Goal: Task Accomplishment & Management: Manage account settings

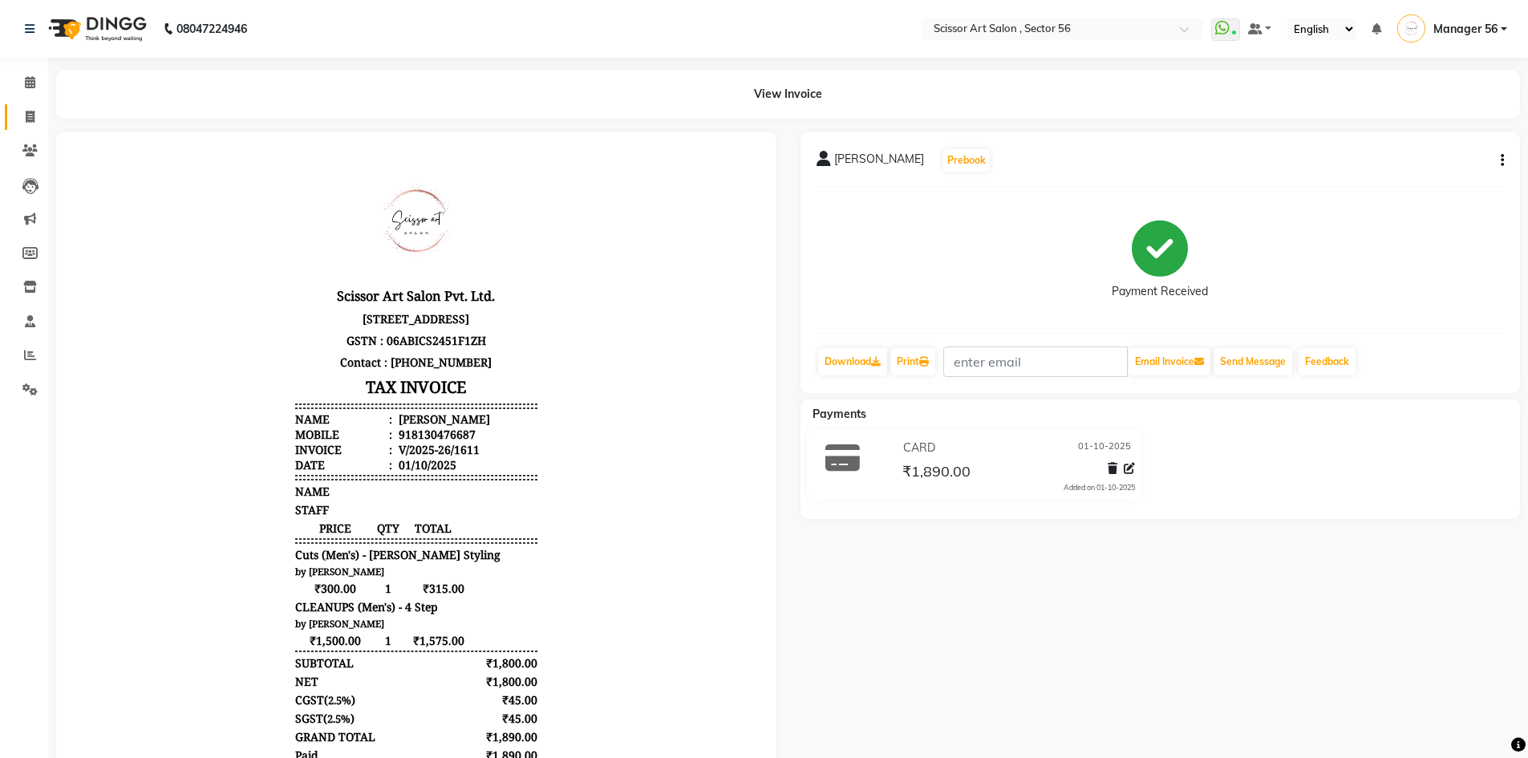
click at [26, 119] on icon at bounding box center [30, 117] width 9 height 12
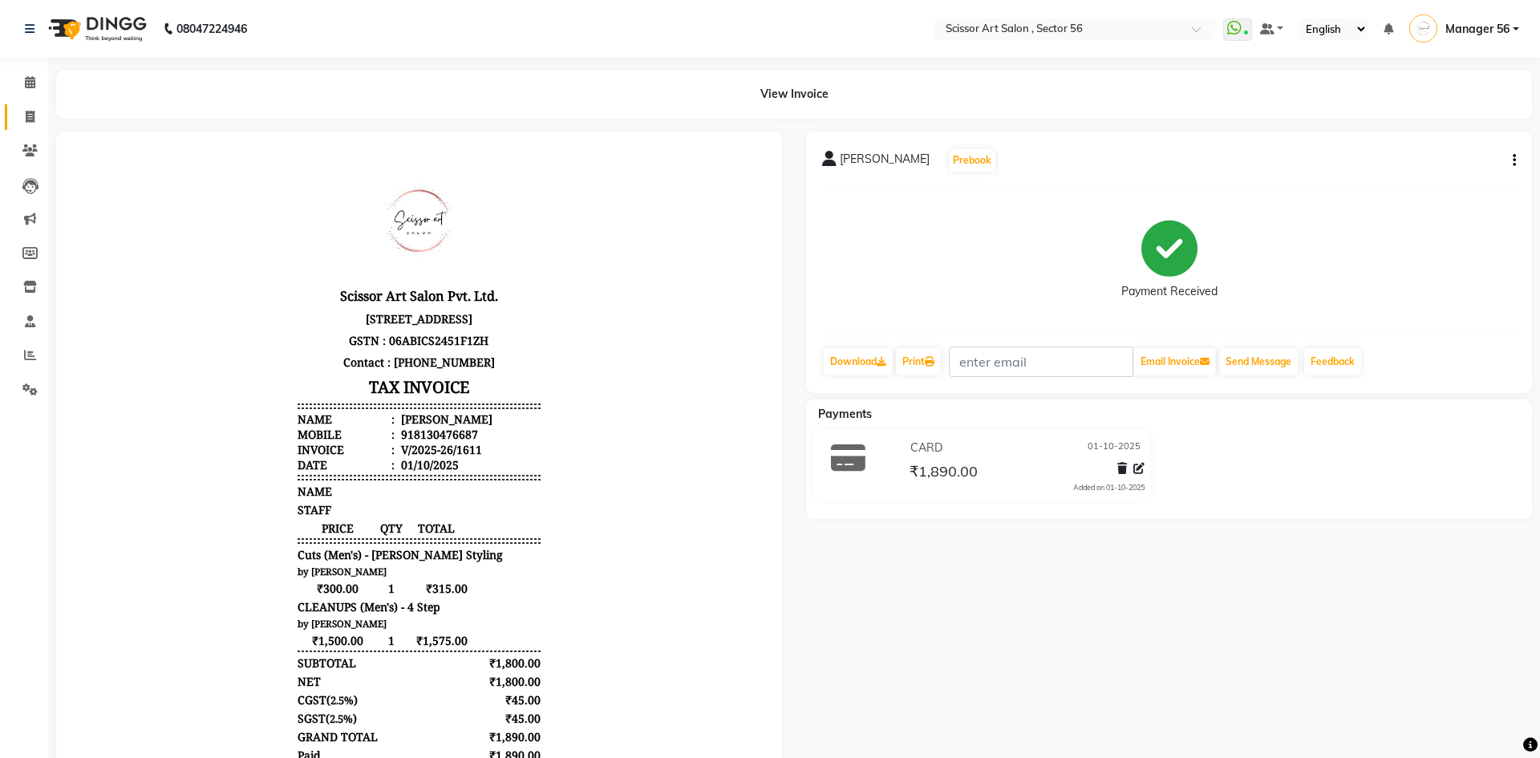
select select "service"
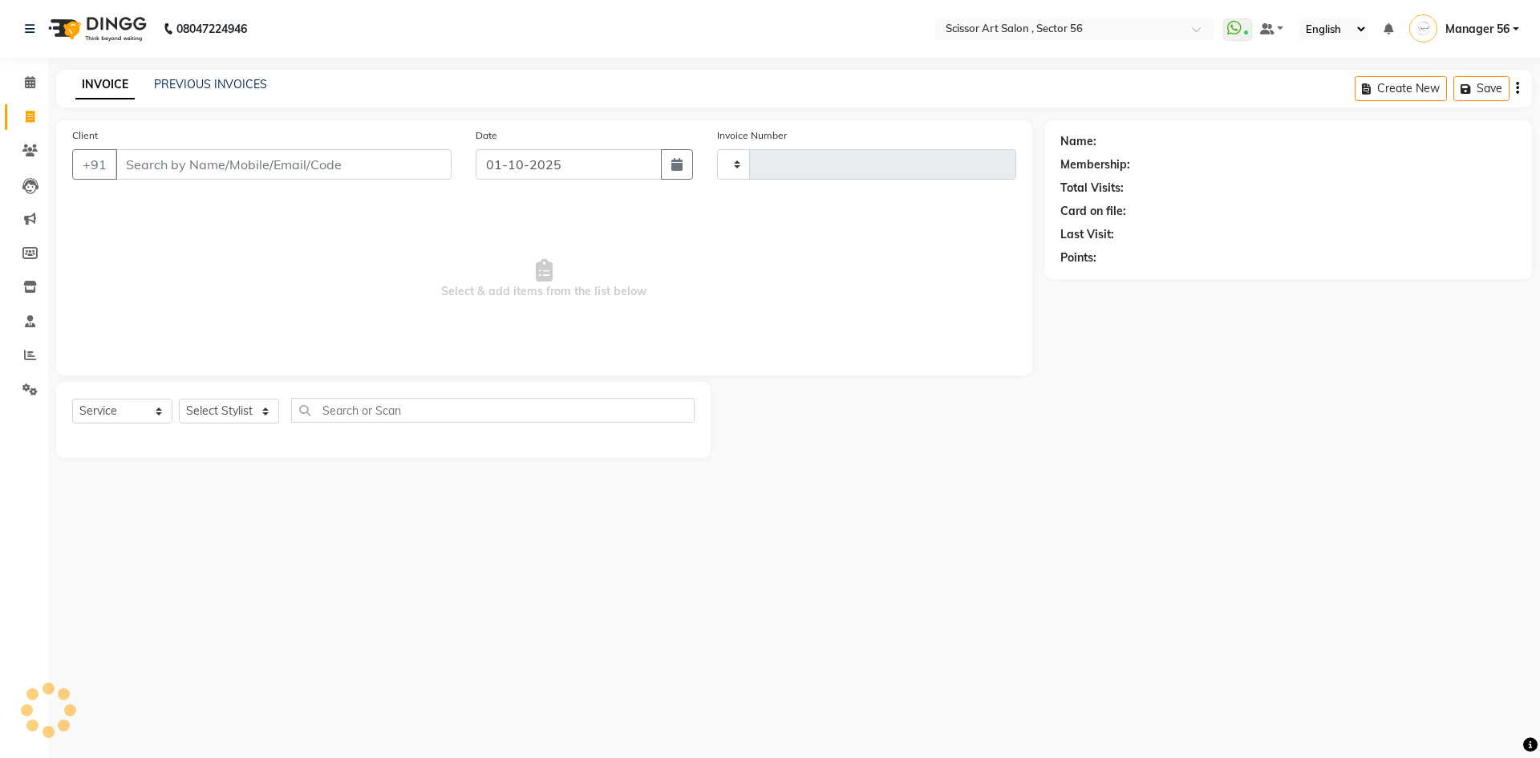
type input "1612"
select select "6185"
click at [203, 406] on select "Select Stylist" at bounding box center [229, 411] width 100 height 25
select select "76503"
click at [179, 399] on select "Select Stylist Anees DEV DAS Kiran Manager 56 [PERSON_NAME] [PERSON_NAME] Raano…" at bounding box center [229, 411] width 100 height 25
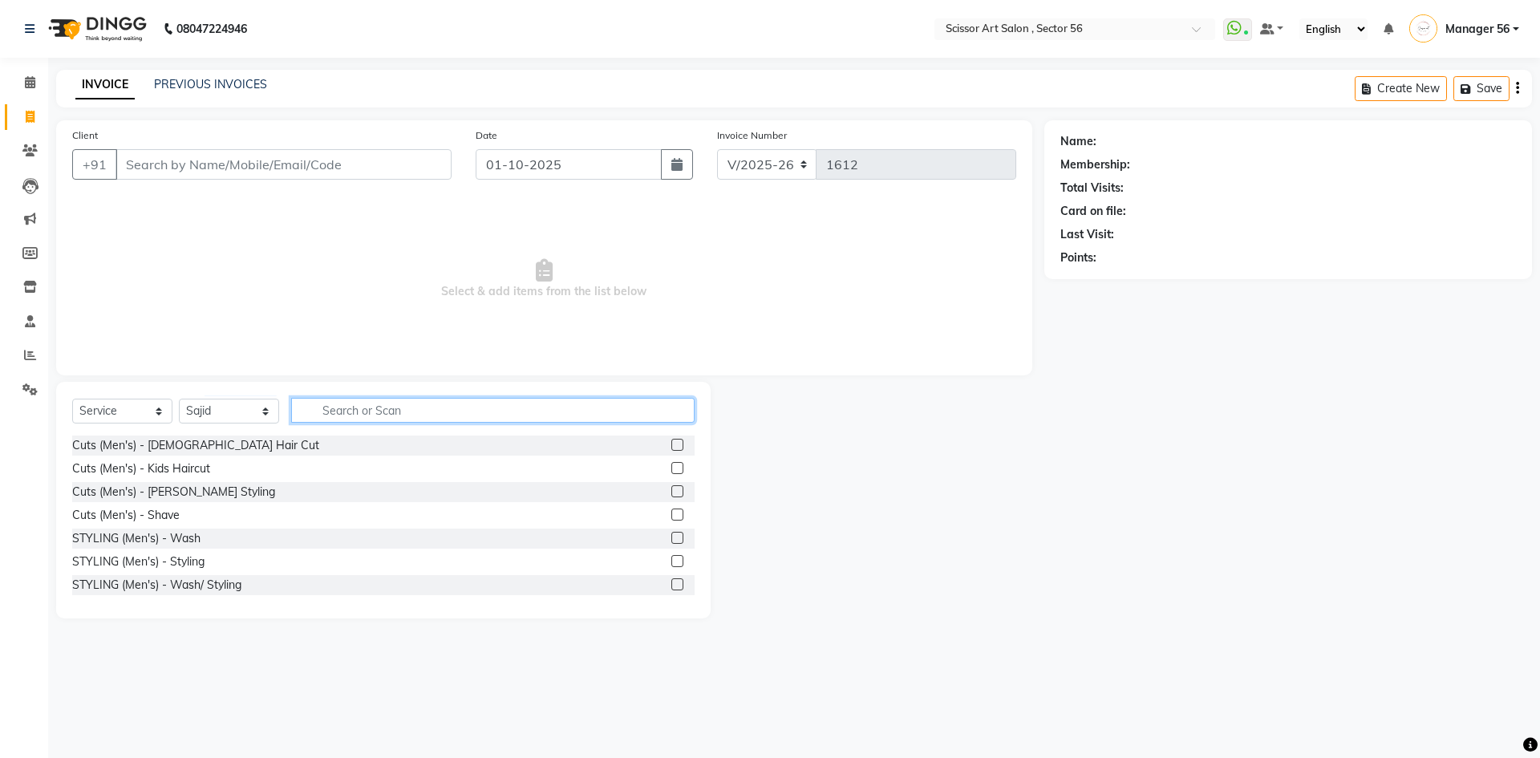
click at [493, 411] on input "text" at bounding box center [492, 410] width 403 height 25
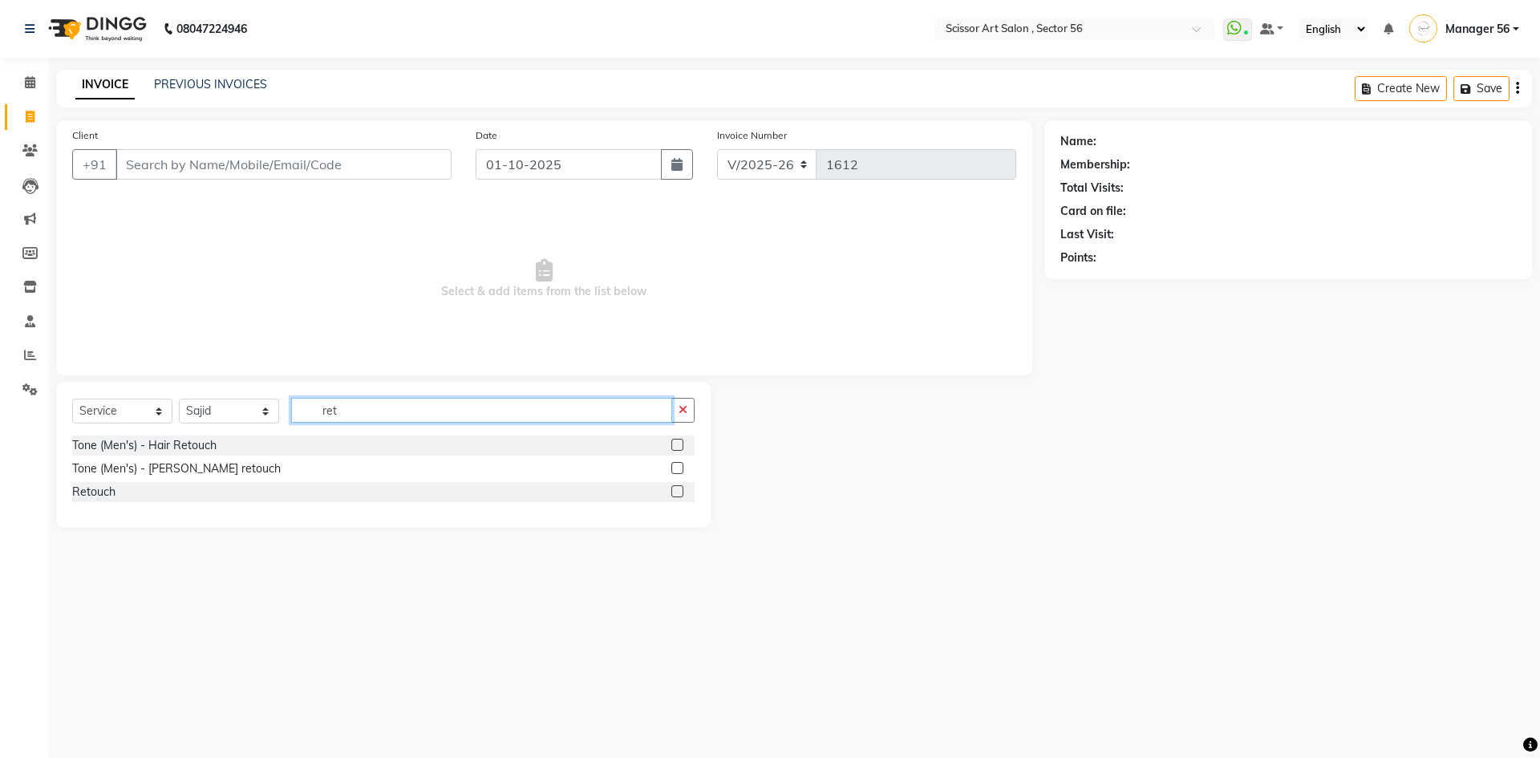
type input "ret"
click at [680, 492] on label at bounding box center [677, 491] width 12 height 12
click at [680, 492] on input "checkbox" at bounding box center [676, 492] width 10 height 10
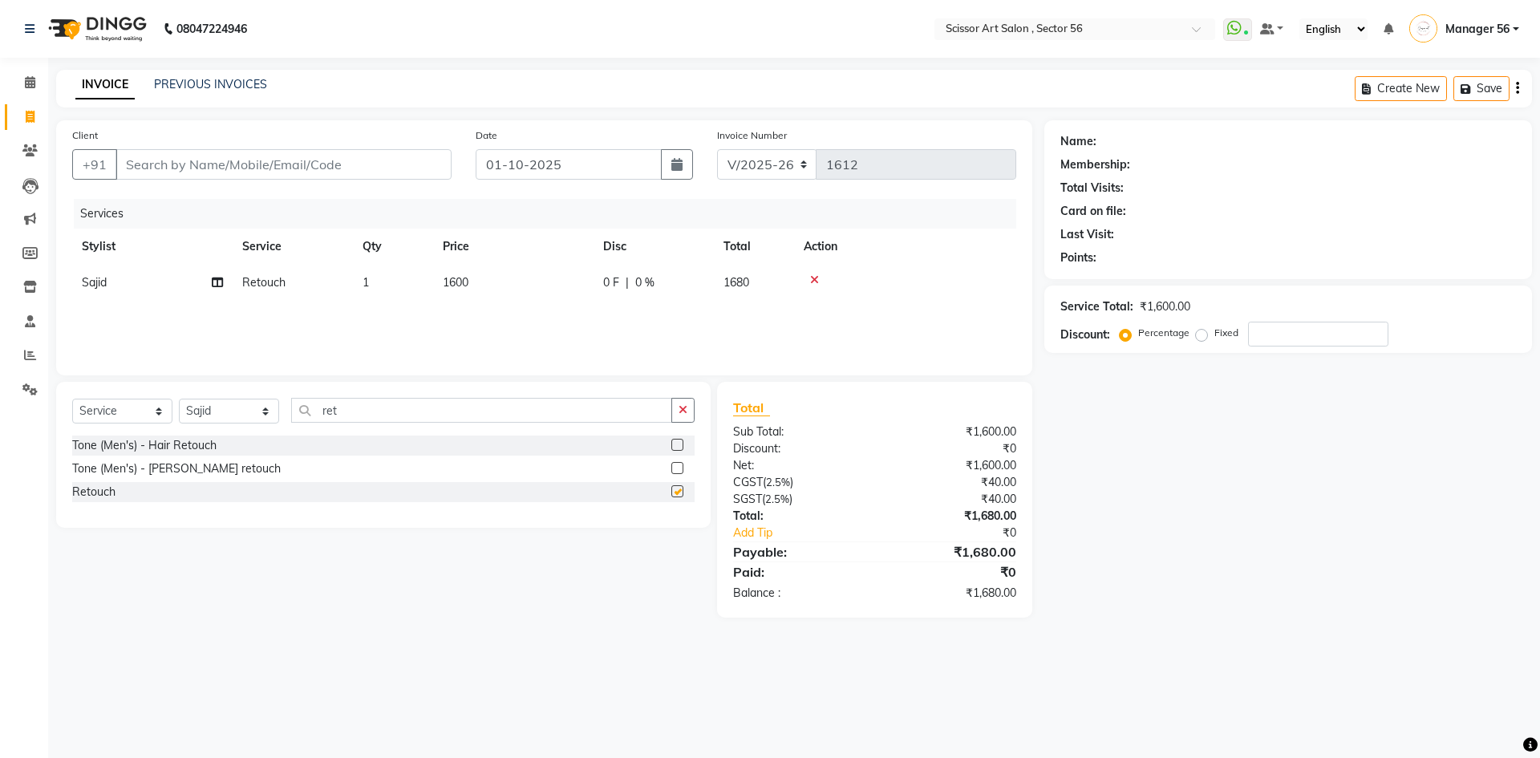
checkbox input "false"
click at [442, 394] on div "Select Service Product Membership Package Voucher Prepaid Gift Card Select Styl…" at bounding box center [383, 455] width 655 height 146
click at [455, 275] on span "1600" at bounding box center [456, 282] width 26 height 14
select select "76503"
click at [537, 285] on input "1600" at bounding box center [588, 286] width 141 height 25
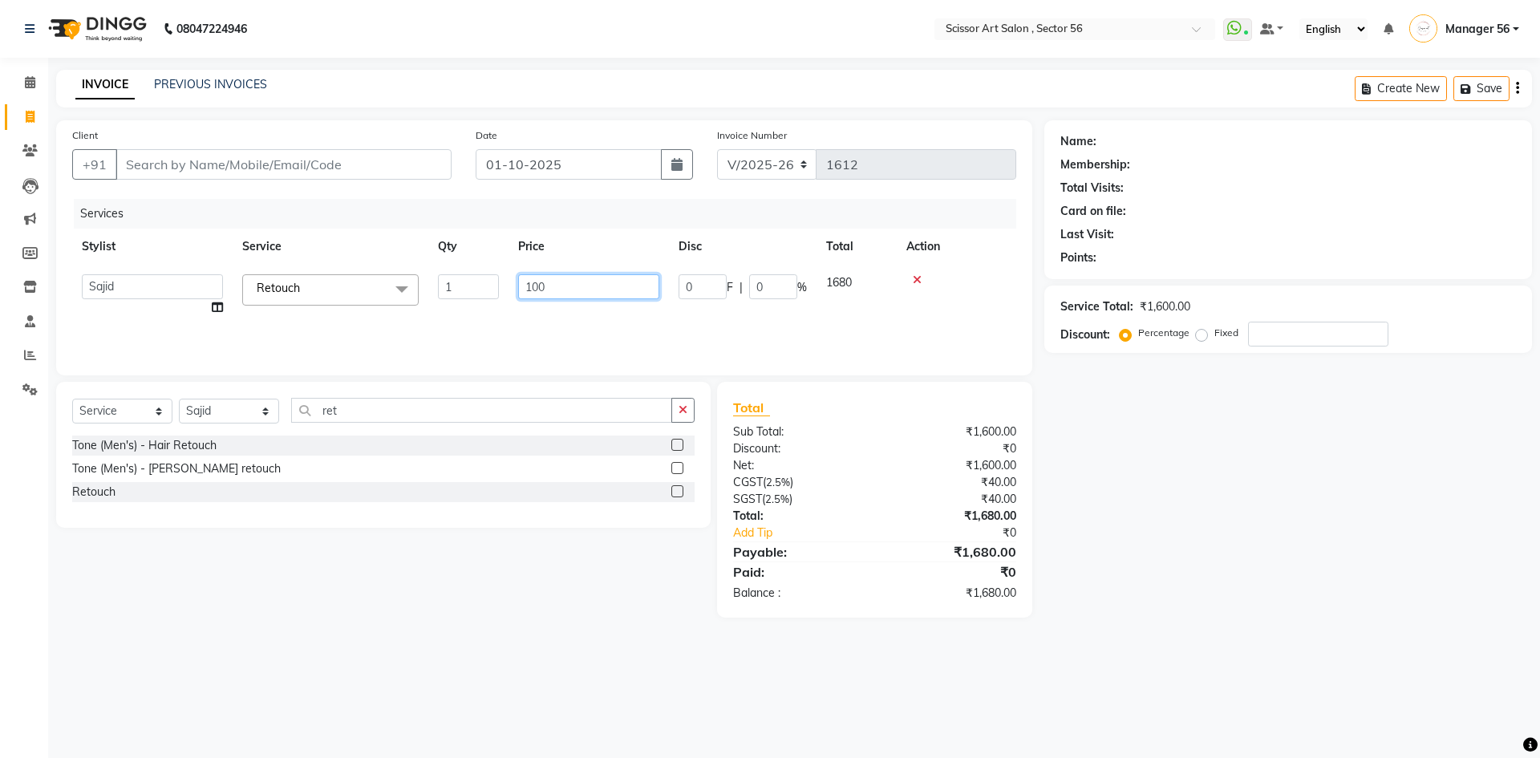
type input "1500"
click at [1115, 564] on div "Name: Membership: Total Visits: Card on file: Last Visit: Points: Service Total…" at bounding box center [1294, 368] width 500 height 497
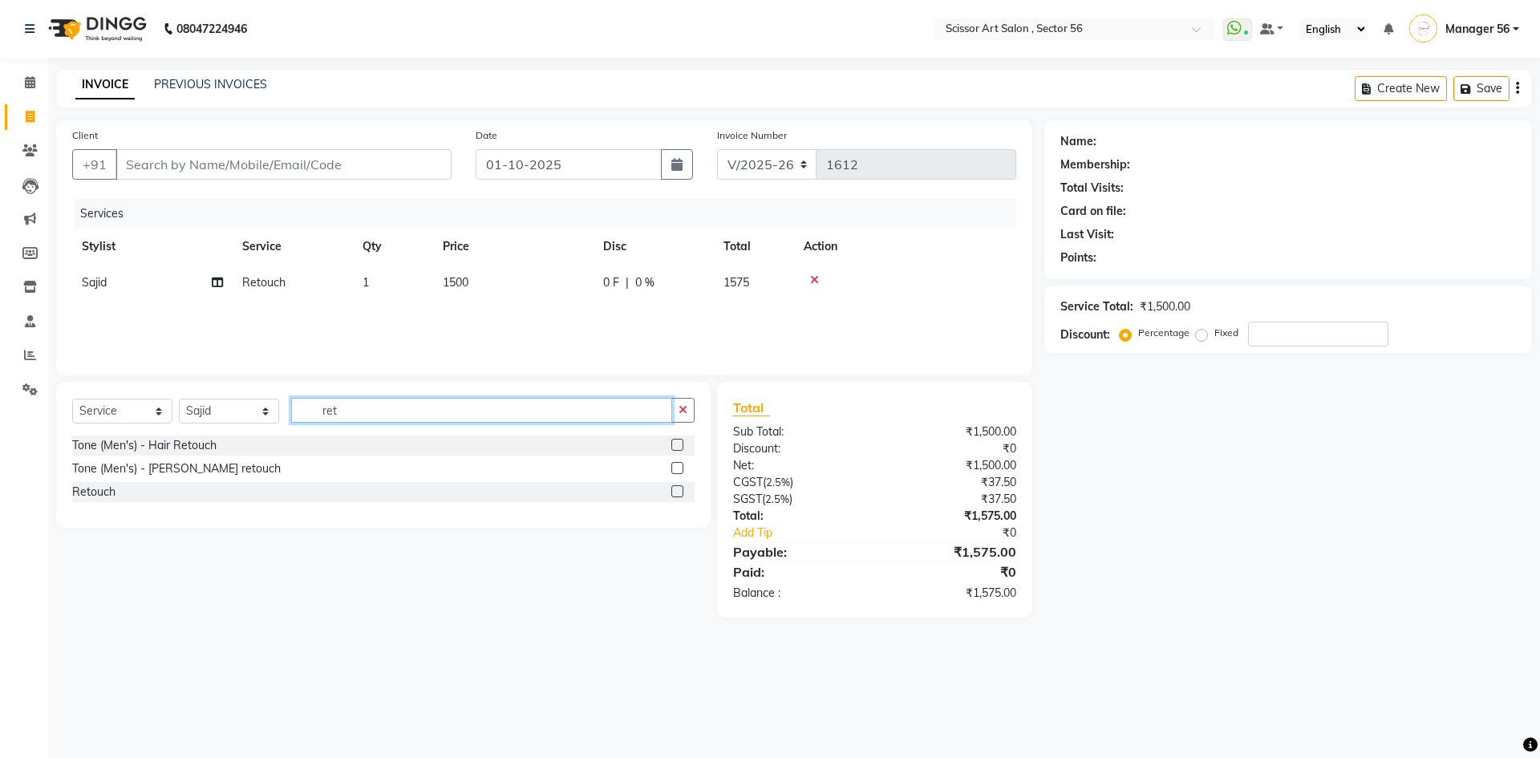
click at [506, 400] on input "ret" at bounding box center [481, 410] width 381 height 25
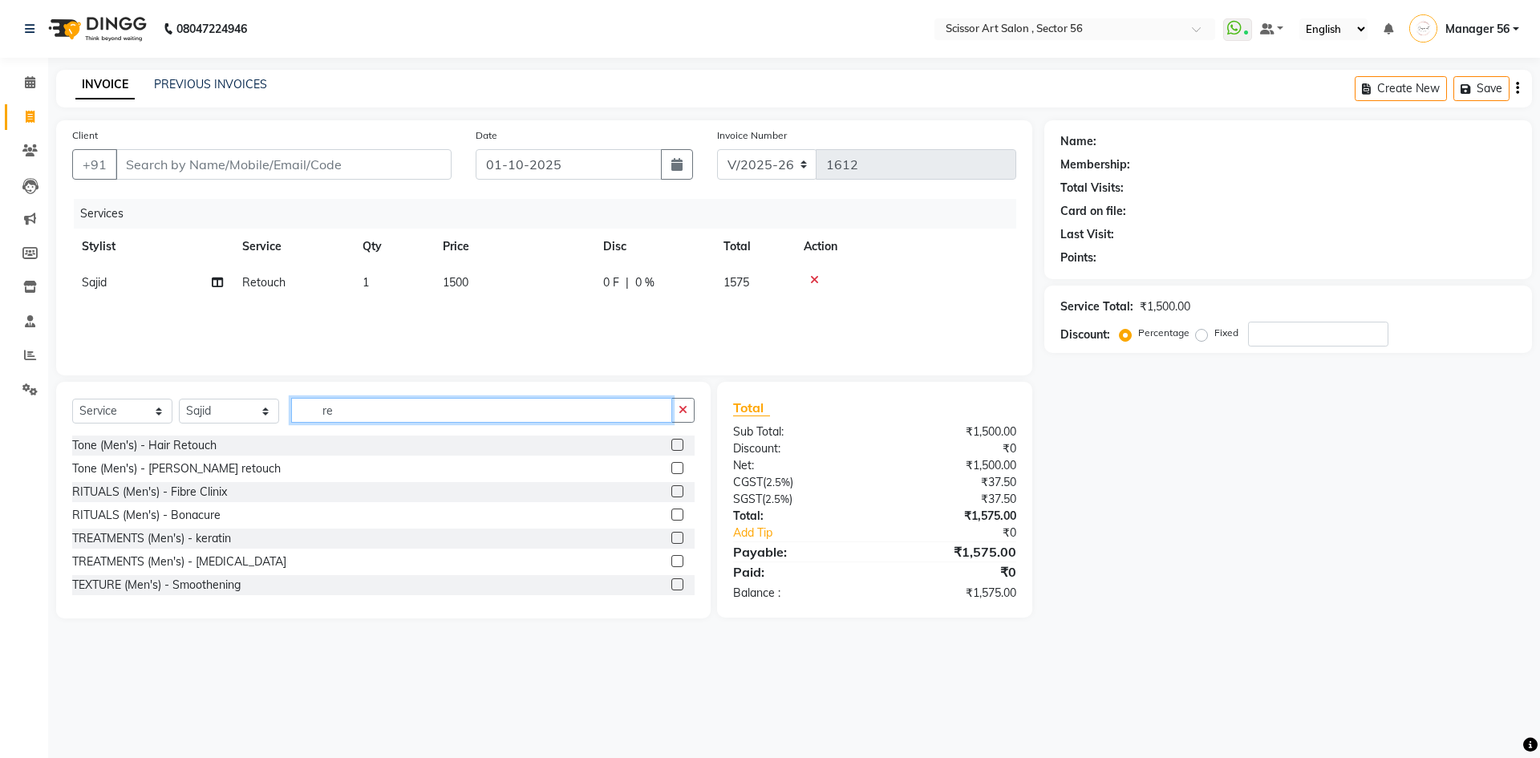
type input "r"
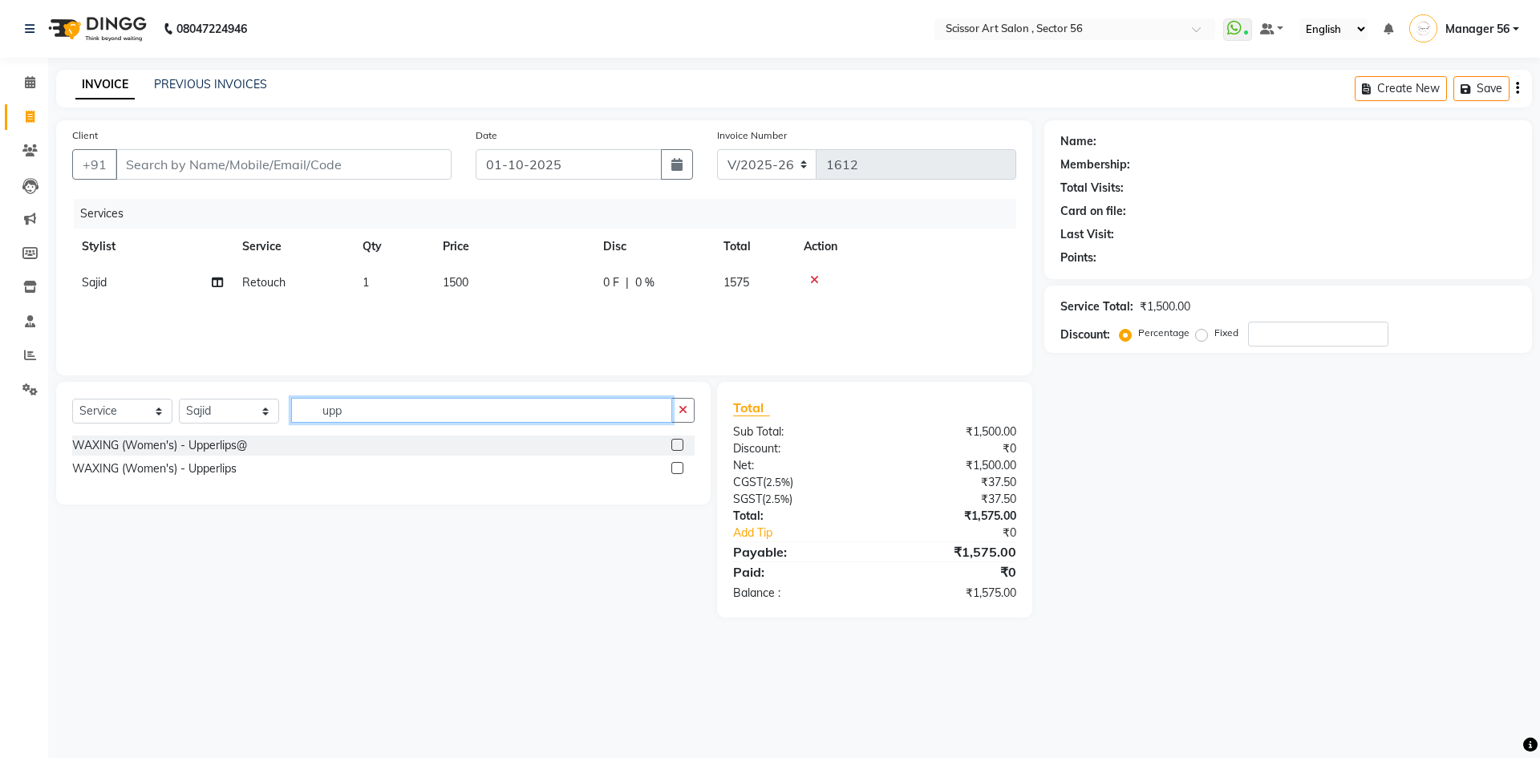
type input "upp"
click at [254, 415] on select "Select Stylist Anees DEV DAS Kiran Manager 56 [PERSON_NAME] [PERSON_NAME] Raano…" at bounding box center [229, 411] width 100 height 25
select select "71465"
click at [179, 399] on select "Select Stylist Anees DEV DAS Kiran Manager 56 [PERSON_NAME] [PERSON_NAME] Raano…" at bounding box center [229, 411] width 100 height 25
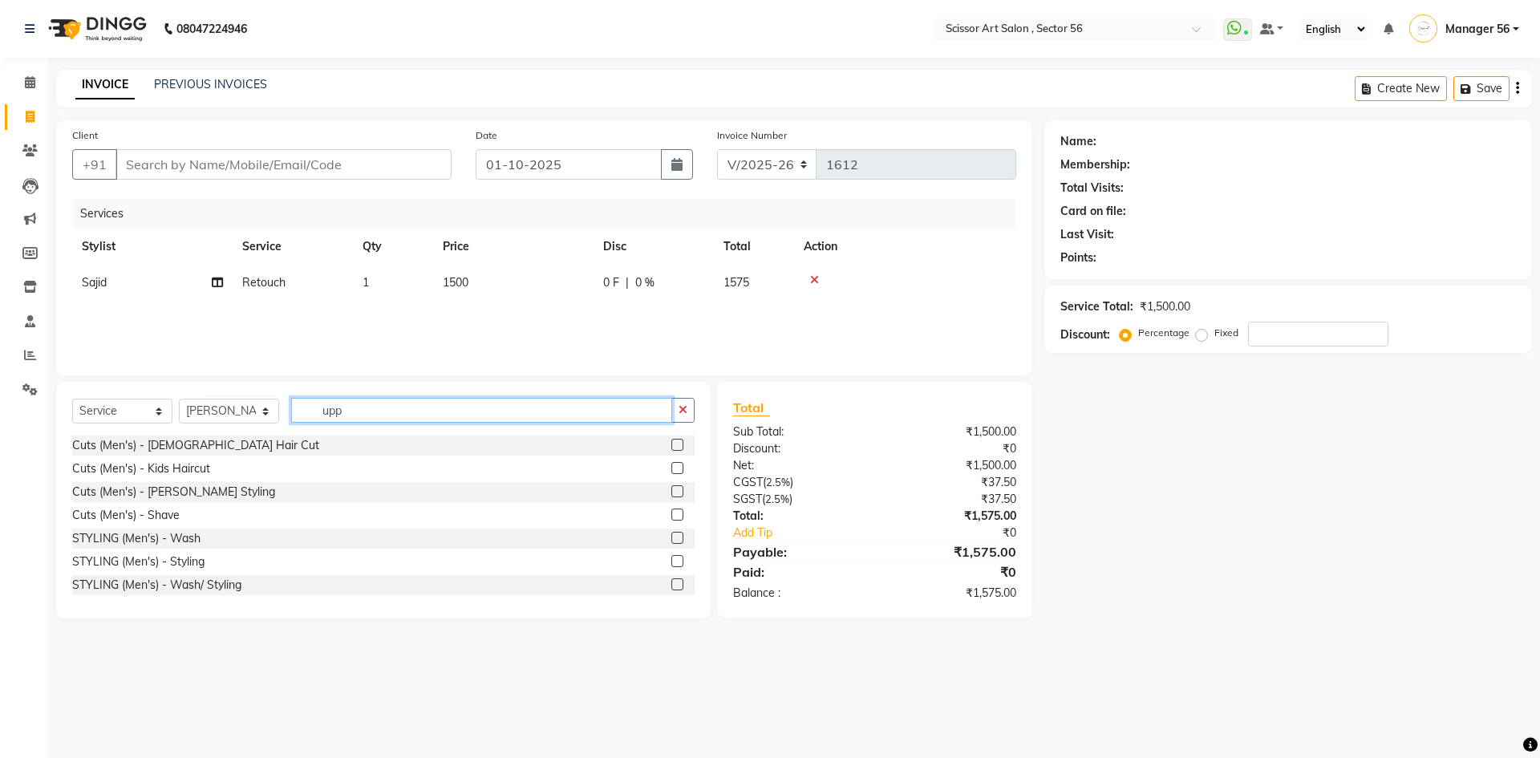
click at [375, 415] on input "upp" at bounding box center [481, 410] width 381 height 25
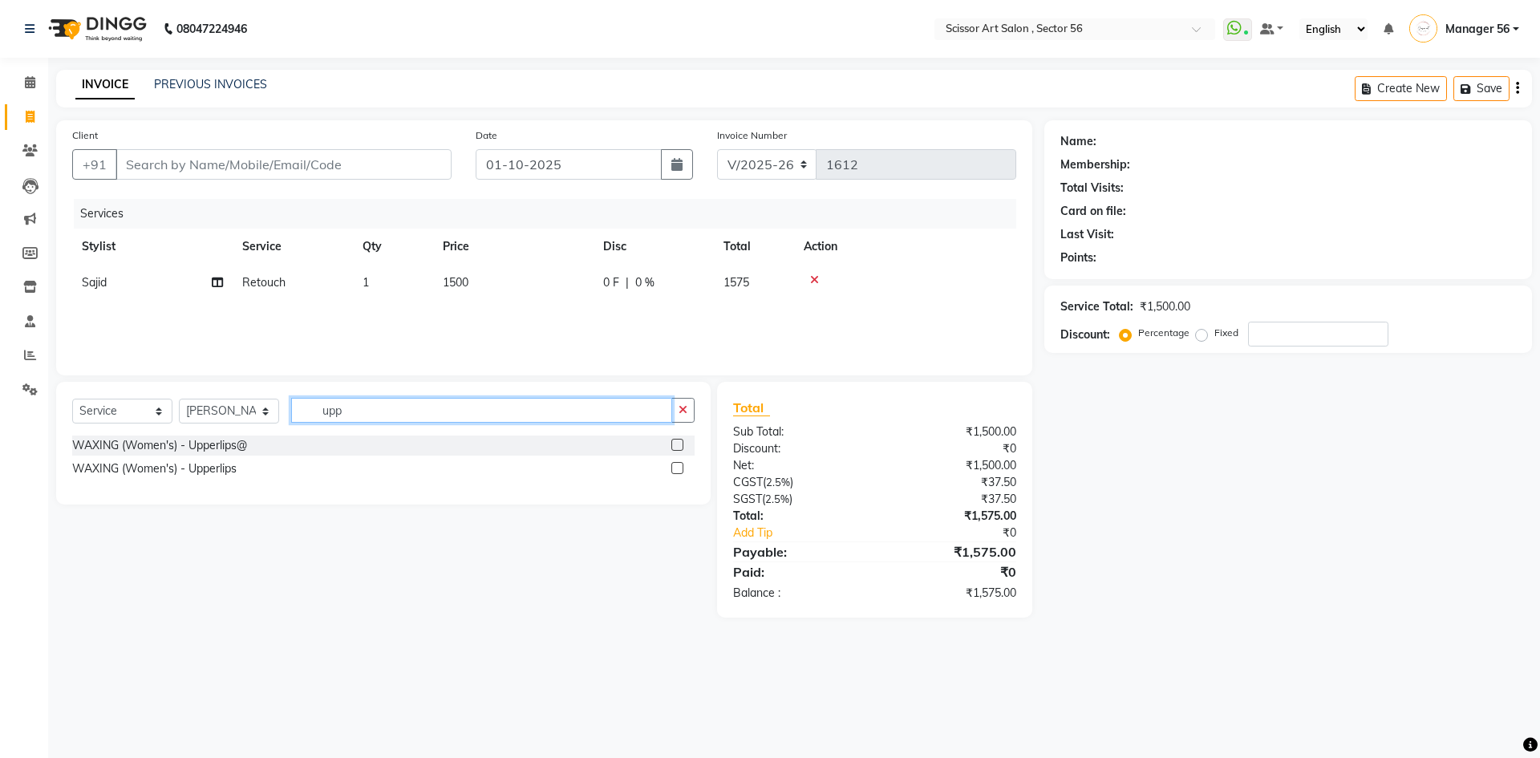
type input "upp"
click at [679, 441] on label at bounding box center [677, 445] width 12 height 12
click at [679, 441] on input "checkbox" at bounding box center [676, 445] width 10 height 10
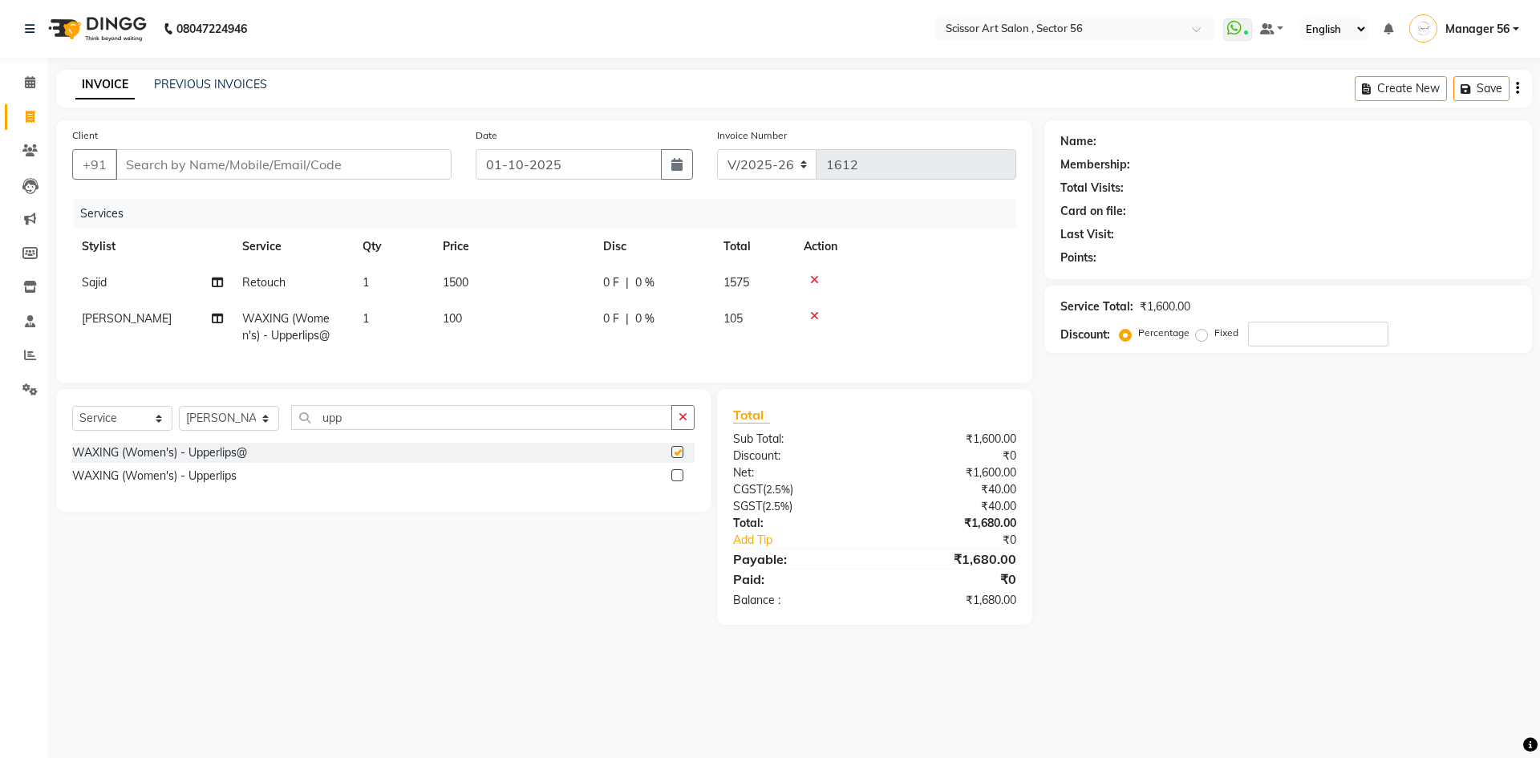
checkbox input "false"
click at [488, 314] on td "100" at bounding box center [513, 327] width 160 height 53
select select "71465"
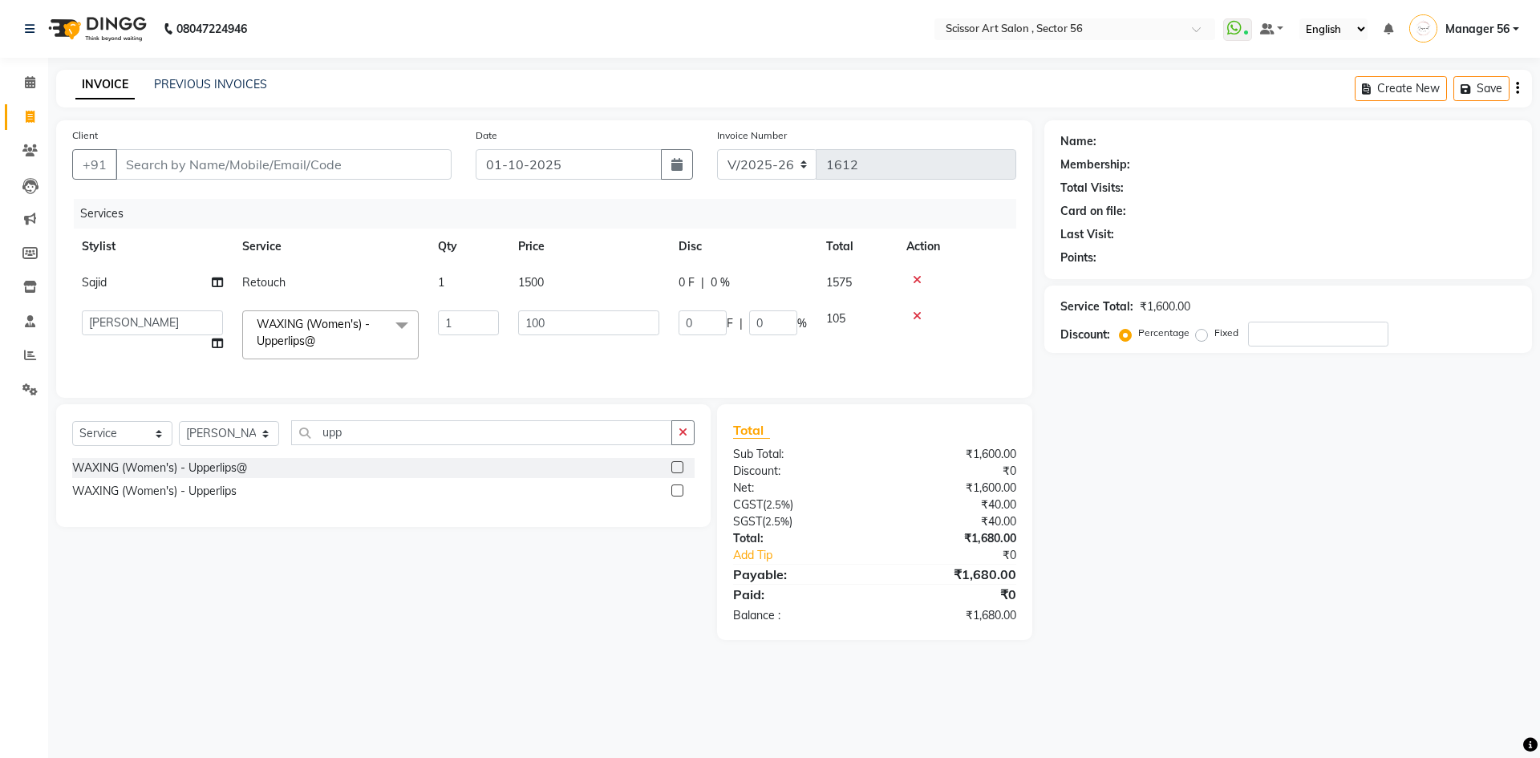
click at [588, 335] on td "100" at bounding box center [589, 335] width 160 height 68
click at [570, 318] on input "100" at bounding box center [588, 322] width 141 height 25
type input "1"
type input "50"
click at [1391, 598] on div "Name: Membership: Total Visits: Card on file: Last Visit: Points: Service Total…" at bounding box center [1294, 380] width 500 height 520
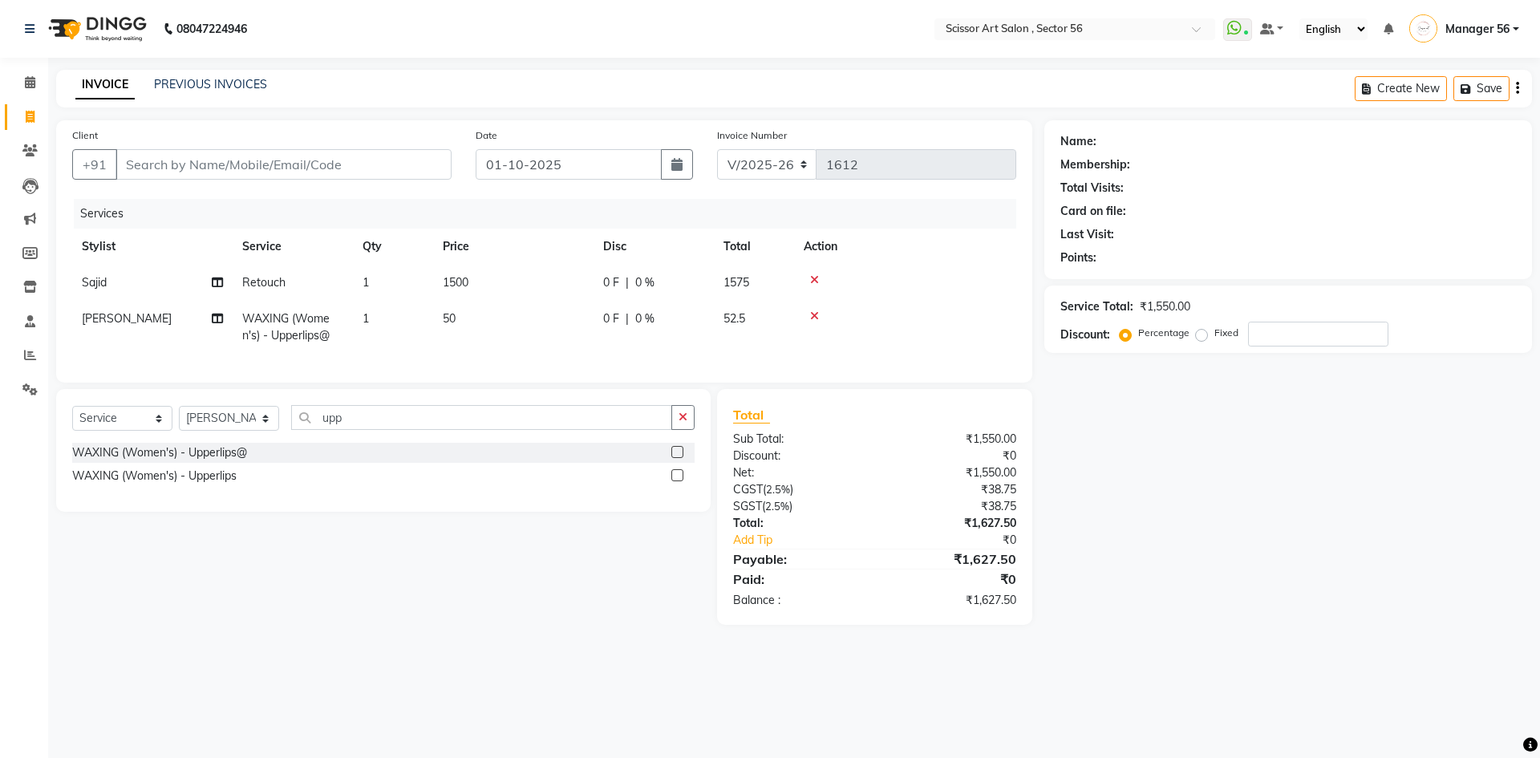
click at [480, 273] on td "1500" at bounding box center [513, 283] width 160 height 36
select select "76503"
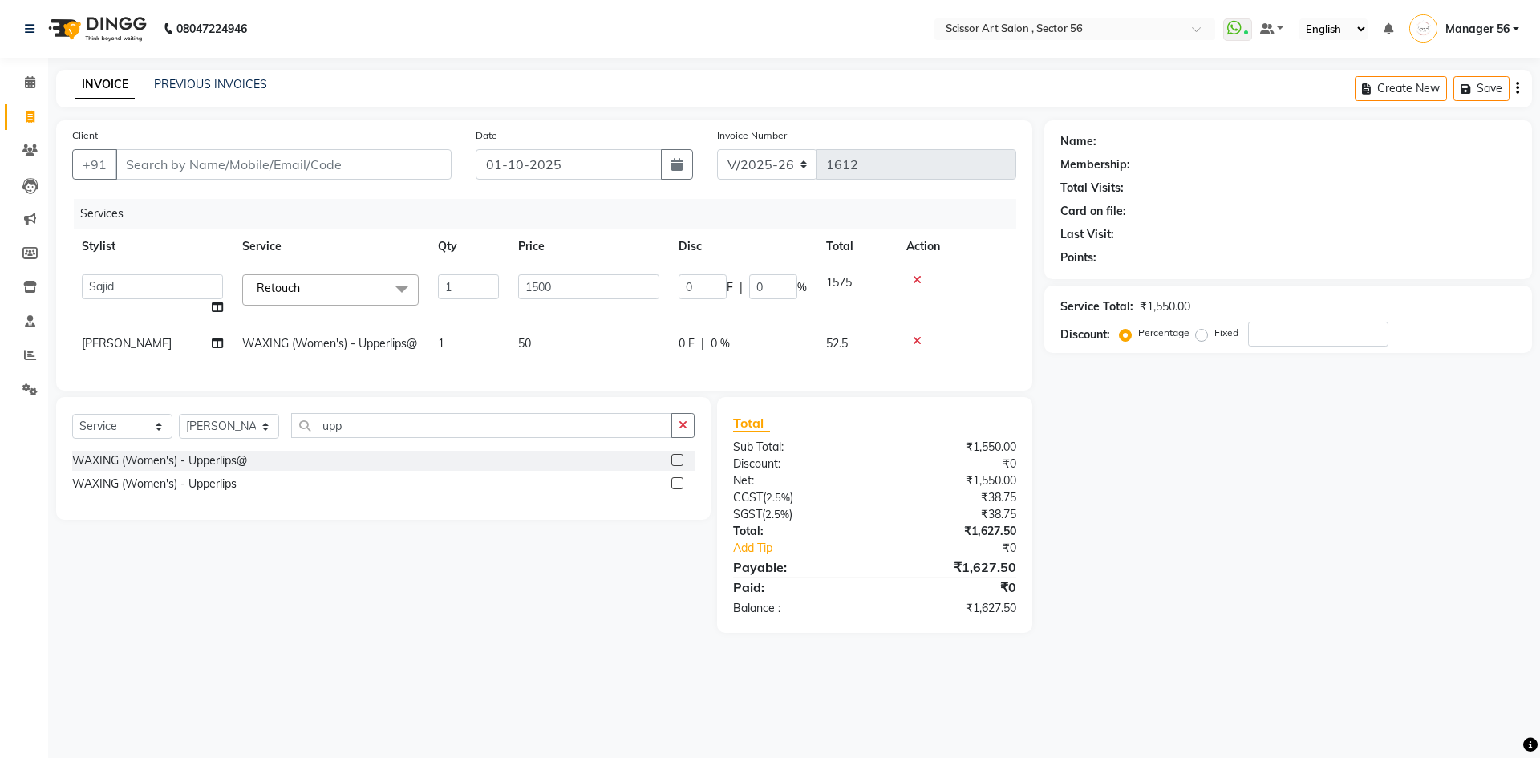
click at [565, 269] on td "1500" at bounding box center [589, 295] width 160 height 61
click at [570, 283] on input "1500" at bounding box center [588, 286] width 141 height 25
type input "1"
drag, startPoint x: 1256, startPoint y: 455, endPoint x: 1167, endPoint y: 424, distance: 94.4
click at [1243, 440] on div "Name: Membership: Total Visits: Card on file: Last Visit: Points: Service Total…" at bounding box center [1294, 376] width 500 height 513
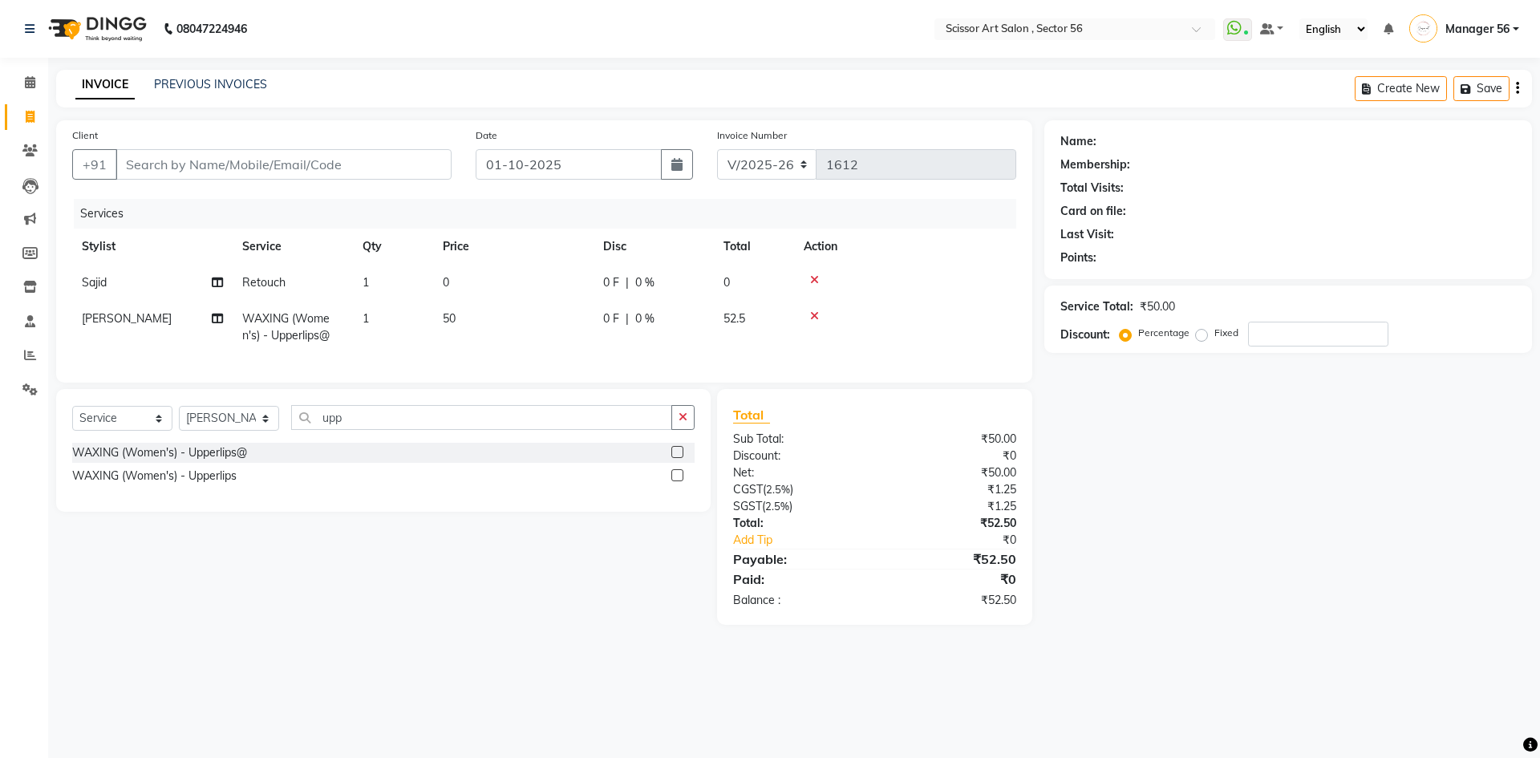
click at [496, 416] on div "Select Service Product Membership Package Voucher Prepaid Gift Card Select Styl…" at bounding box center [383, 450] width 655 height 123
click at [491, 413] on div "Select Service Product Membership Package Voucher Prepaid Gift Card Select Styl…" at bounding box center [383, 450] width 655 height 123
click at [491, 430] on input "upp" at bounding box center [481, 417] width 381 height 25
type input "u"
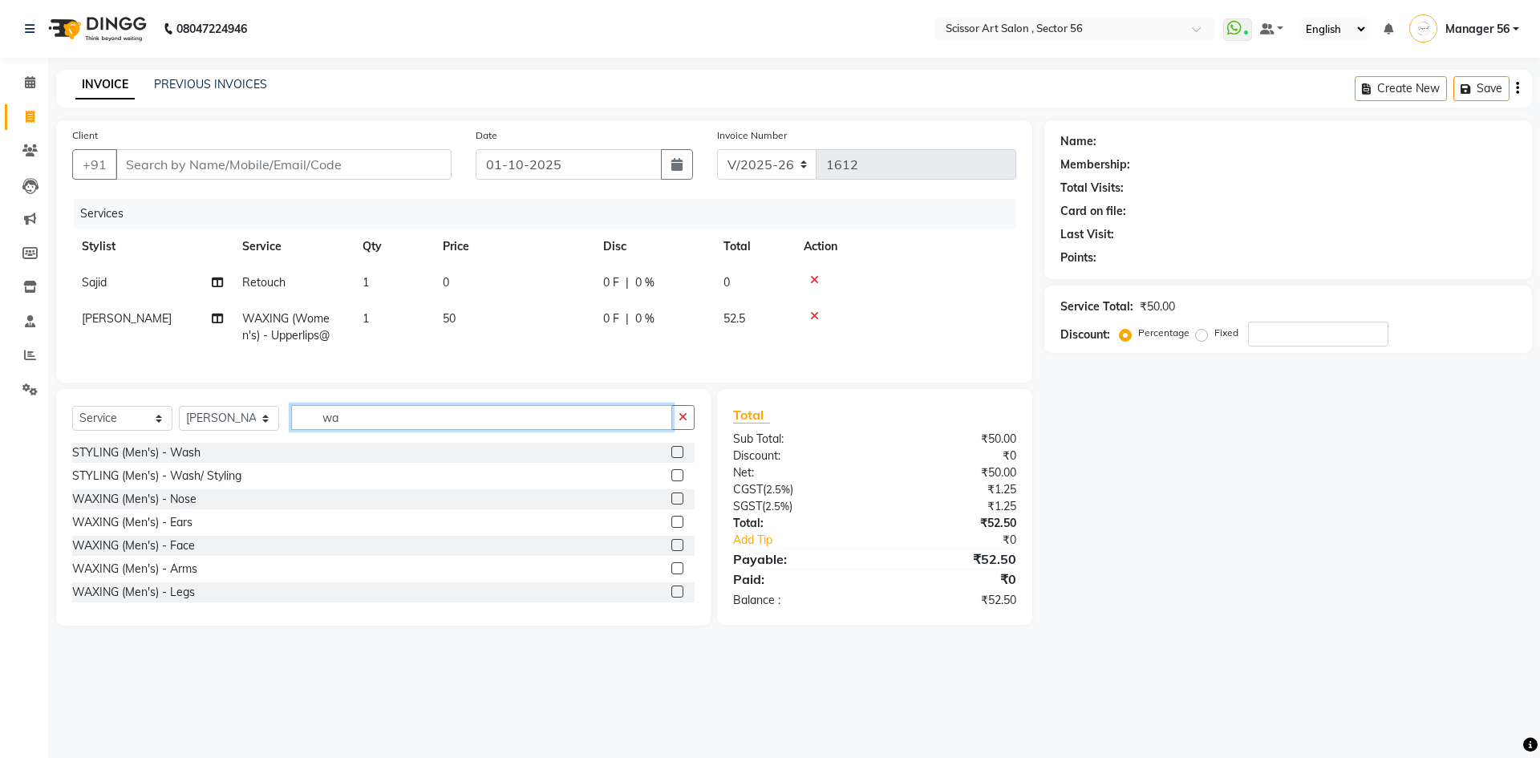
type input "wa"
click at [671, 458] on label at bounding box center [677, 452] width 12 height 12
click at [671, 458] on input "checkbox" at bounding box center [676, 453] width 10 height 10
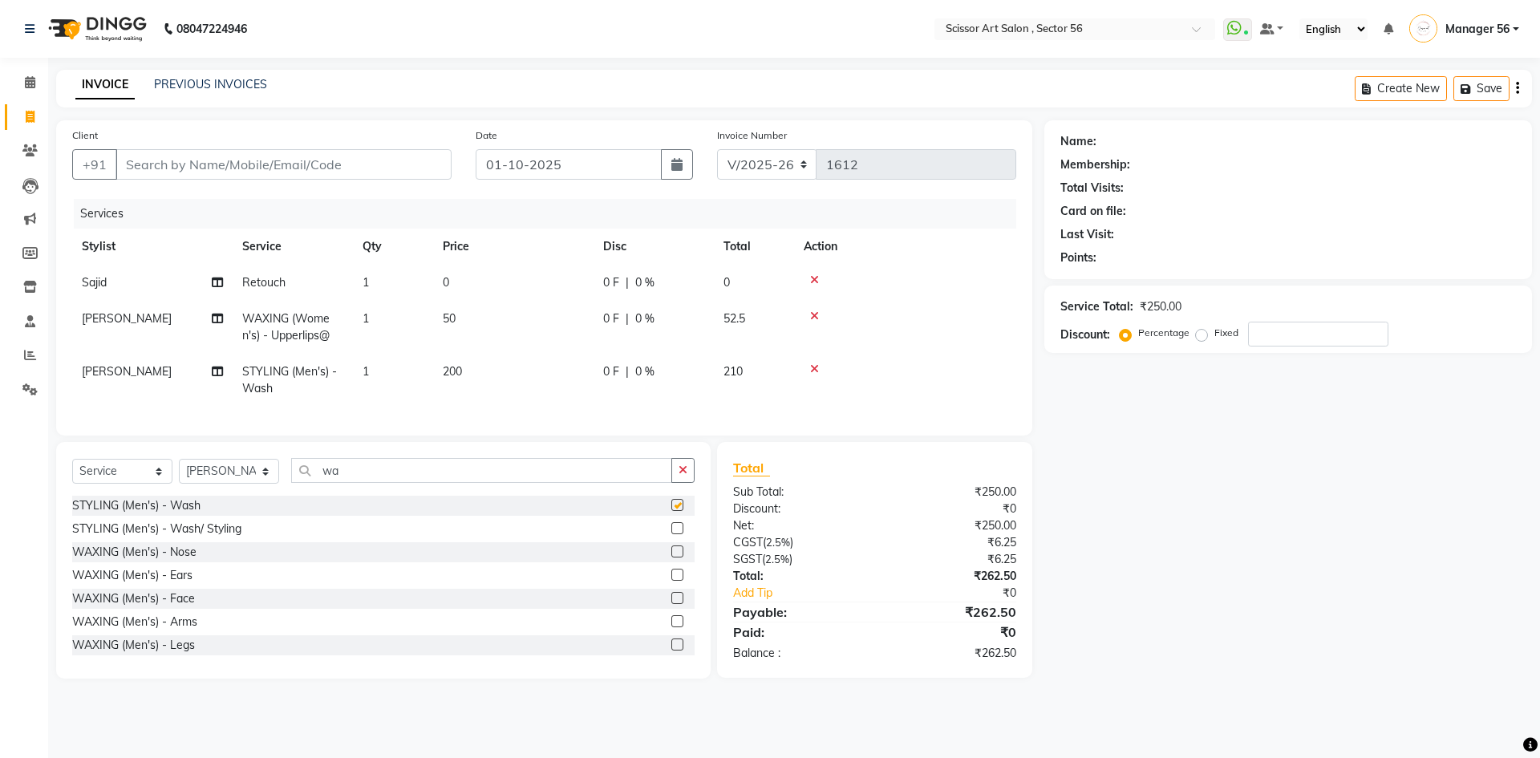
checkbox input "false"
click at [588, 476] on input "wa" at bounding box center [481, 470] width 381 height 25
type input "w"
click at [95, 375] on span "[PERSON_NAME]" at bounding box center [127, 371] width 90 height 14
select select "71465"
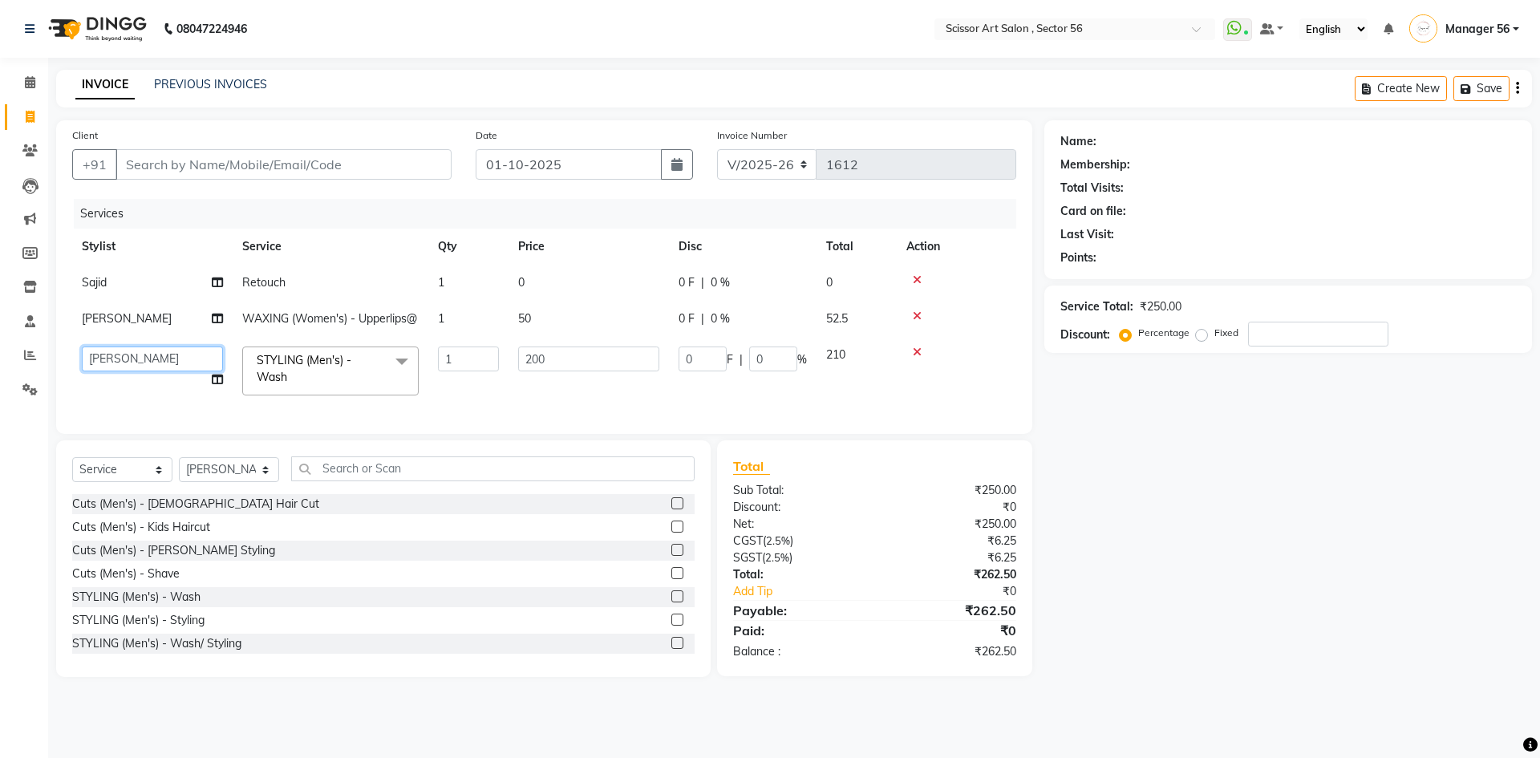
click at [144, 367] on select "Anees DEV DAS Kiran Manager 56 [PERSON_NAME] [PERSON_NAME] Raano rahul [PERSON_…" at bounding box center [152, 359] width 141 height 25
select select "85435"
click at [547, 282] on td "0" at bounding box center [589, 283] width 160 height 36
select select "76503"
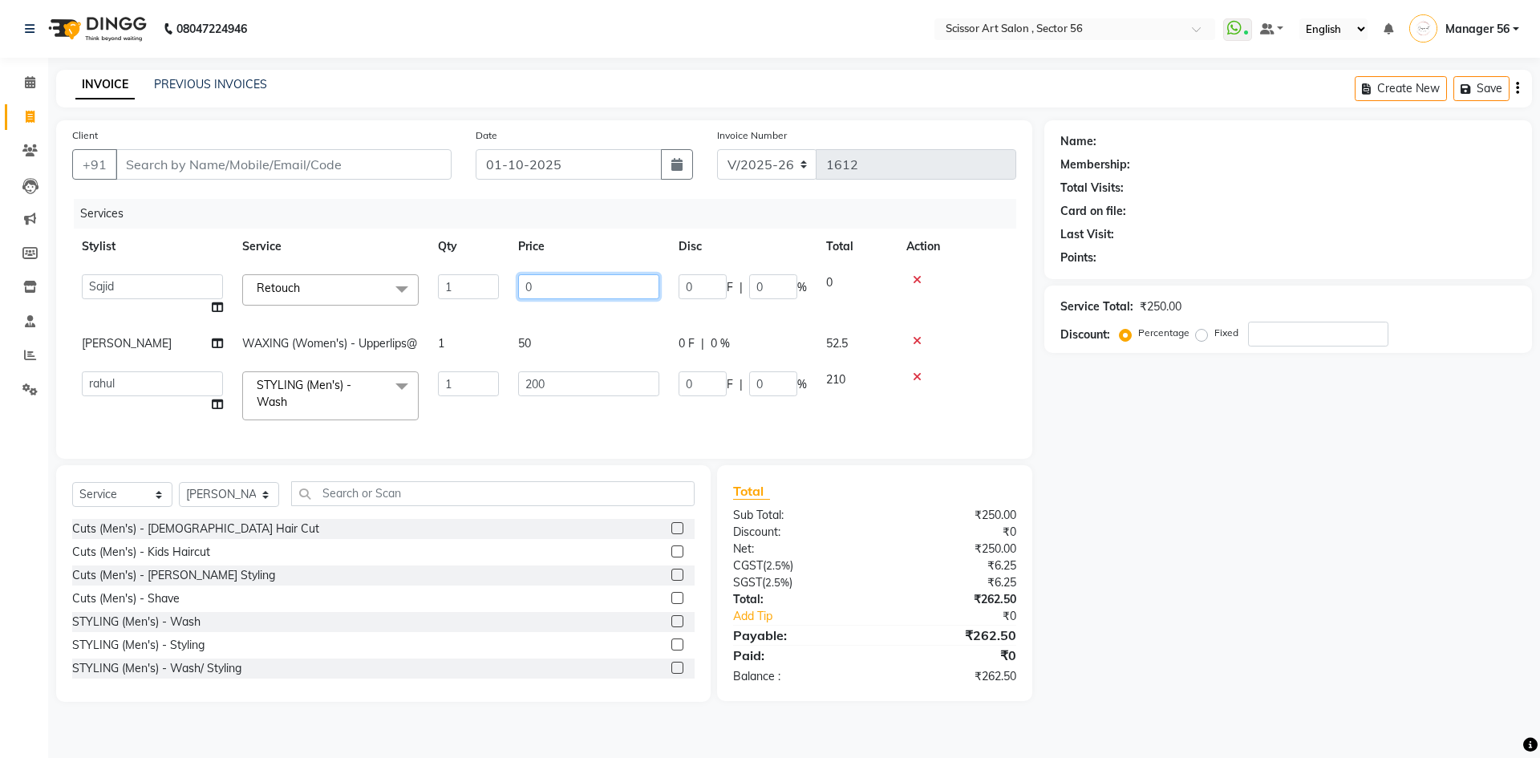
drag, startPoint x: 539, startPoint y: 279, endPoint x: 541, endPoint y: 290, distance: 11.3
click at [539, 286] on input "0" at bounding box center [588, 286] width 141 height 25
type input "0"
type input "1300"
click at [1316, 460] on div "Name: Membership: Total Visits: Card on file: Last Visit: Points: Service Total…" at bounding box center [1294, 411] width 500 height 582
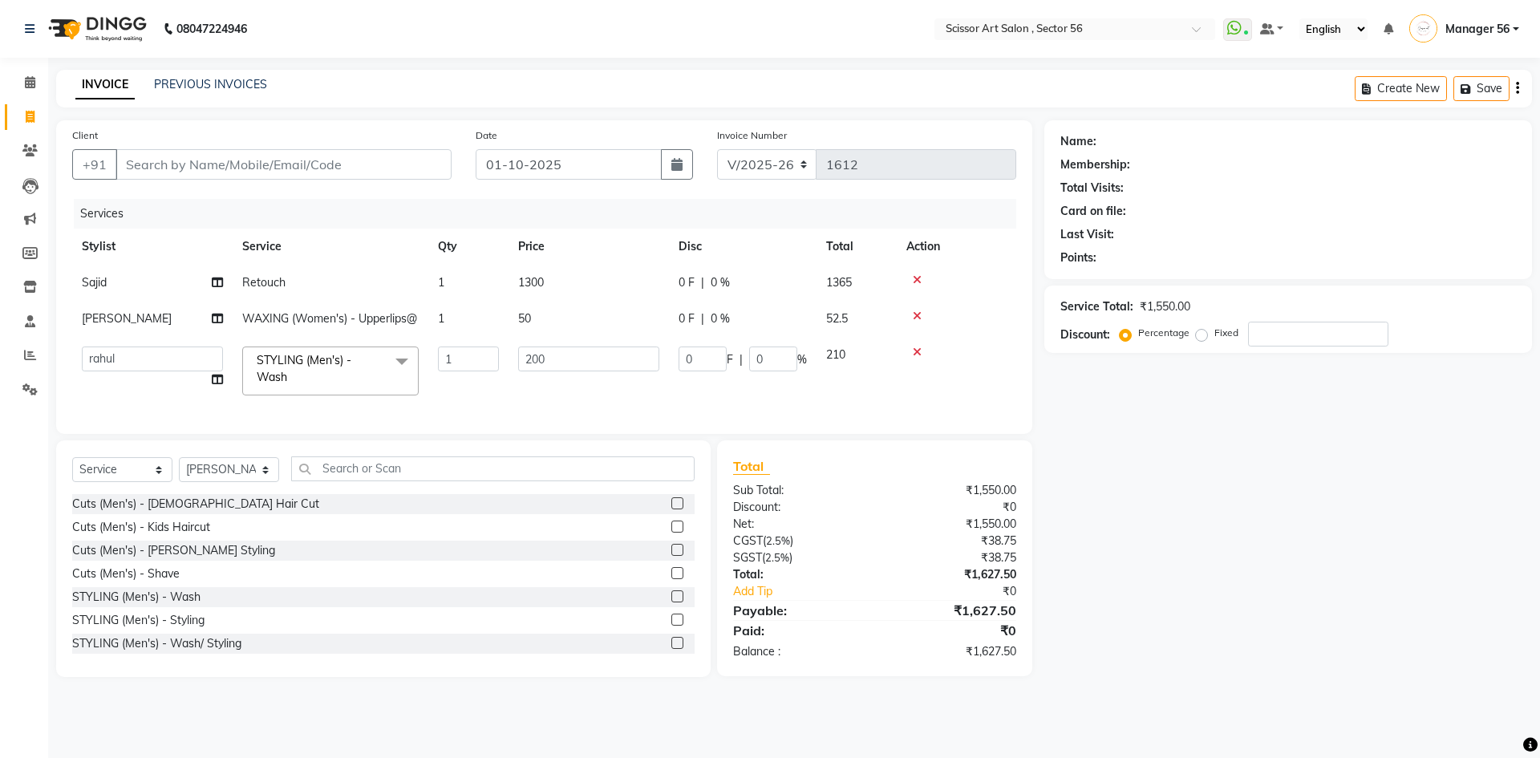
click at [1313, 420] on div "Name: Membership: Total Visits: Card on file: Last Visit: Points: Service Total…" at bounding box center [1294, 398] width 500 height 557
click at [357, 140] on div "Client +91" at bounding box center [261, 160] width 403 height 66
click at [360, 148] on div "Client +91" at bounding box center [261, 160] width 403 height 66
click at [373, 168] on input "Client" at bounding box center [284, 164] width 336 height 30
click at [259, 482] on select "Select Stylist Anees DEV DAS Kiran Manager 56 [PERSON_NAME] [PERSON_NAME] Raano…" at bounding box center [229, 469] width 100 height 25
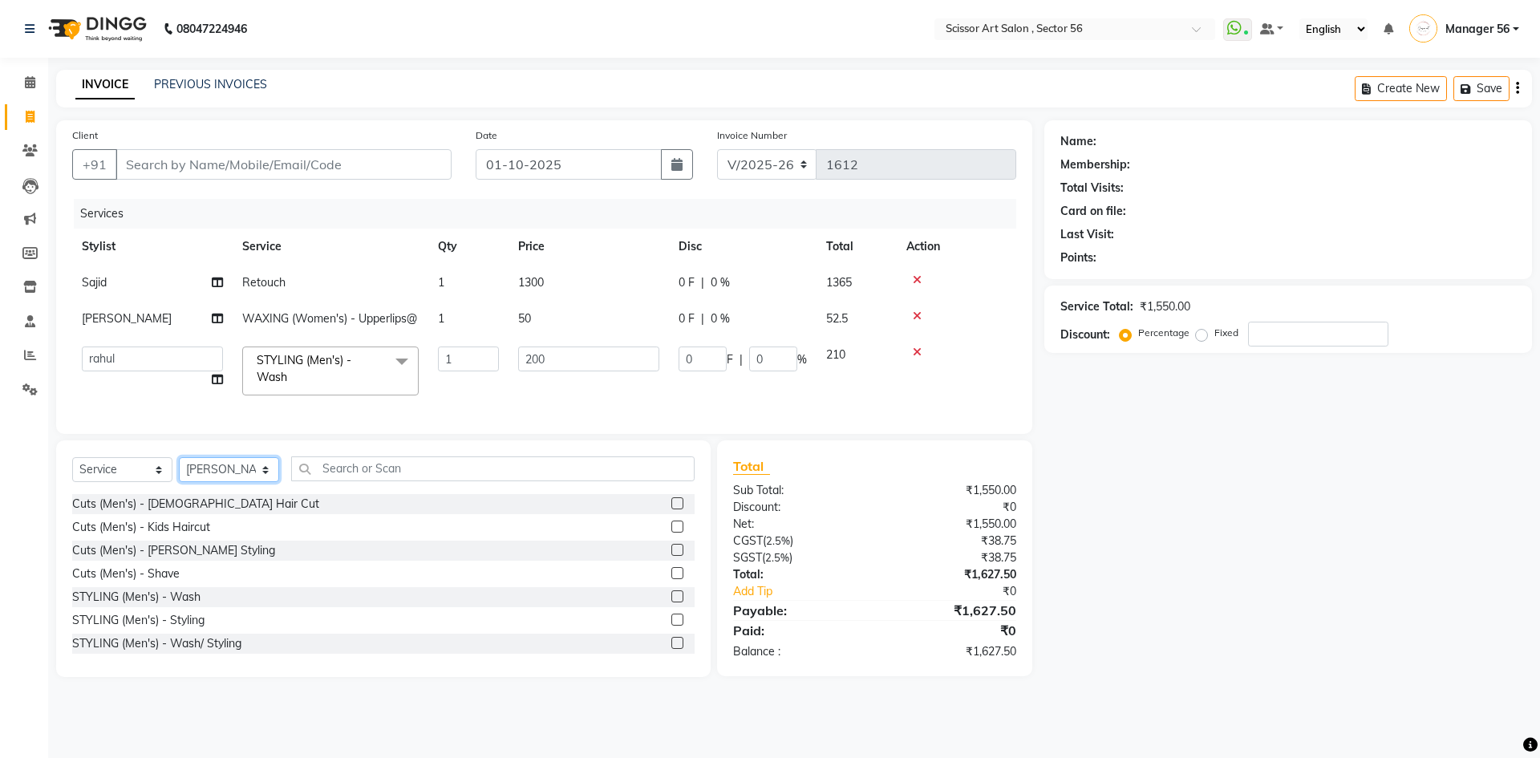
select select "87827"
click at [179, 482] on select "Select Stylist Anees DEV DAS Kiran Manager 56 [PERSON_NAME] [PERSON_NAME] Raano…" at bounding box center [229, 469] width 100 height 25
click at [391, 481] on input "text" at bounding box center [492, 468] width 403 height 25
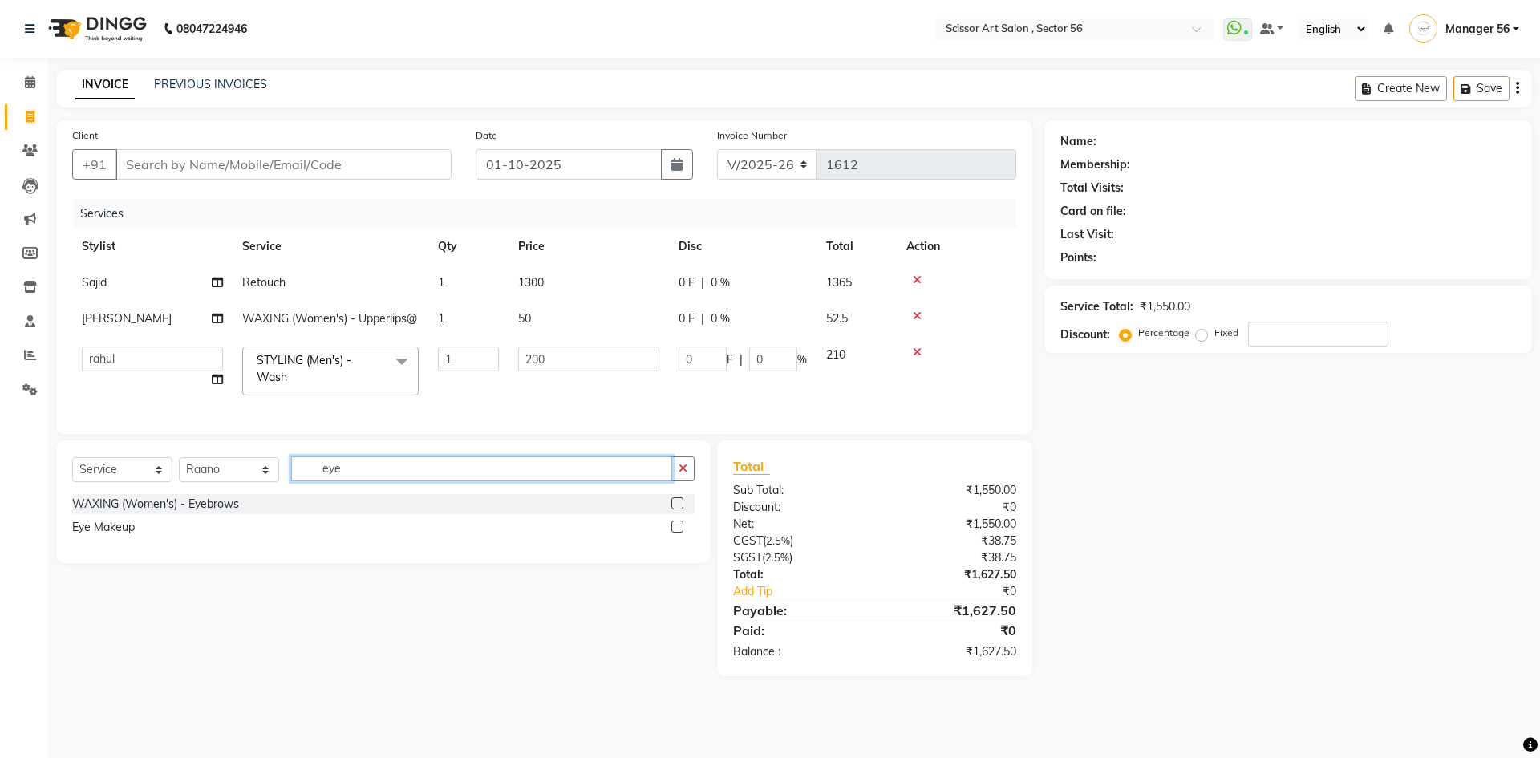
type input "eye"
click at [679, 509] on label at bounding box center [677, 503] width 12 height 12
click at [679, 509] on input "checkbox" at bounding box center [676, 504] width 10 height 10
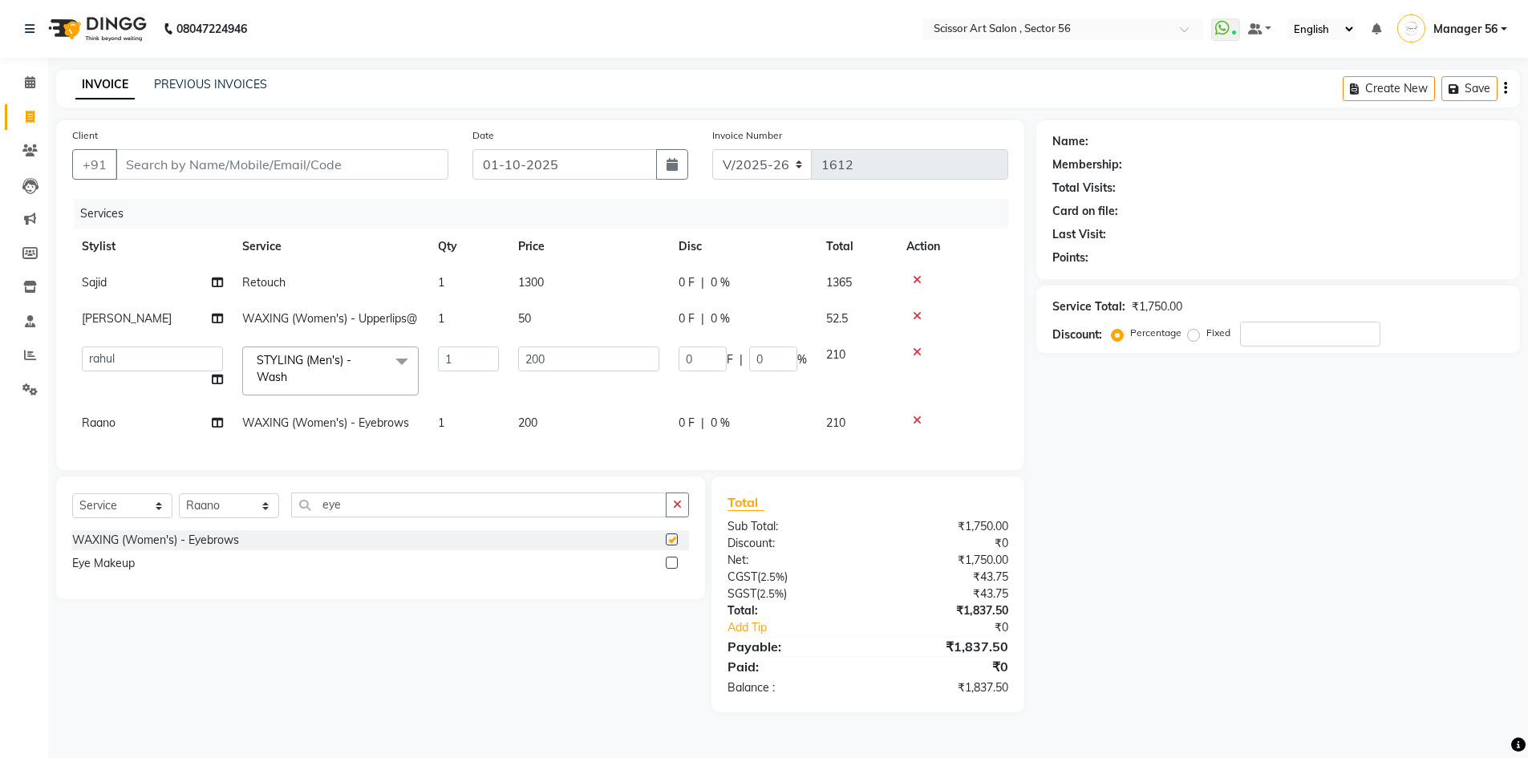
checkbox input "false"
click at [557, 433] on td "200" at bounding box center [589, 423] width 160 height 36
select select "87827"
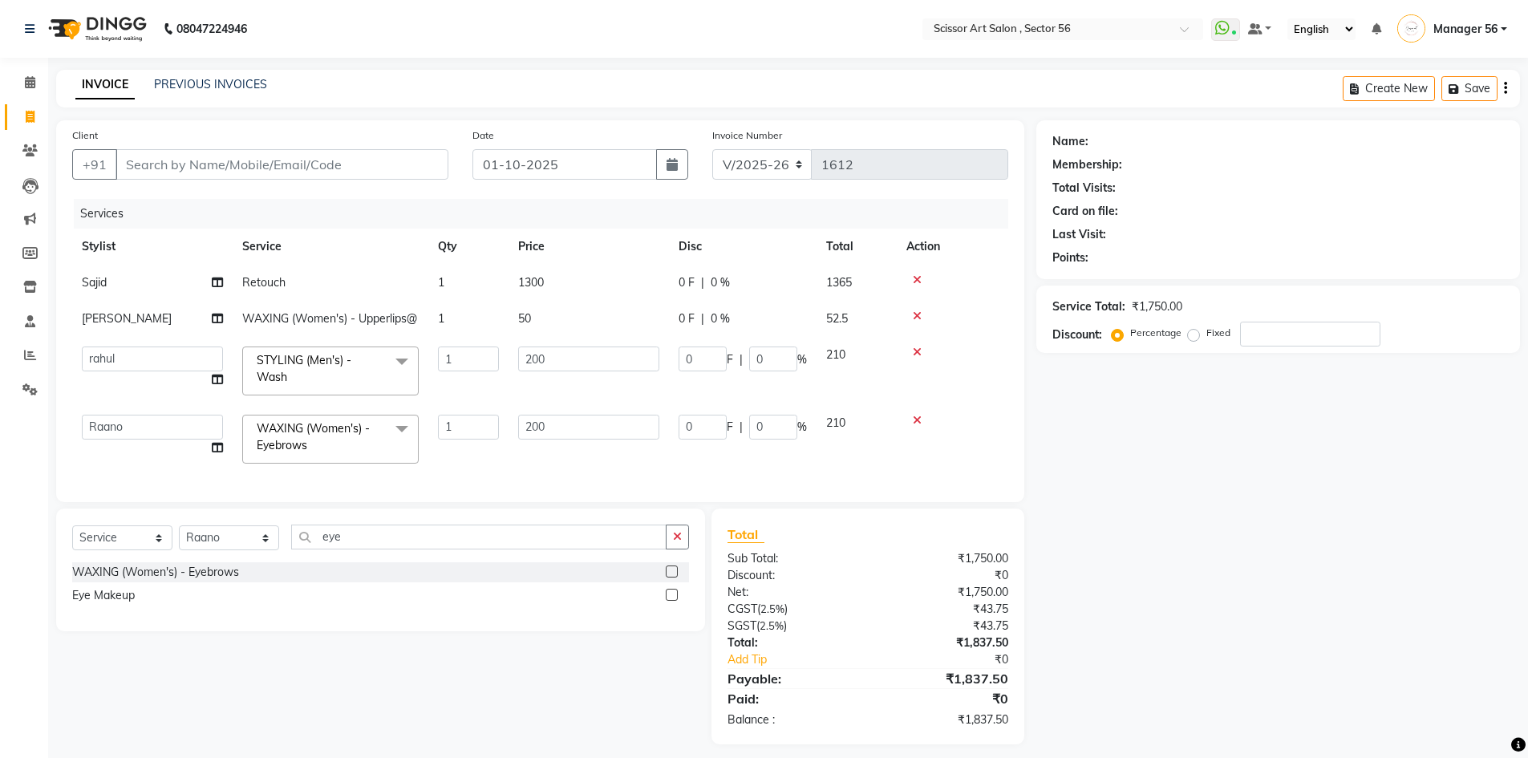
click at [674, 430] on td "0 F | 0 %" at bounding box center [743, 439] width 148 height 68
click at [624, 440] on input "200" at bounding box center [588, 427] width 141 height 25
type input "2"
type input "100"
click at [1106, 557] on div "Name: Membership: Total Visits: Card on file: Last Visit: Points: Service Total…" at bounding box center [1284, 432] width 496 height 624
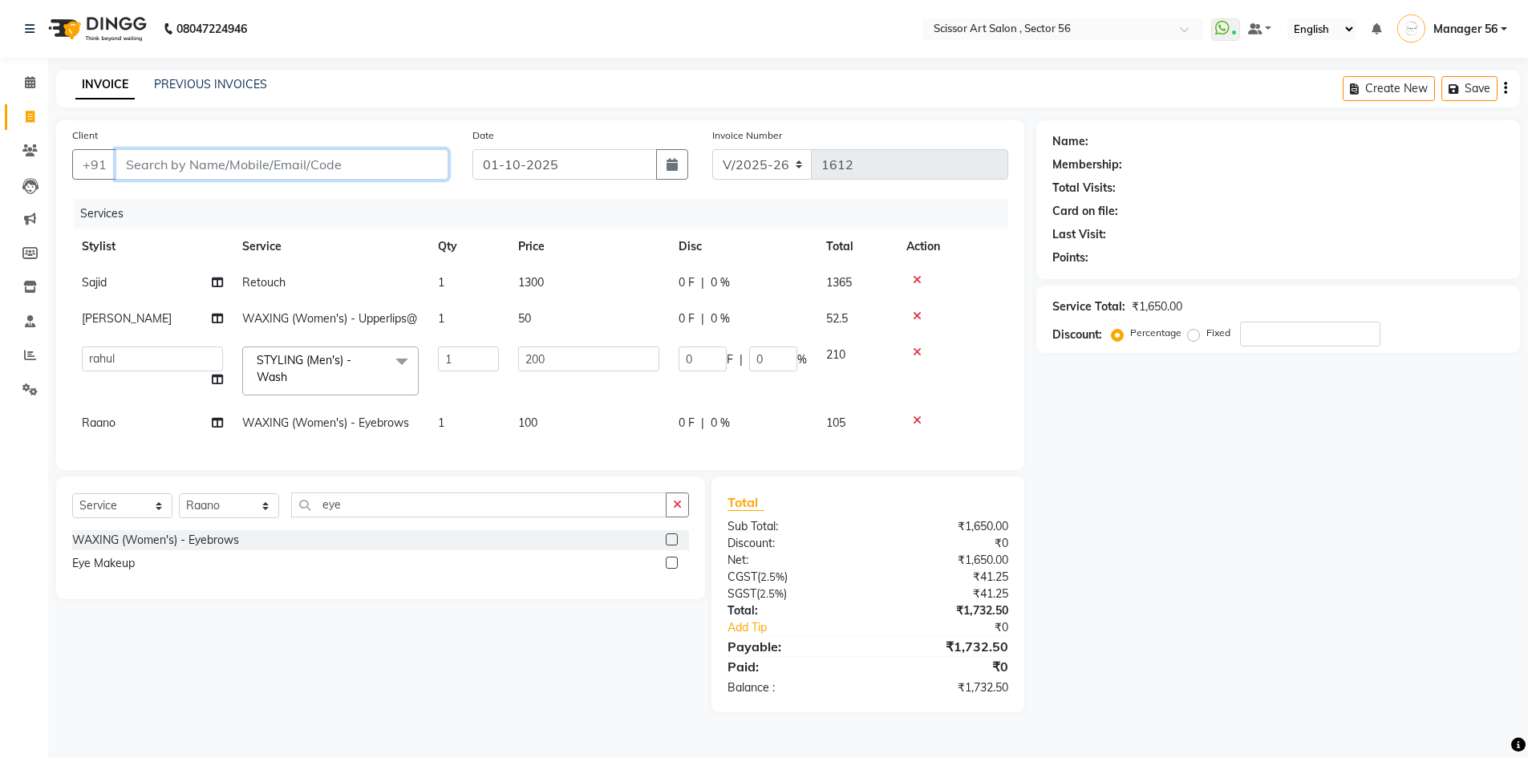
click at [341, 164] on input "Client" at bounding box center [282, 164] width 333 height 30
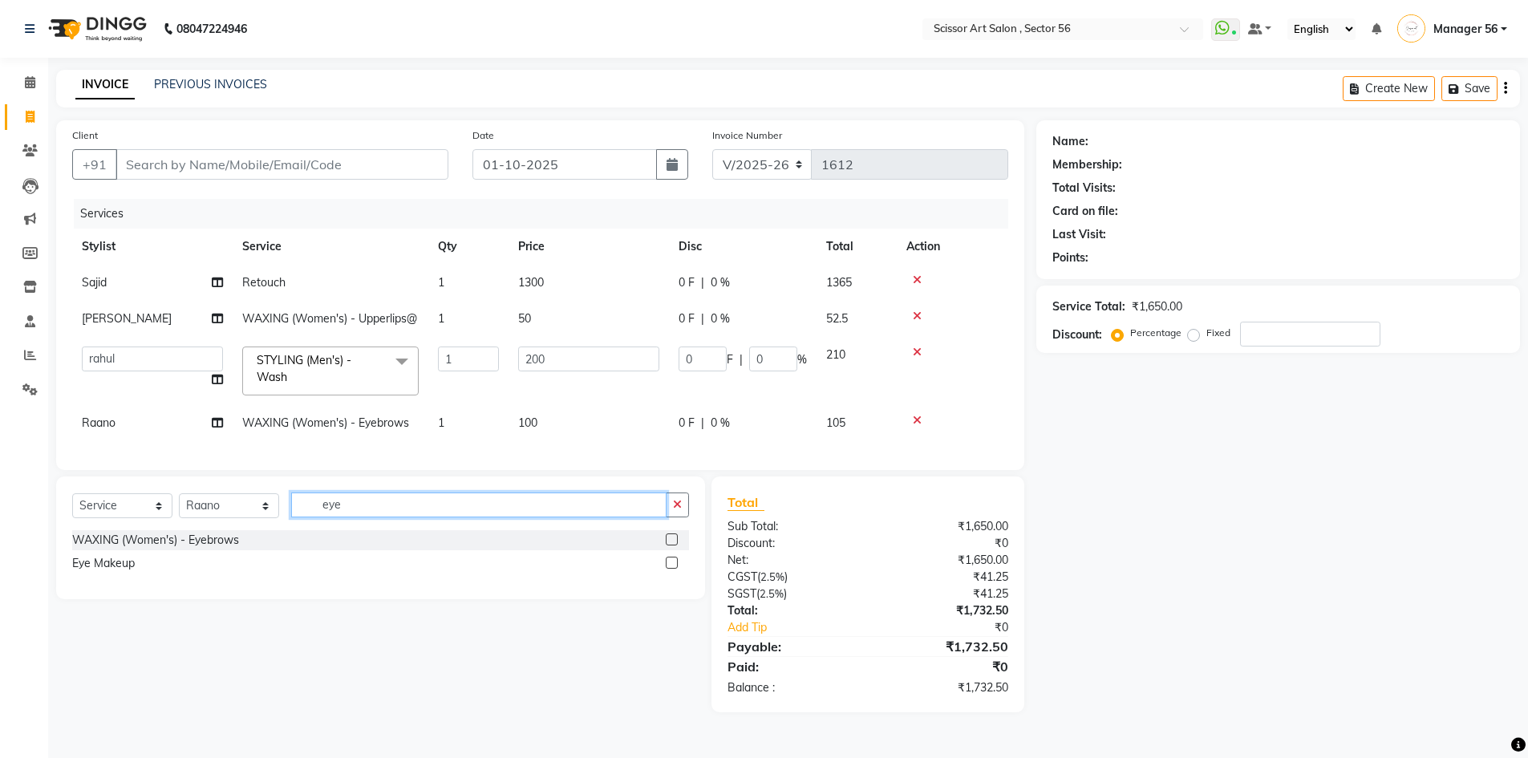
click at [366, 517] on input "eye" at bounding box center [478, 505] width 375 height 25
type input "e"
type input "l"
type input "upp"
click at [661, 550] on div "WAXING (Women's) - Upperlips@" at bounding box center [380, 540] width 617 height 20
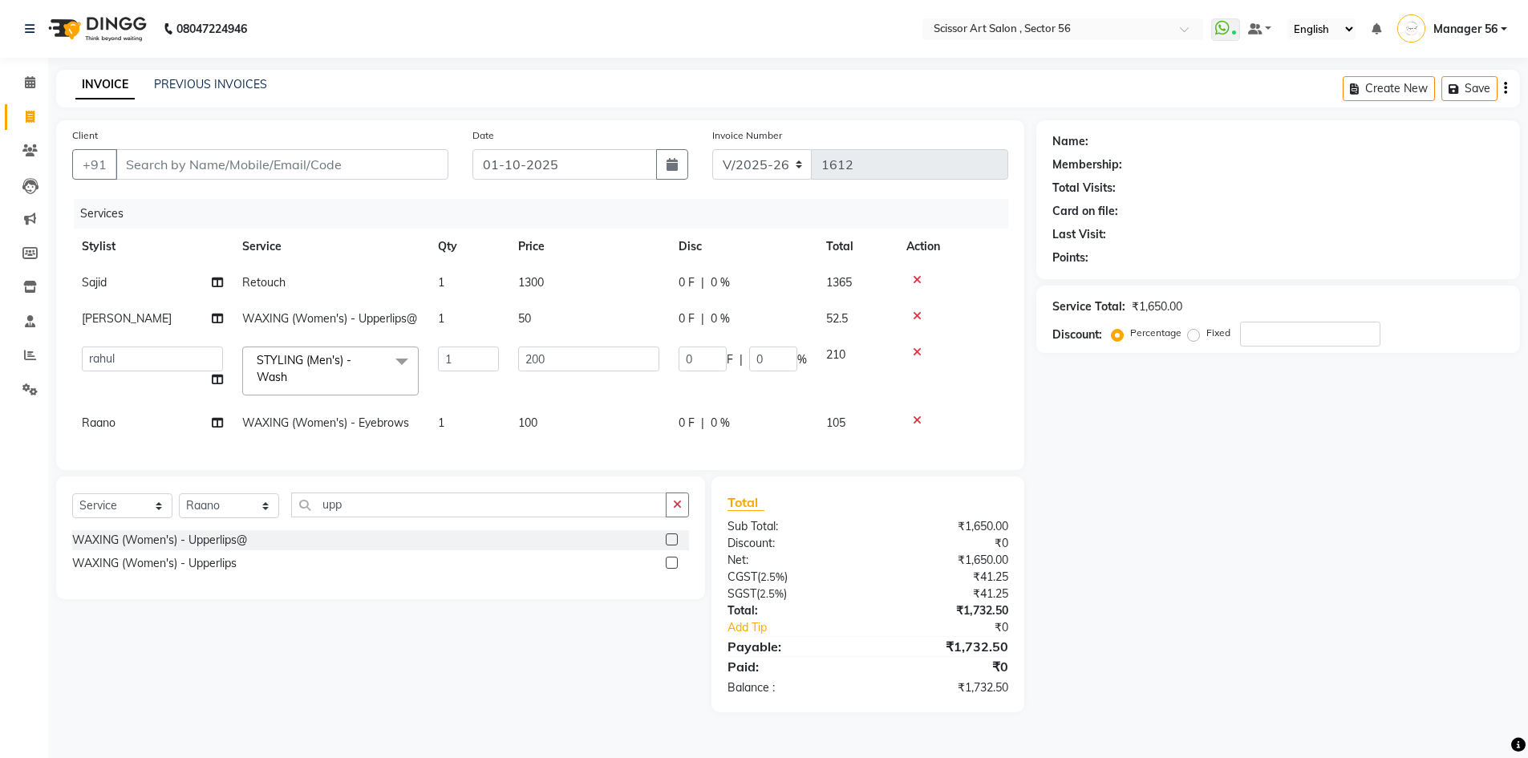
click at [673, 545] on label at bounding box center [672, 539] width 12 height 12
click at [673, 545] on input "checkbox" at bounding box center [671, 540] width 10 height 10
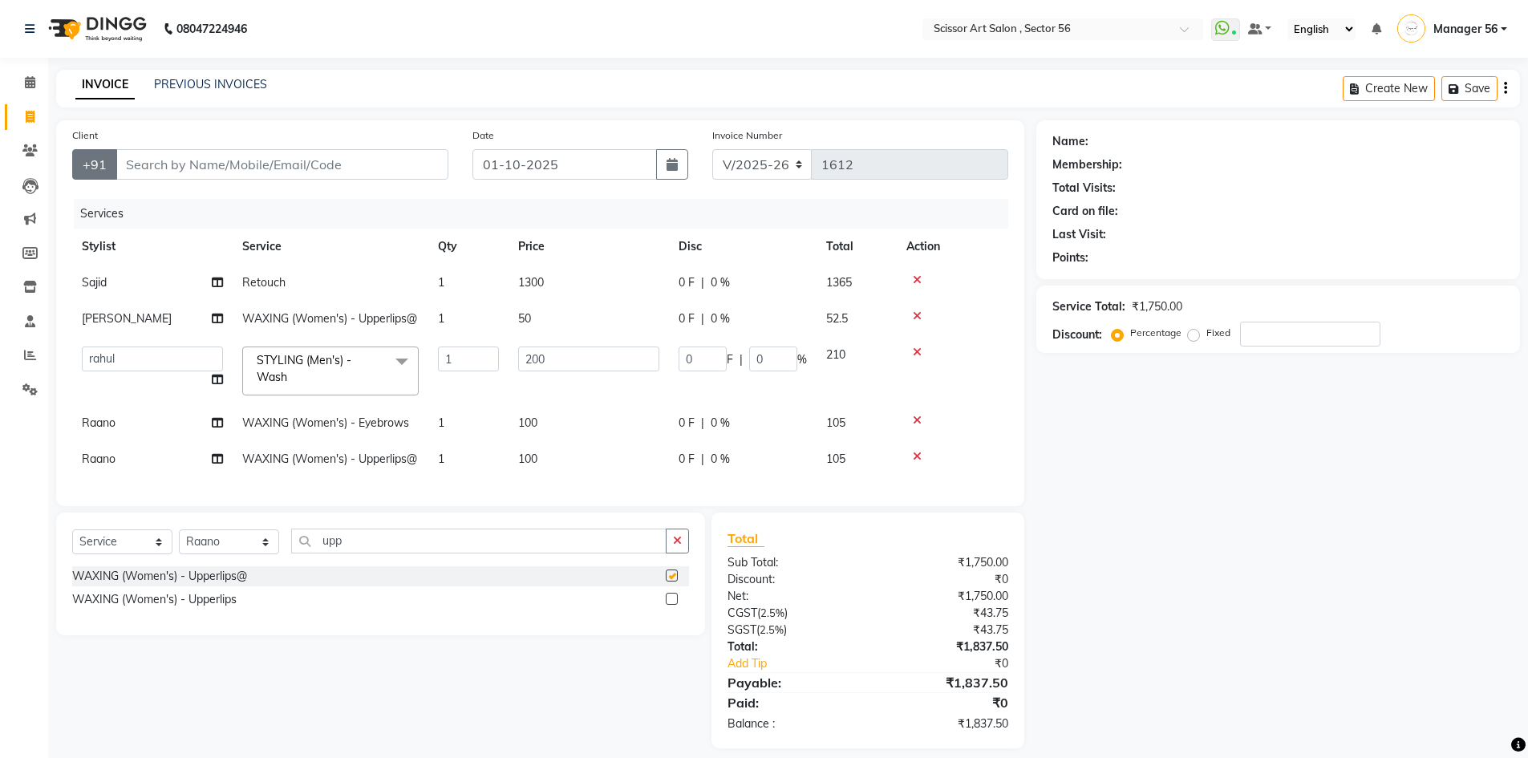
checkbox input "false"
click at [537, 477] on td "100" at bounding box center [589, 459] width 160 height 36
select select "87827"
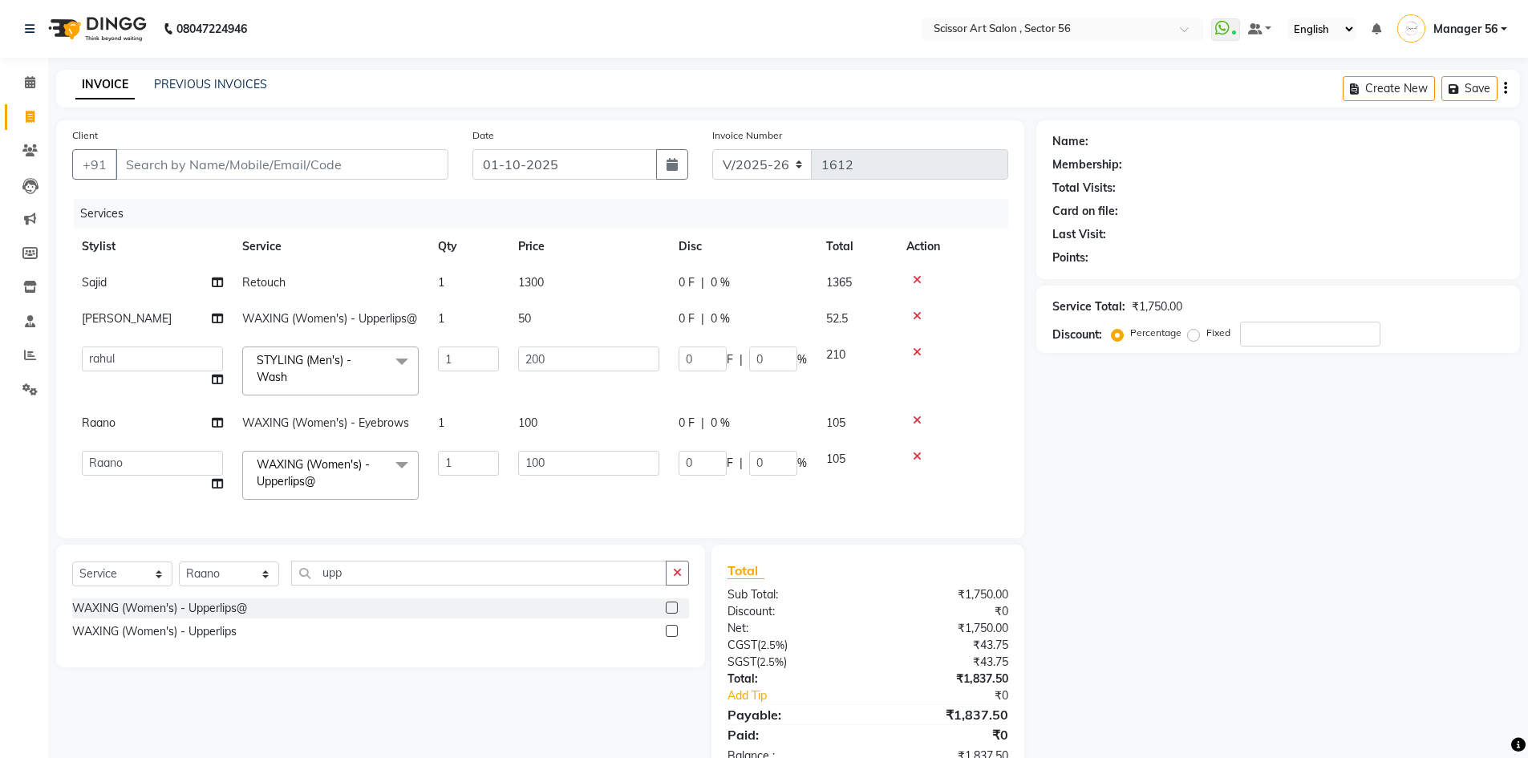
drag, startPoint x: 562, startPoint y: 464, endPoint x: 578, endPoint y: 451, distance: 21.7
click at [564, 465] on td "100" at bounding box center [589, 475] width 160 height 68
click at [578, 476] on input "100" at bounding box center [588, 463] width 141 height 25
type input "1"
type input "50"
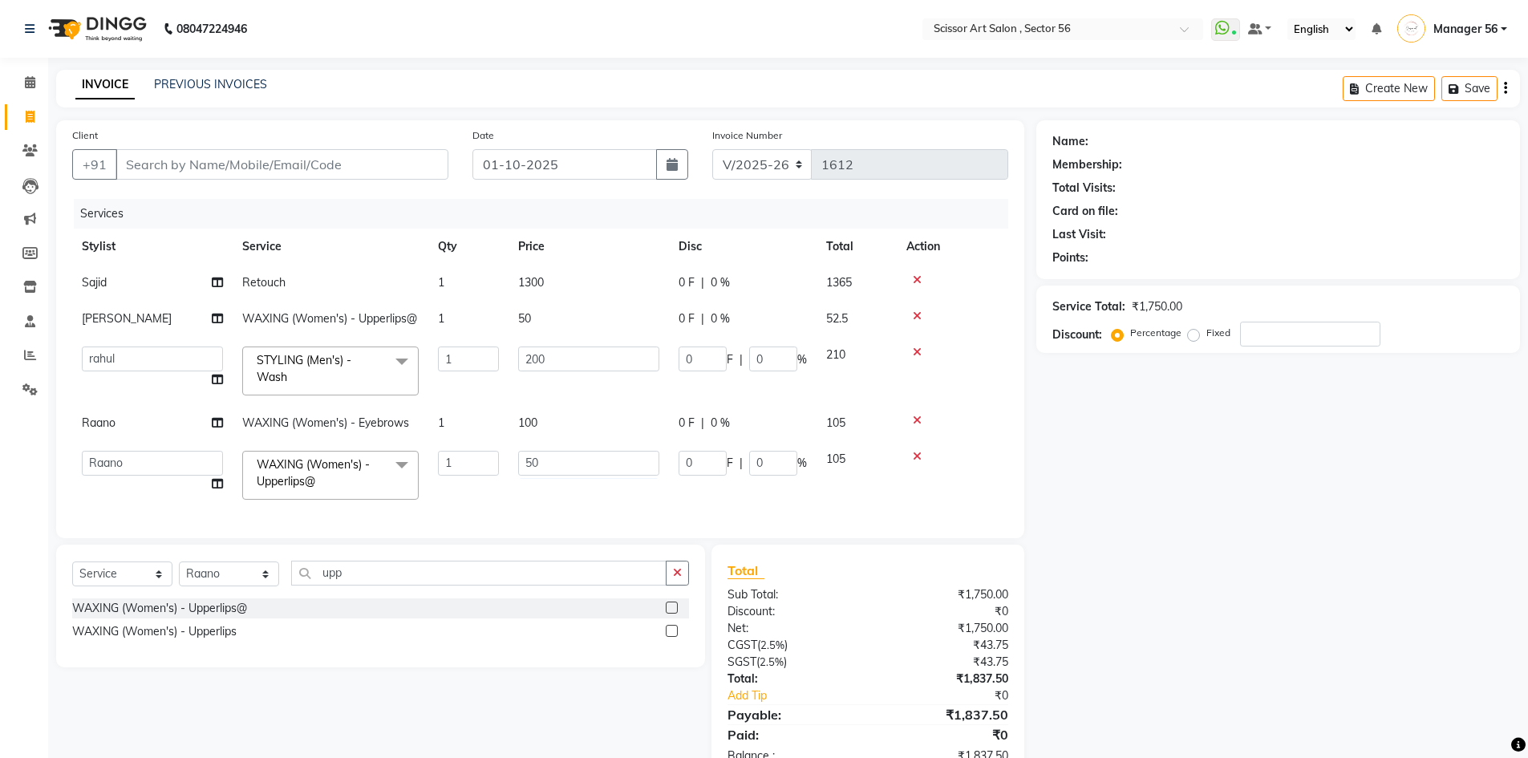
click at [1258, 497] on div "Name: Membership: Total Visits: Card on file: Last Visit: Points: Service Total…" at bounding box center [1284, 450] width 496 height 660
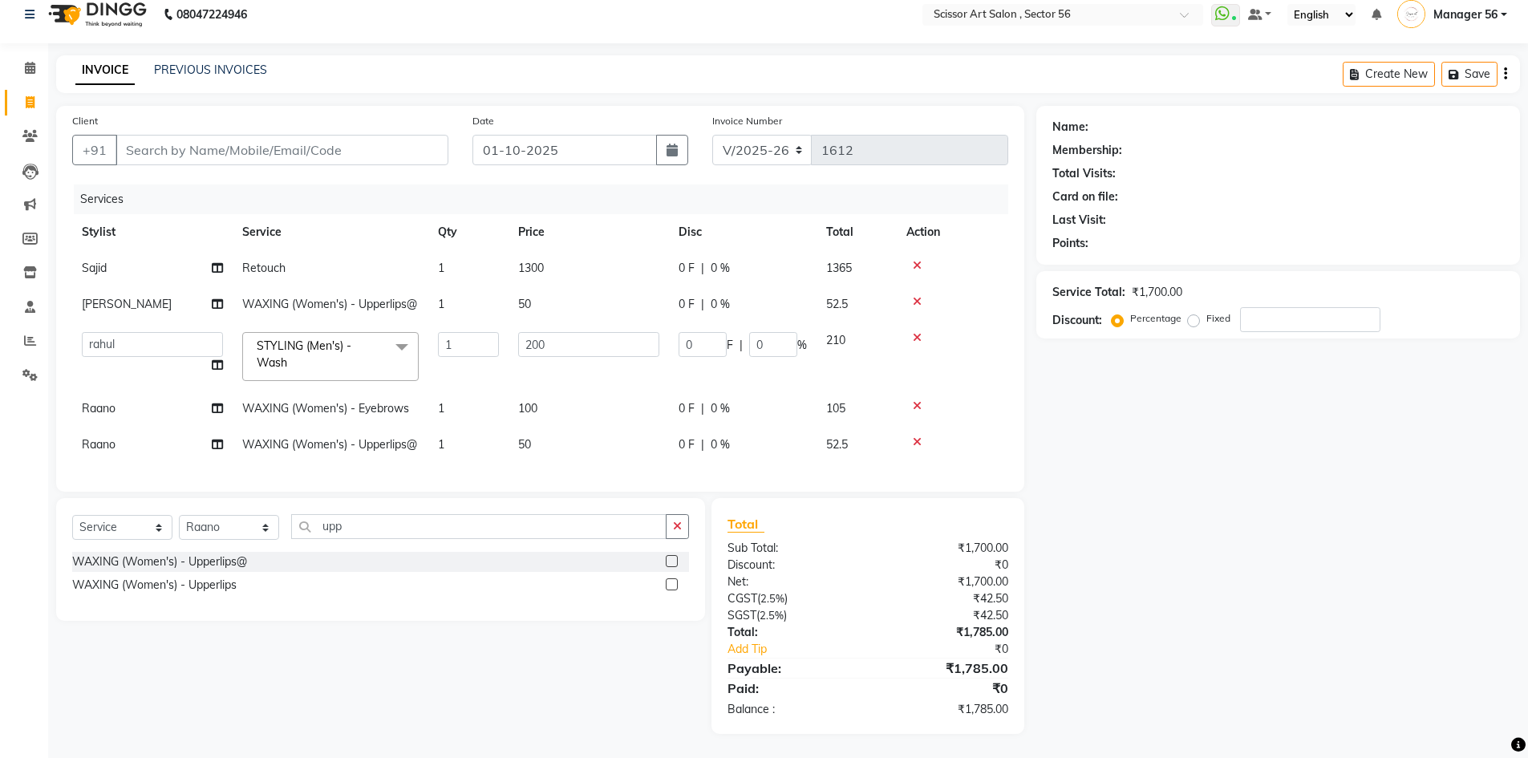
scroll to position [60, 0]
click at [191, 135] on input "Client" at bounding box center [282, 150] width 333 height 30
type input "9"
type input "0"
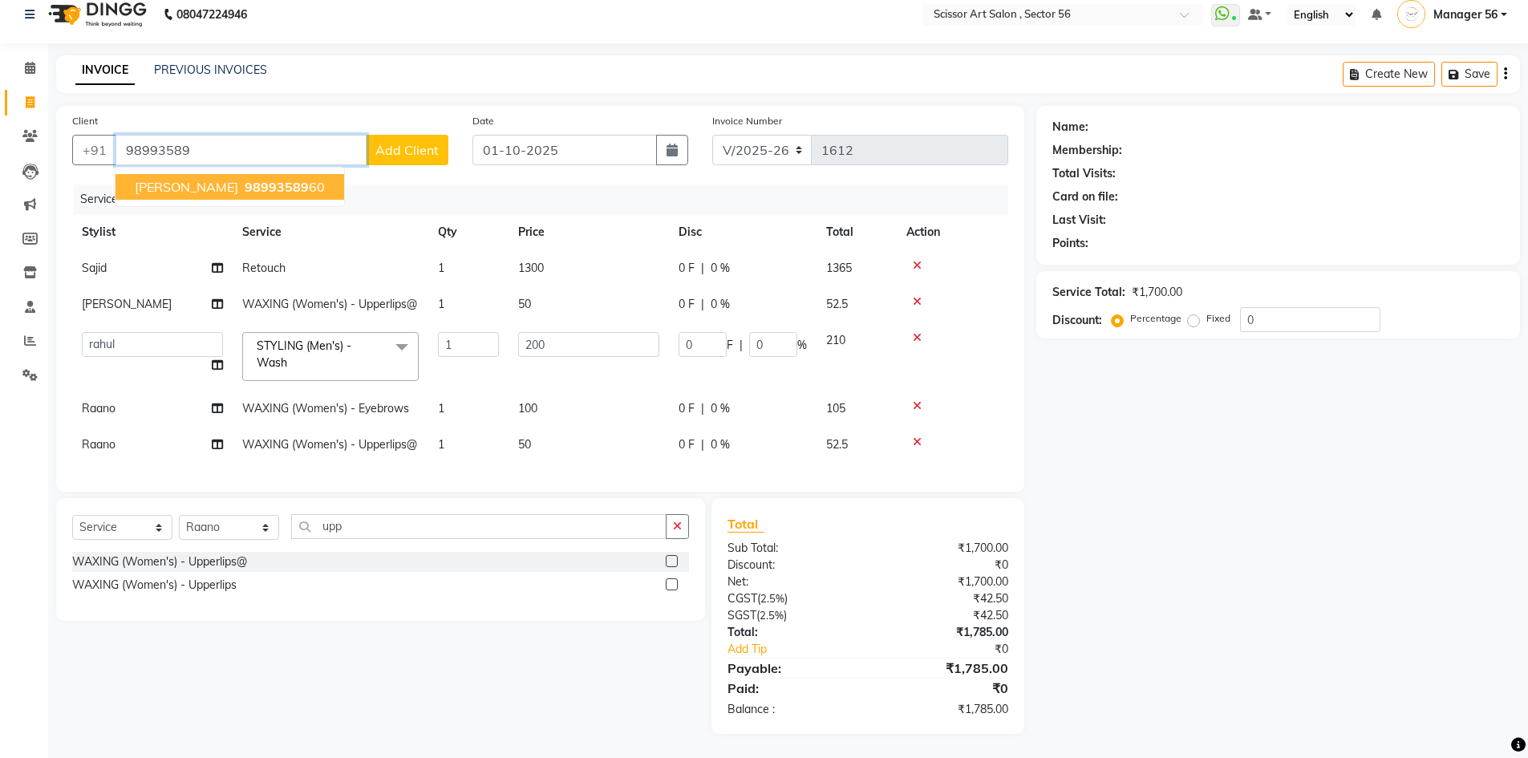
click at [196, 174] on button "[PERSON_NAME] 98993589 60" at bounding box center [230, 187] width 229 height 26
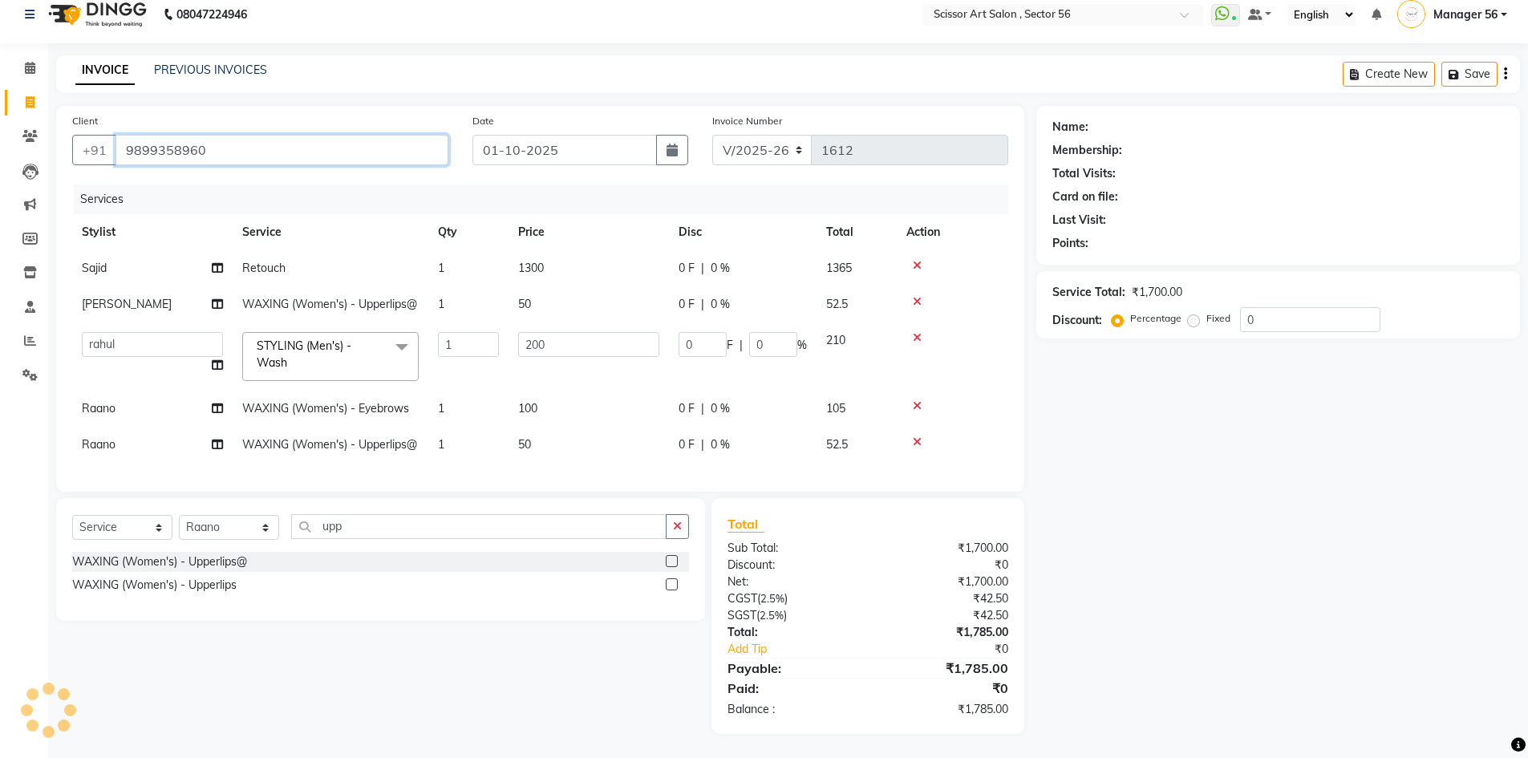
type input "9899358960"
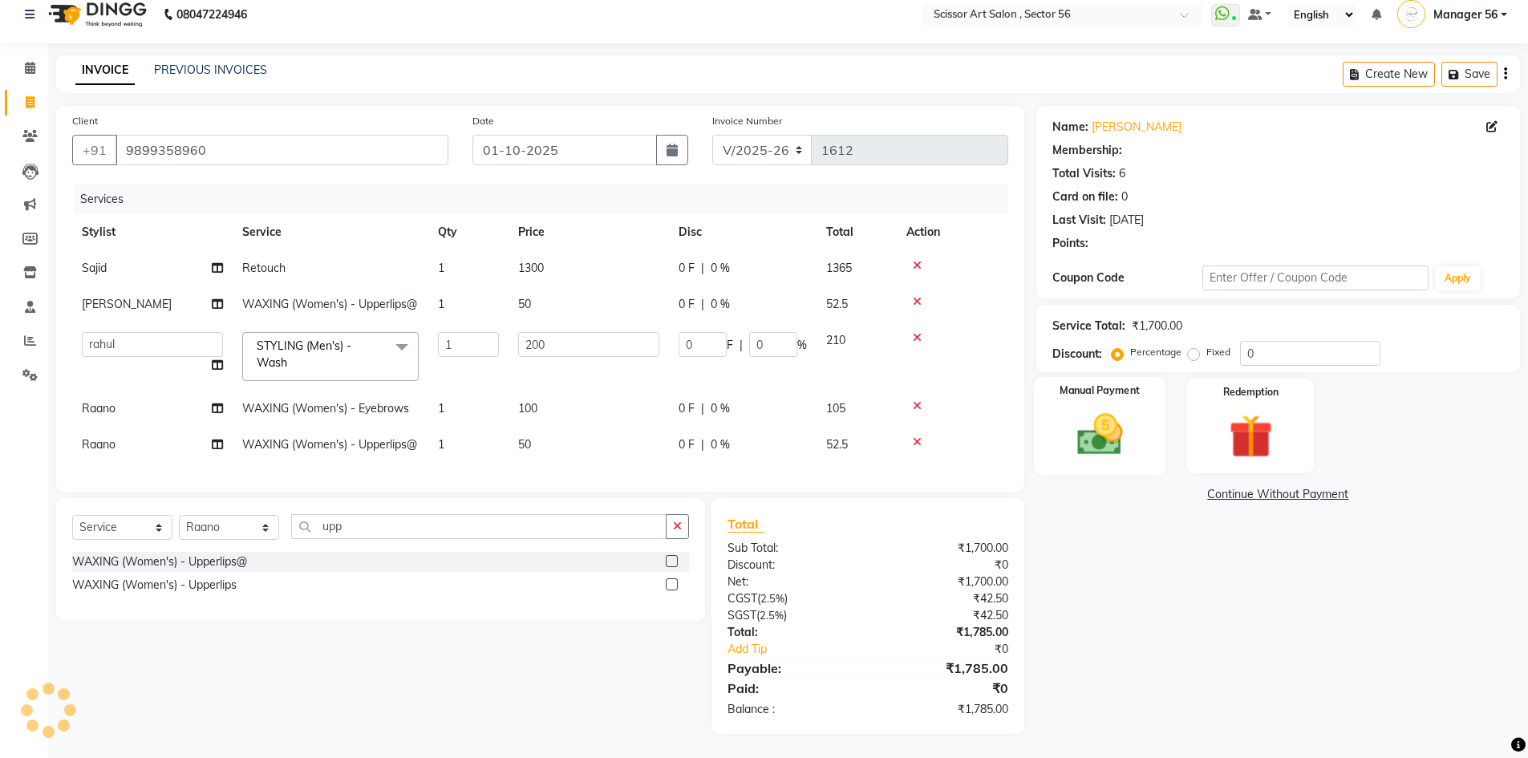
click at [1133, 408] on img at bounding box center [1100, 434] width 74 height 52
select select "1: Object"
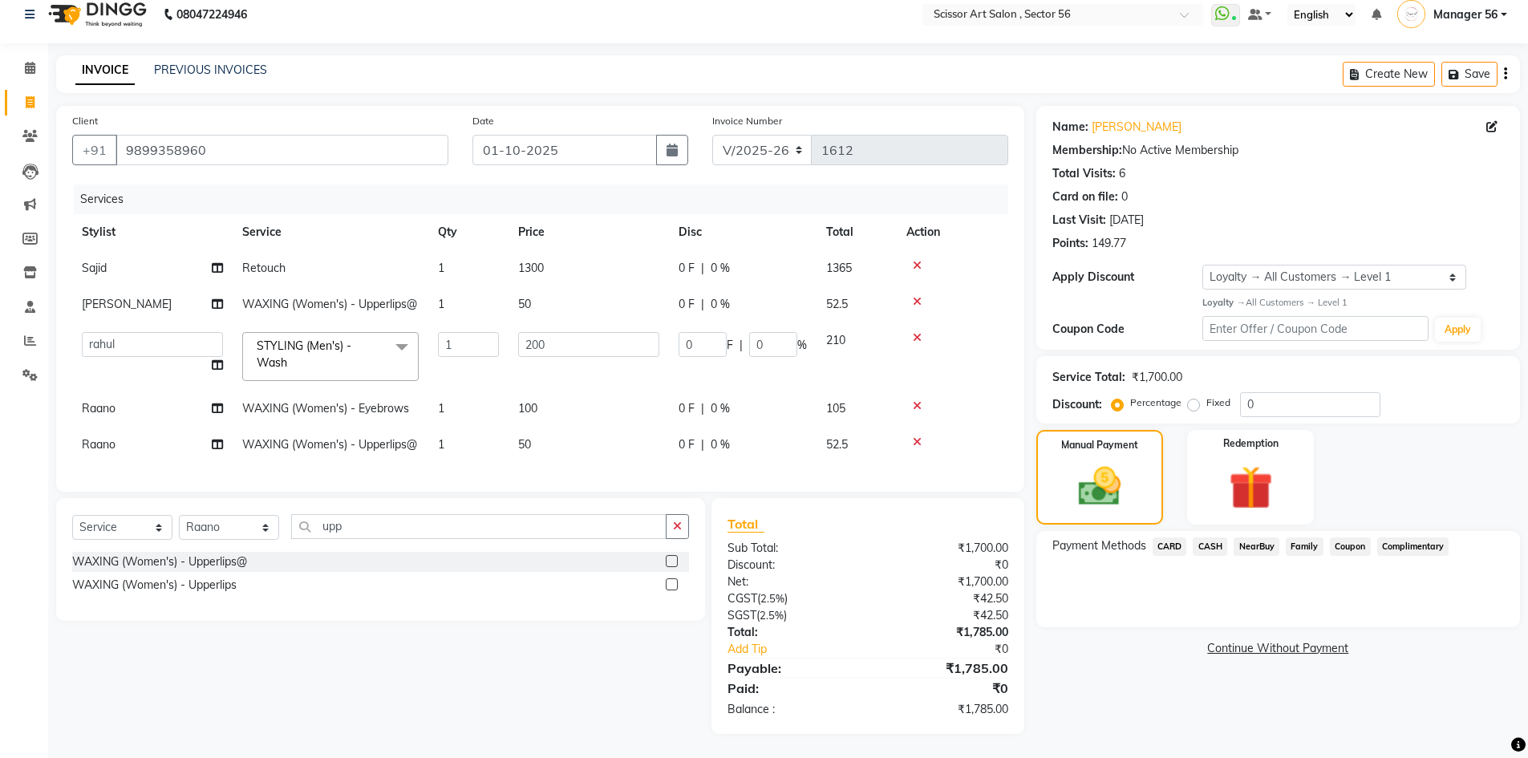
click at [1199, 537] on span "CASH" at bounding box center [1210, 546] width 34 height 18
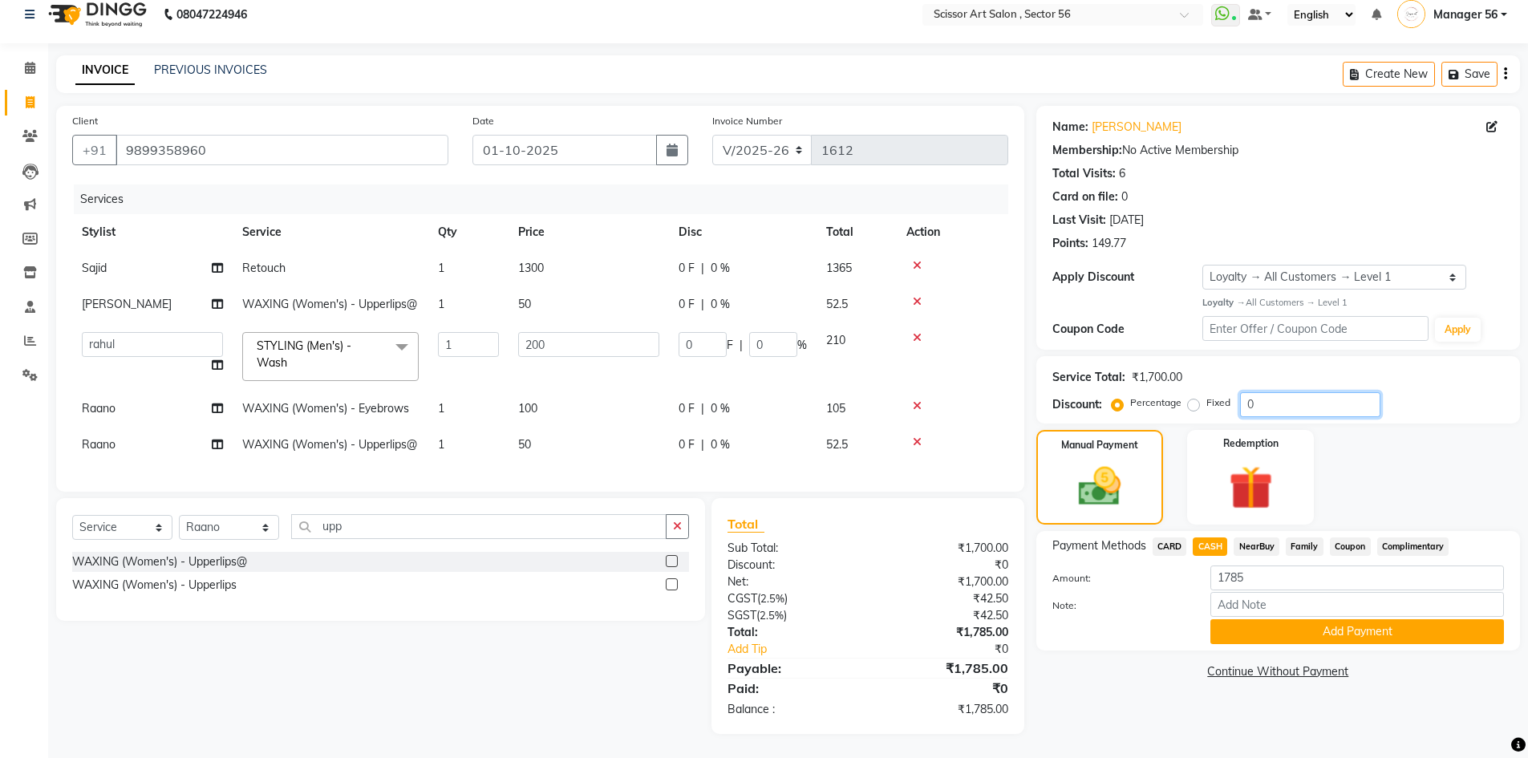
click at [1331, 363] on div "Service Total: ₹1,700.00 Discount: Percentage Fixed 0" at bounding box center [1278, 390] width 452 height 55
click at [1206, 395] on label "Fixed" at bounding box center [1218, 402] width 24 height 14
click at [1194, 397] on input "Fixed" at bounding box center [1196, 402] width 11 height 11
radio input "true"
drag, startPoint x: 1271, startPoint y: 361, endPoint x: 1243, endPoint y: 350, distance: 31.0
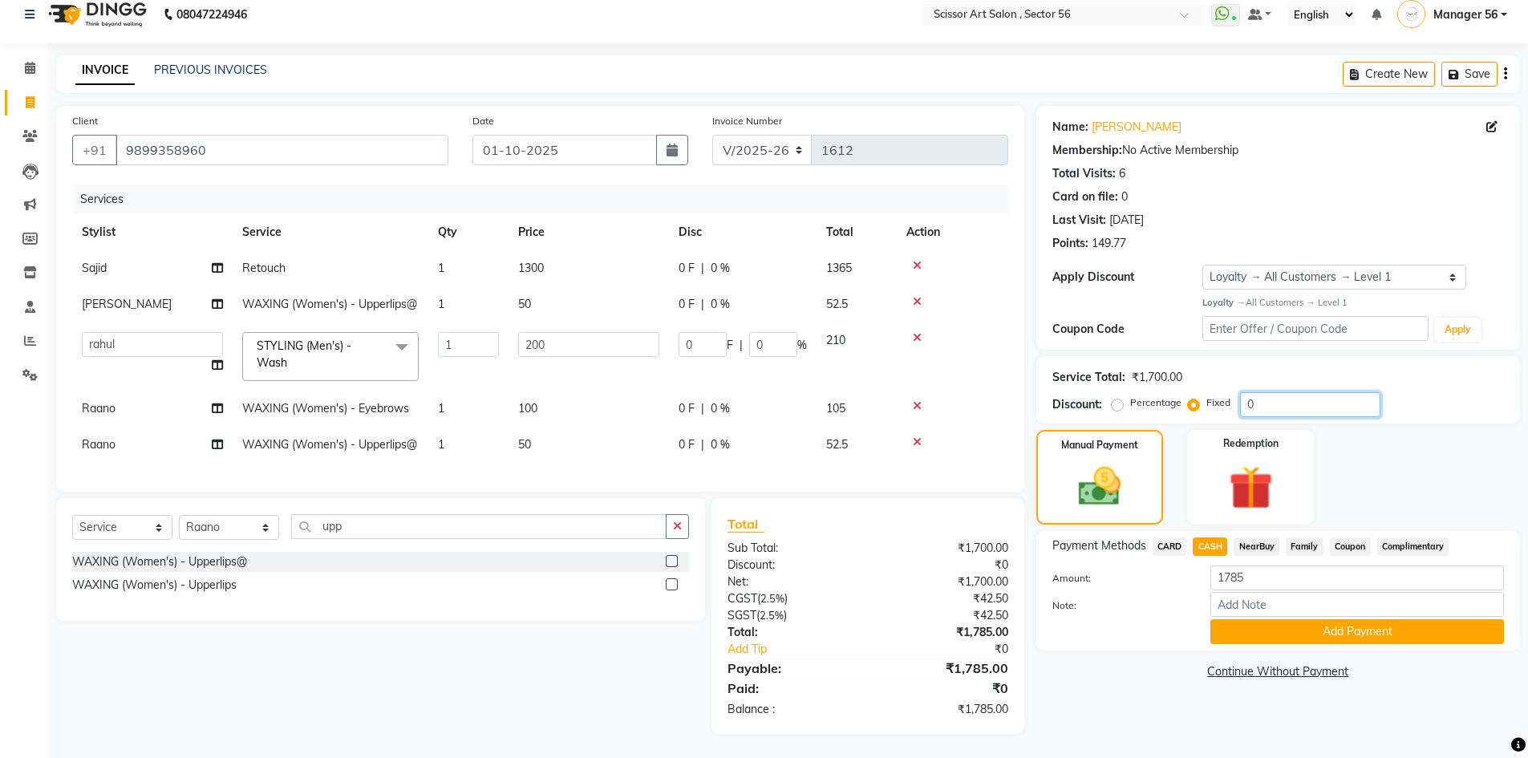
click at [1267, 392] on input "0" at bounding box center [1310, 404] width 140 height 25
type input "8"
type input "0.94"
type input "0.47"
type input "85"
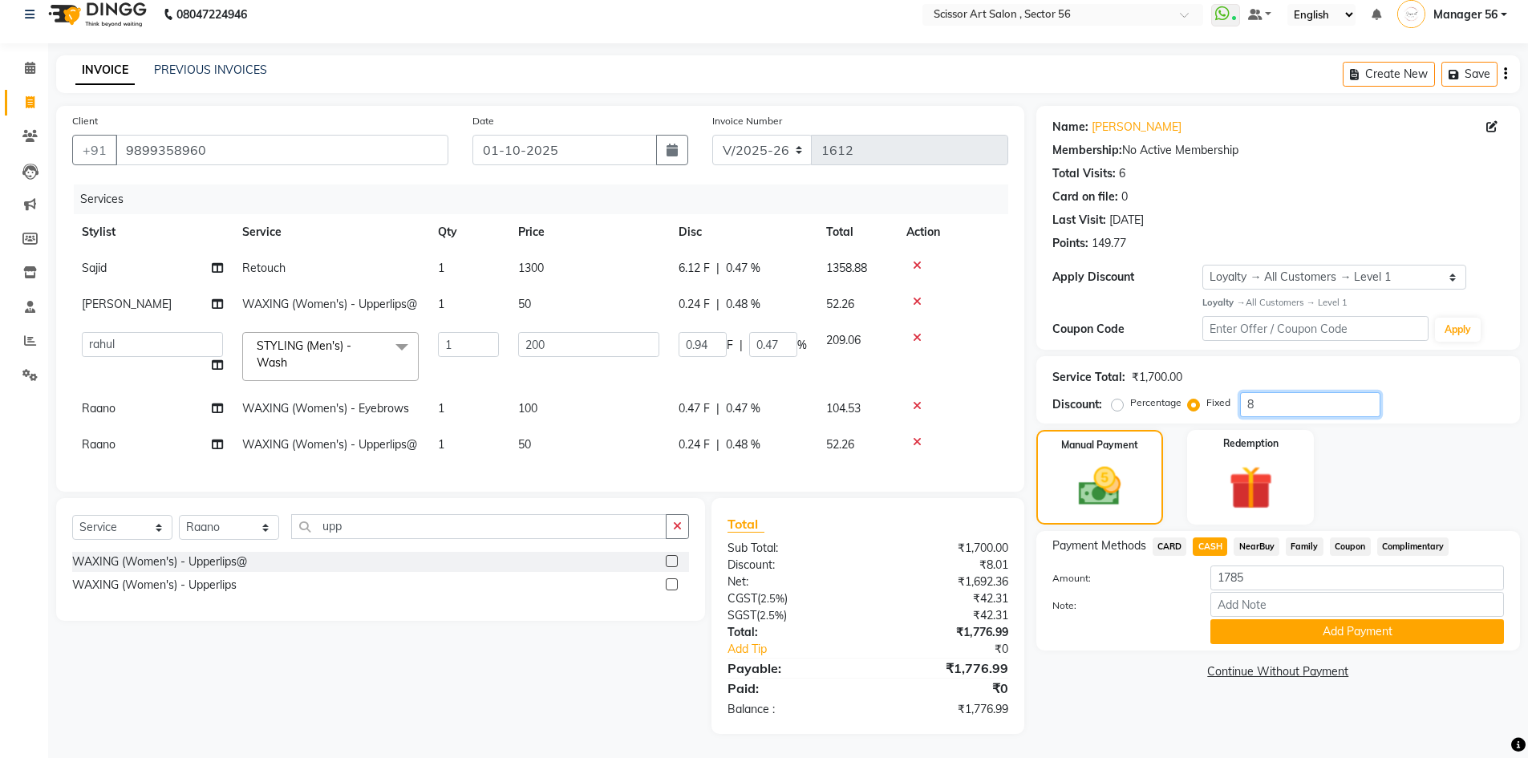
type input "10"
type input "5"
type input "85"
click at [1320, 619] on button "Add Payment" at bounding box center [1357, 631] width 294 height 25
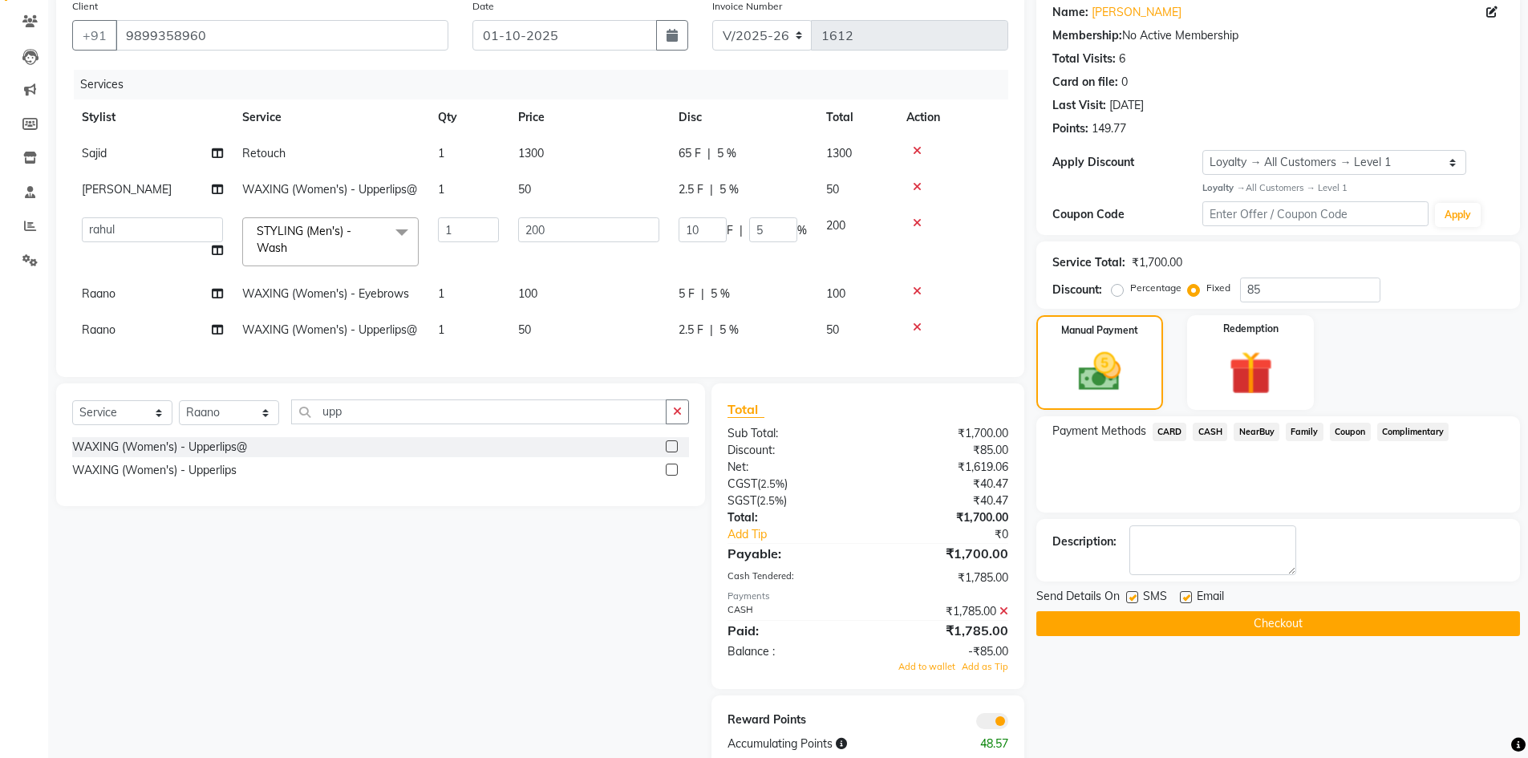
scroll to position [209, 0]
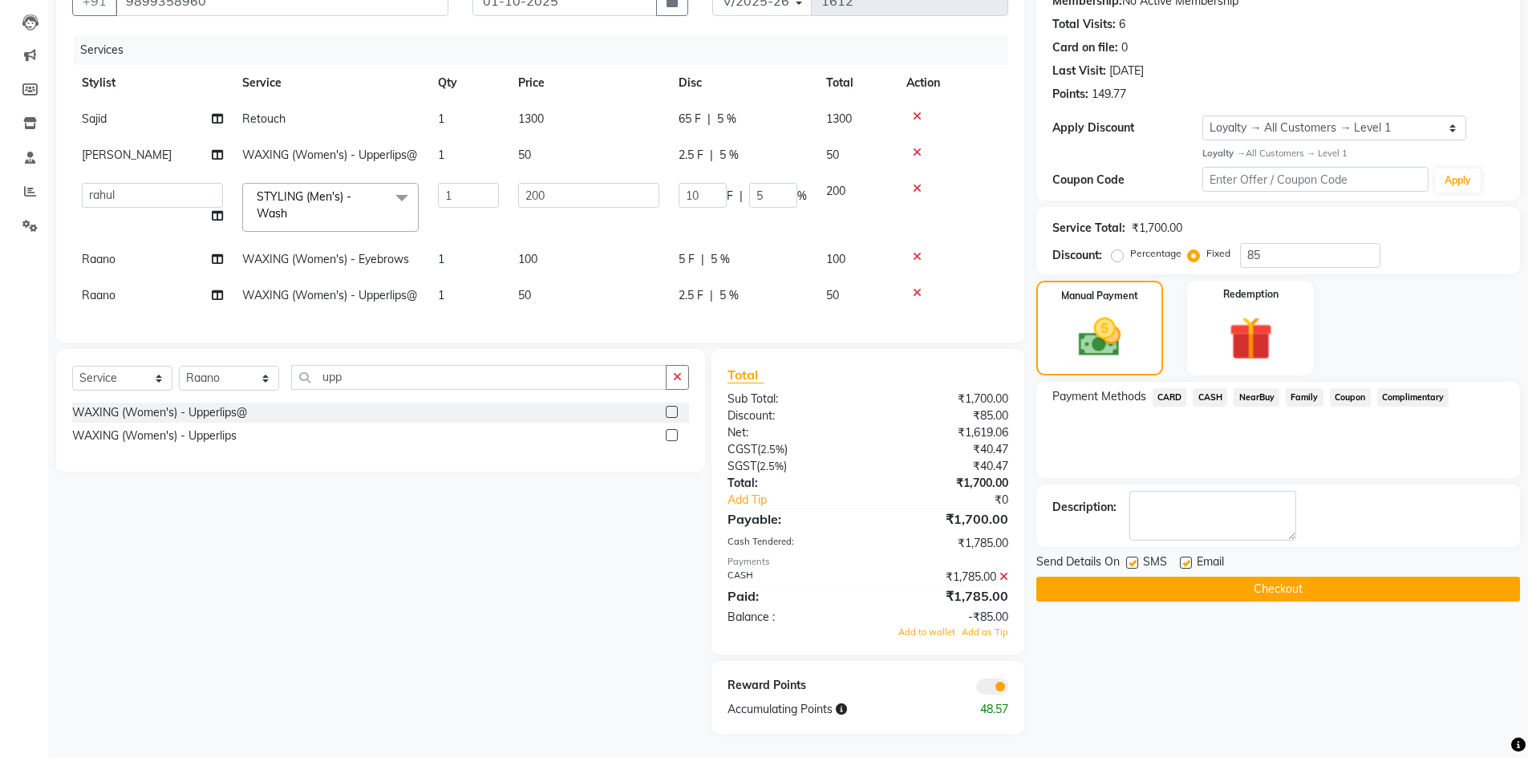
click at [1005, 574] on icon at bounding box center [1003, 576] width 9 height 11
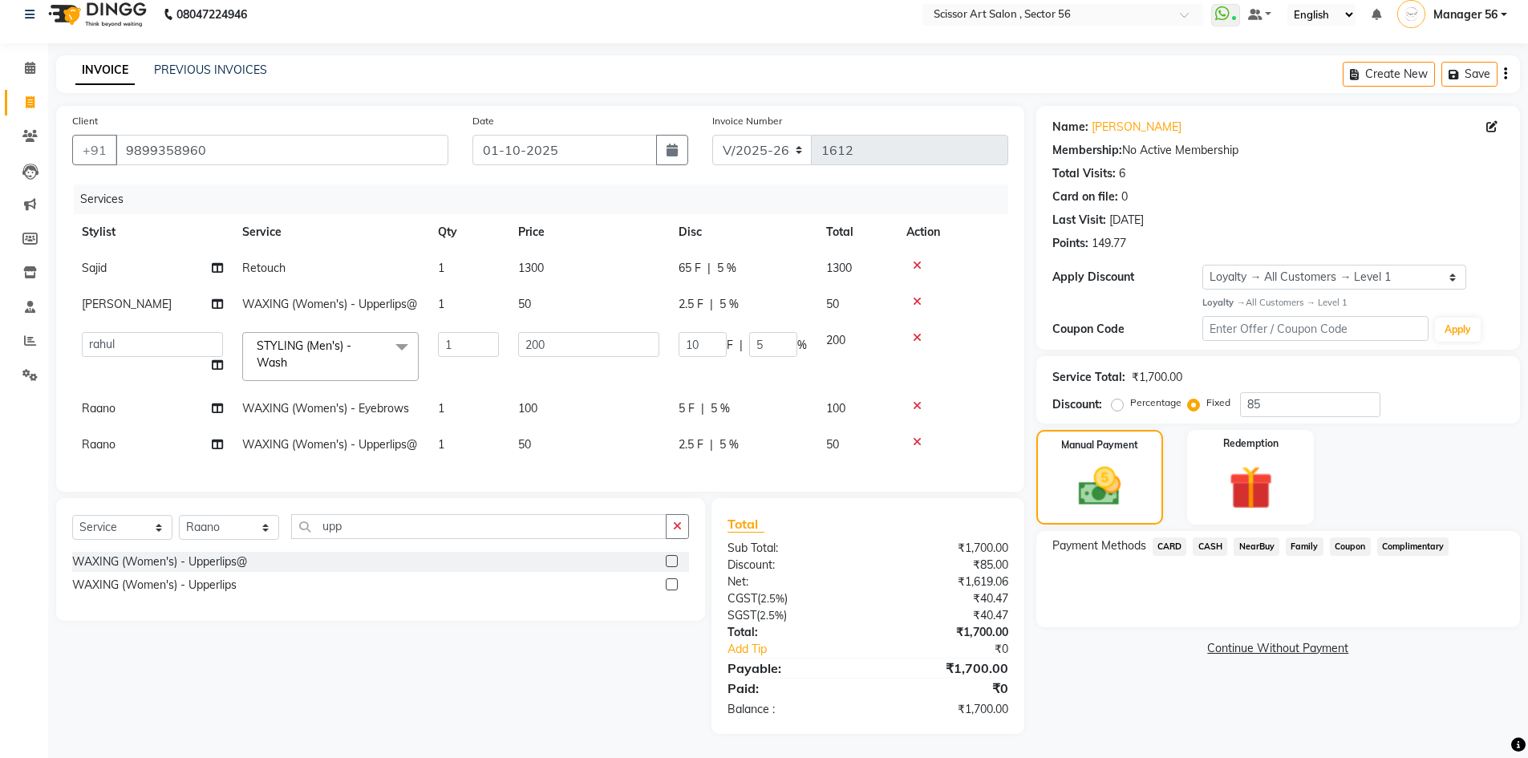
scroll to position [60, 0]
click at [1204, 537] on span "CASH" at bounding box center [1210, 546] width 34 height 18
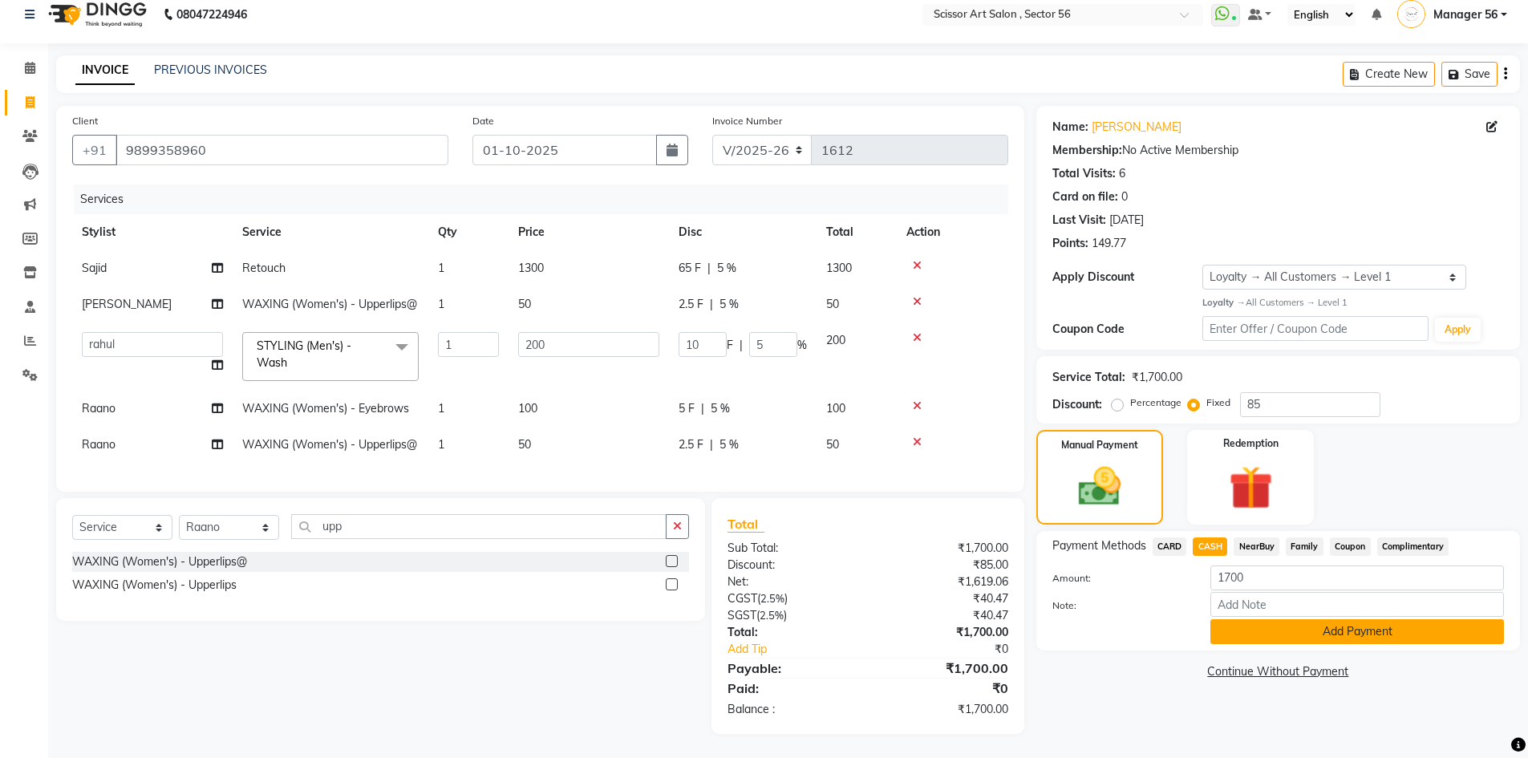
click at [1282, 619] on button "Add Payment" at bounding box center [1357, 631] width 294 height 25
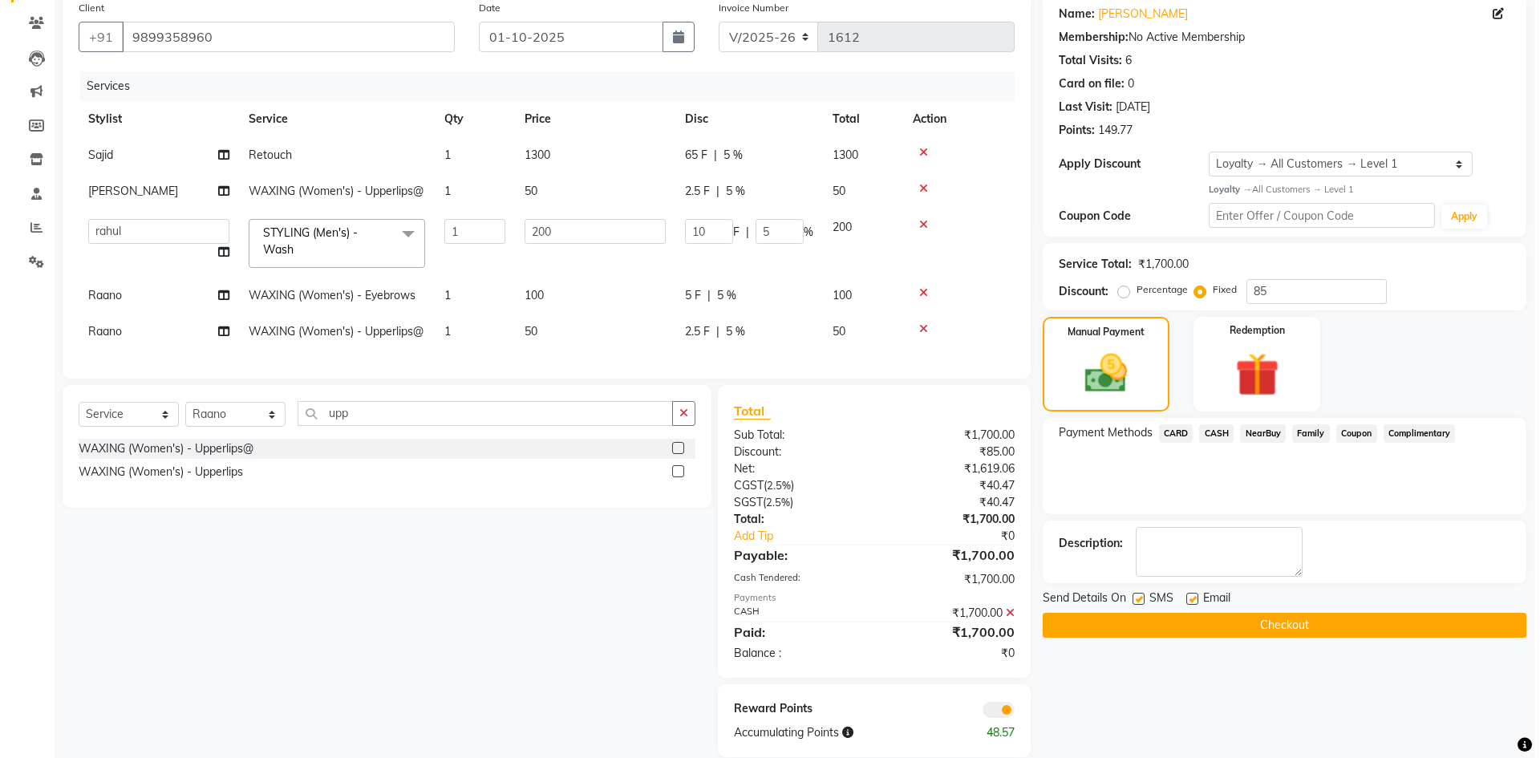
scroll to position [197, 0]
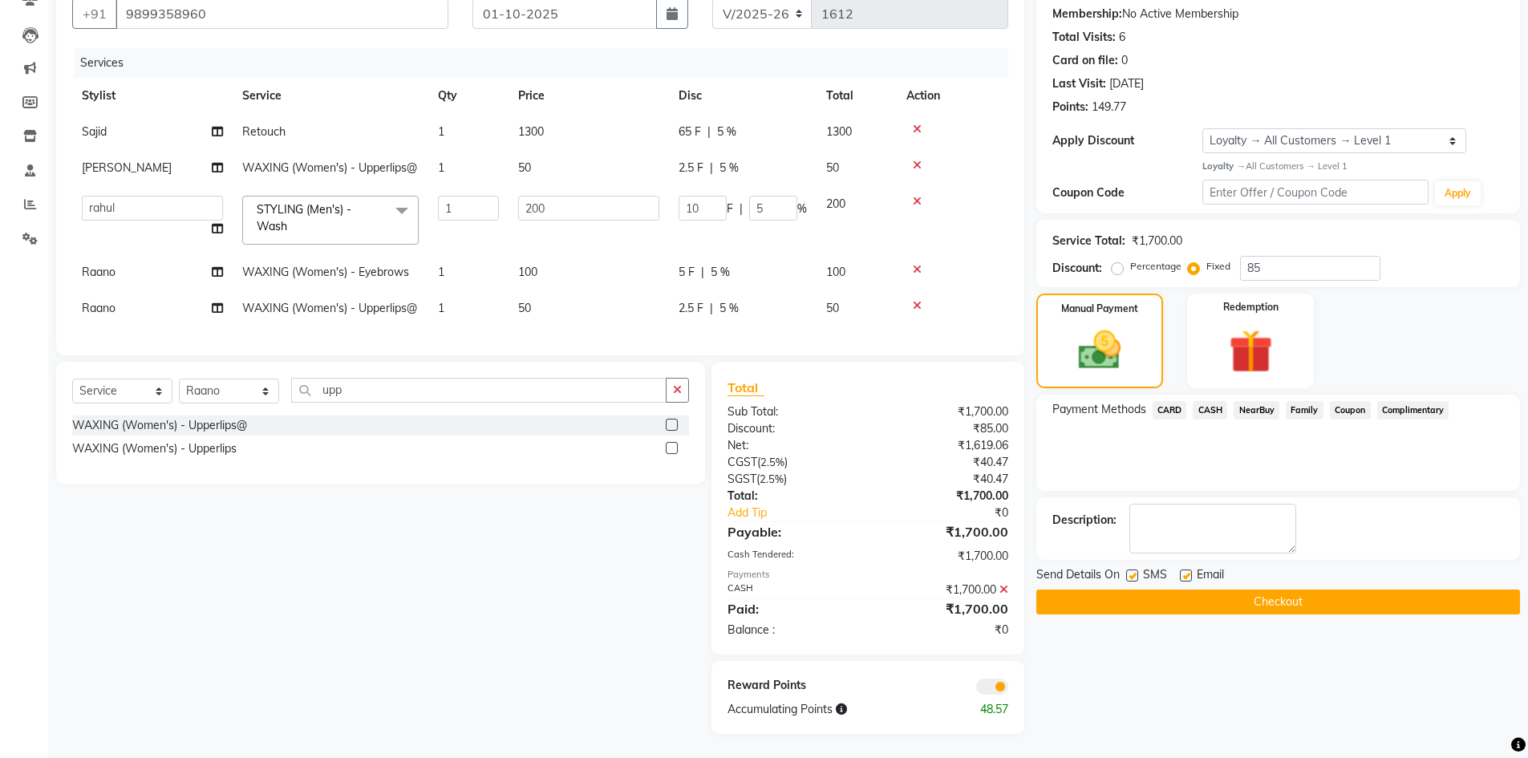
click at [995, 691] on span at bounding box center [992, 687] width 32 height 16
click at [1008, 689] on input "checkbox" at bounding box center [1008, 689] width 0 height 0
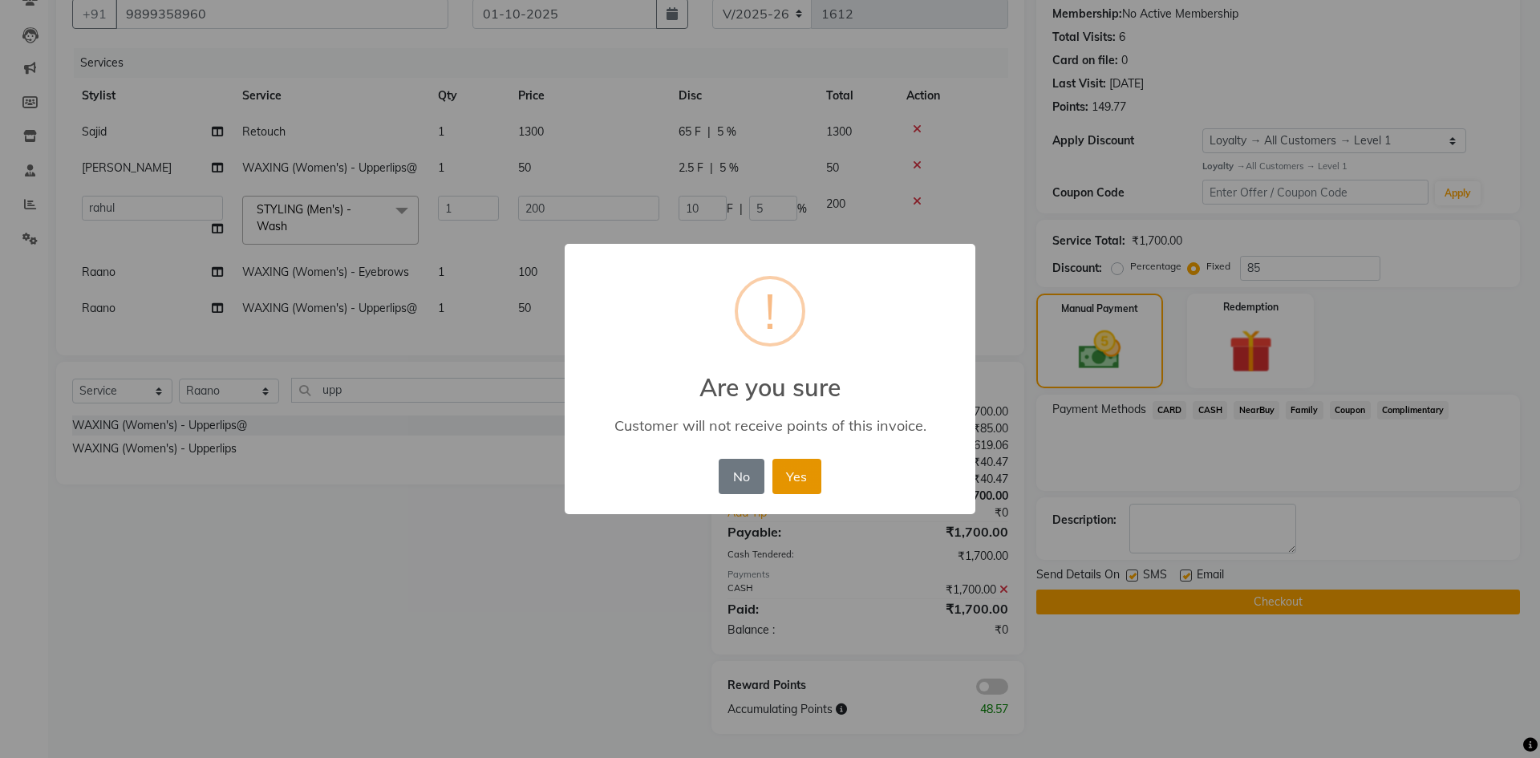
click at [798, 475] on button "Yes" at bounding box center [796, 476] width 49 height 35
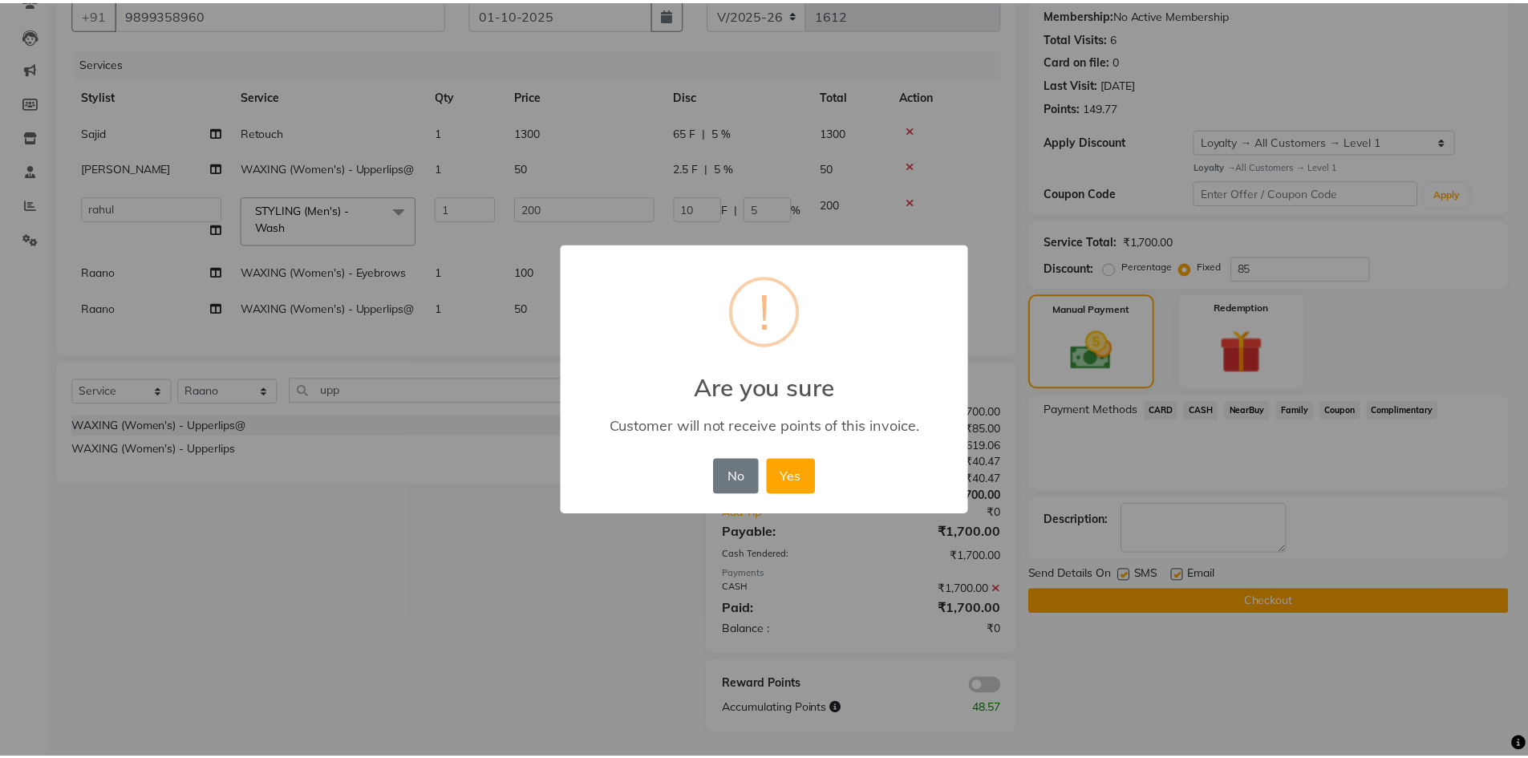
scroll to position [173, 0]
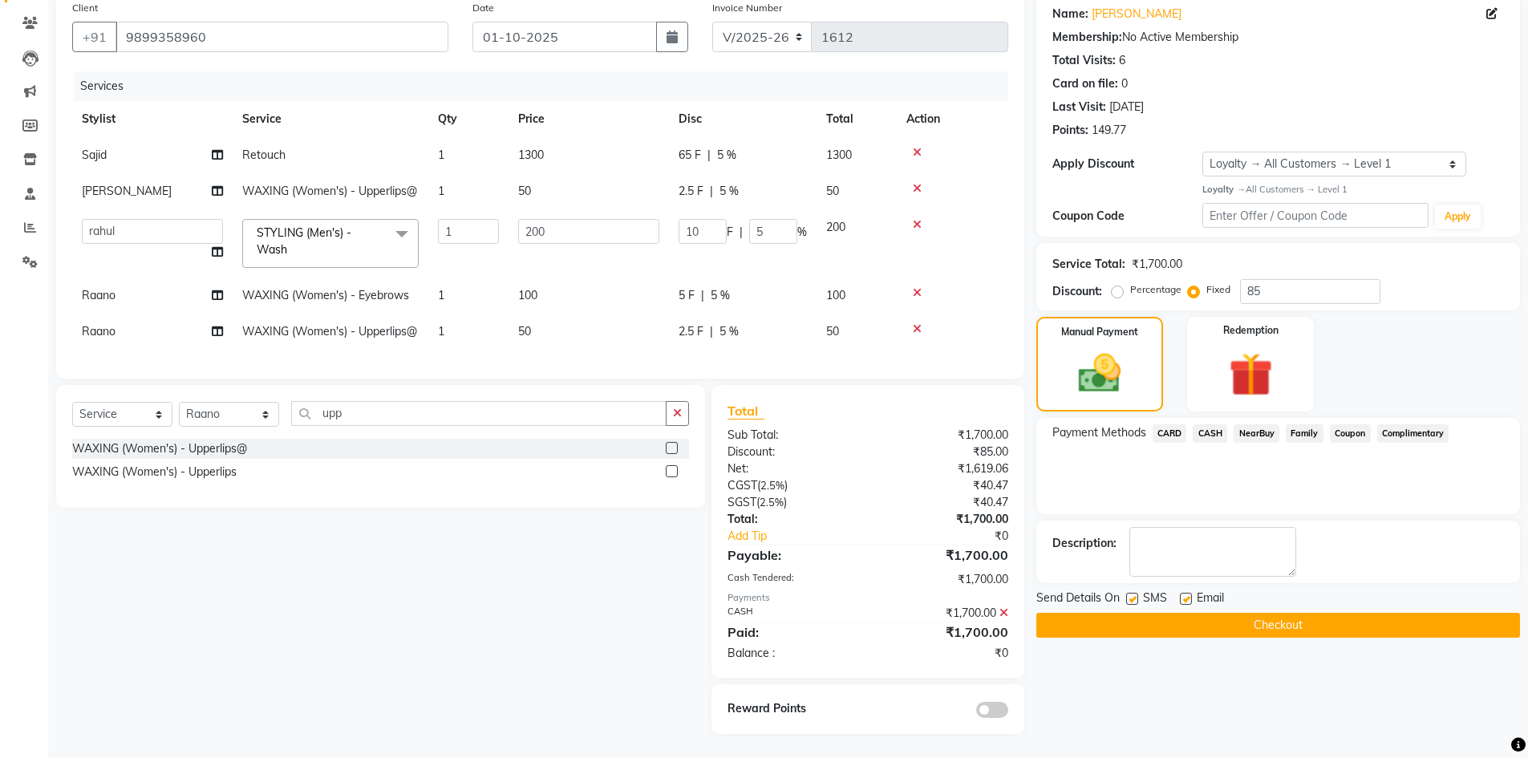
click at [1178, 613] on button "Checkout" at bounding box center [1278, 625] width 484 height 25
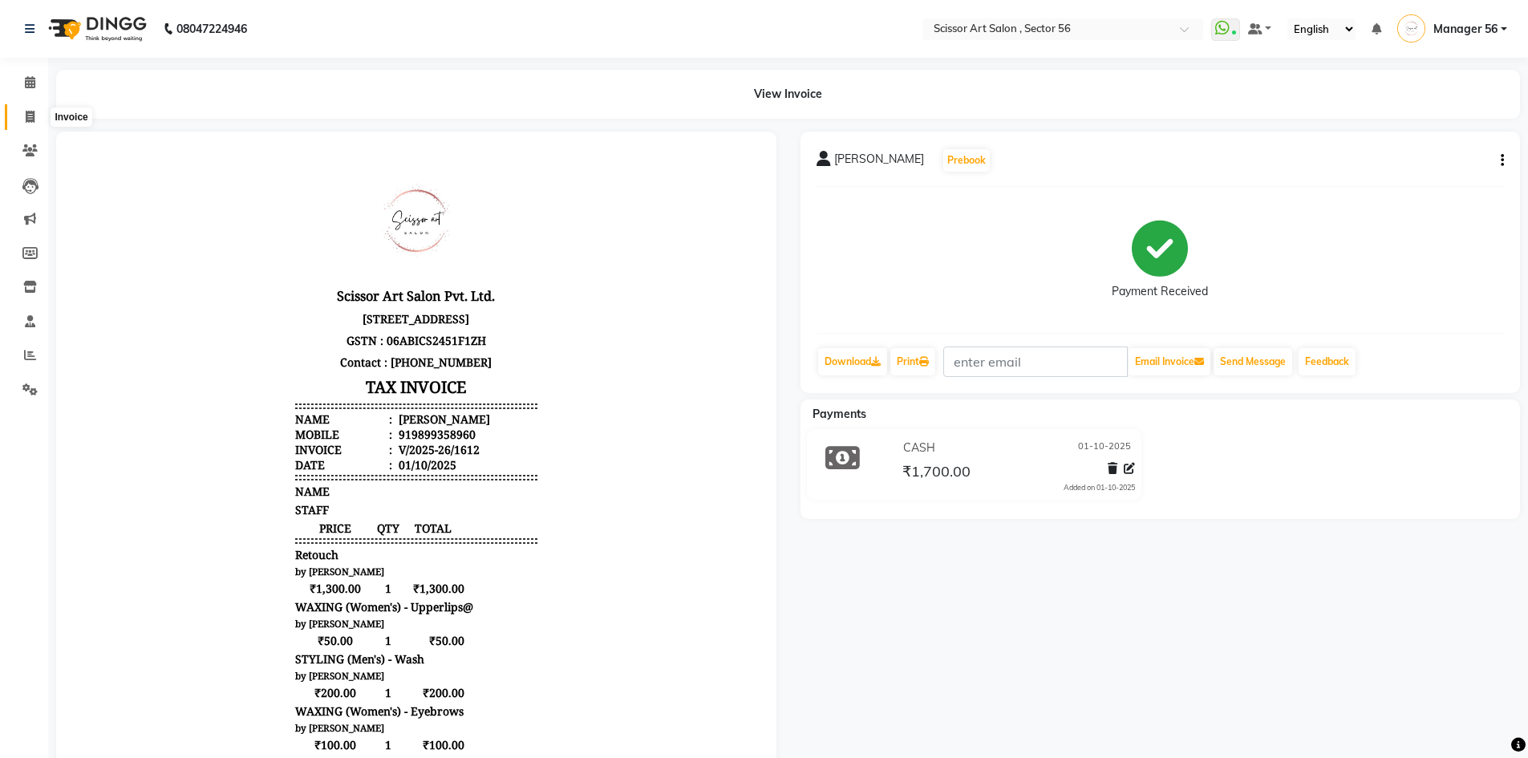
click at [26, 112] on icon at bounding box center [30, 117] width 9 height 12
select select "service"
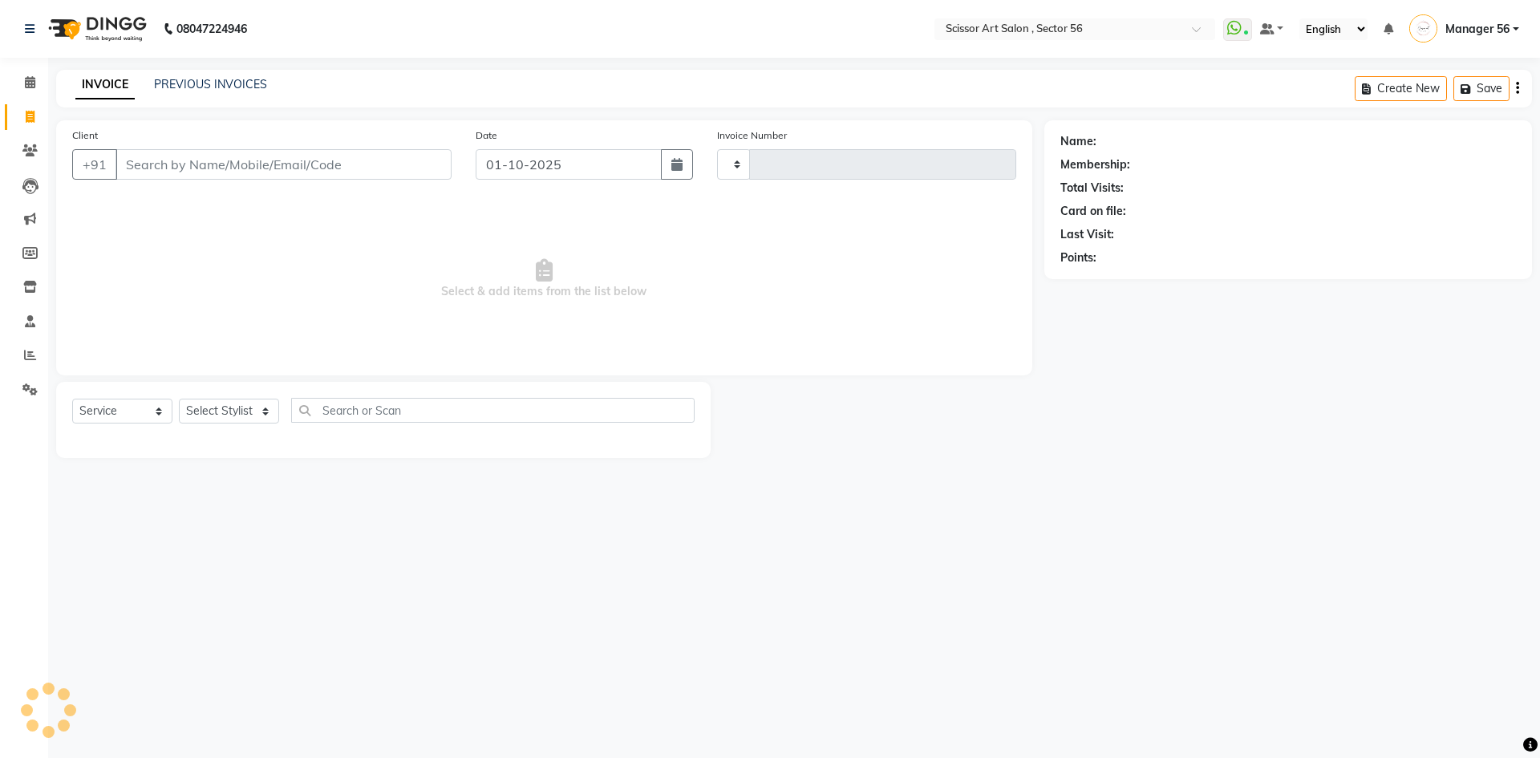
type input "1613"
select select "6185"
click at [176, 172] on input "Client" at bounding box center [284, 164] width 336 height 30
click at [215, 419] on select "Select Stylist" at bounding box center [229, 411] width 100 height 25
click at [255, 401] on select "Select Stylist" at bounding box center [229, 411] width 100 height 25
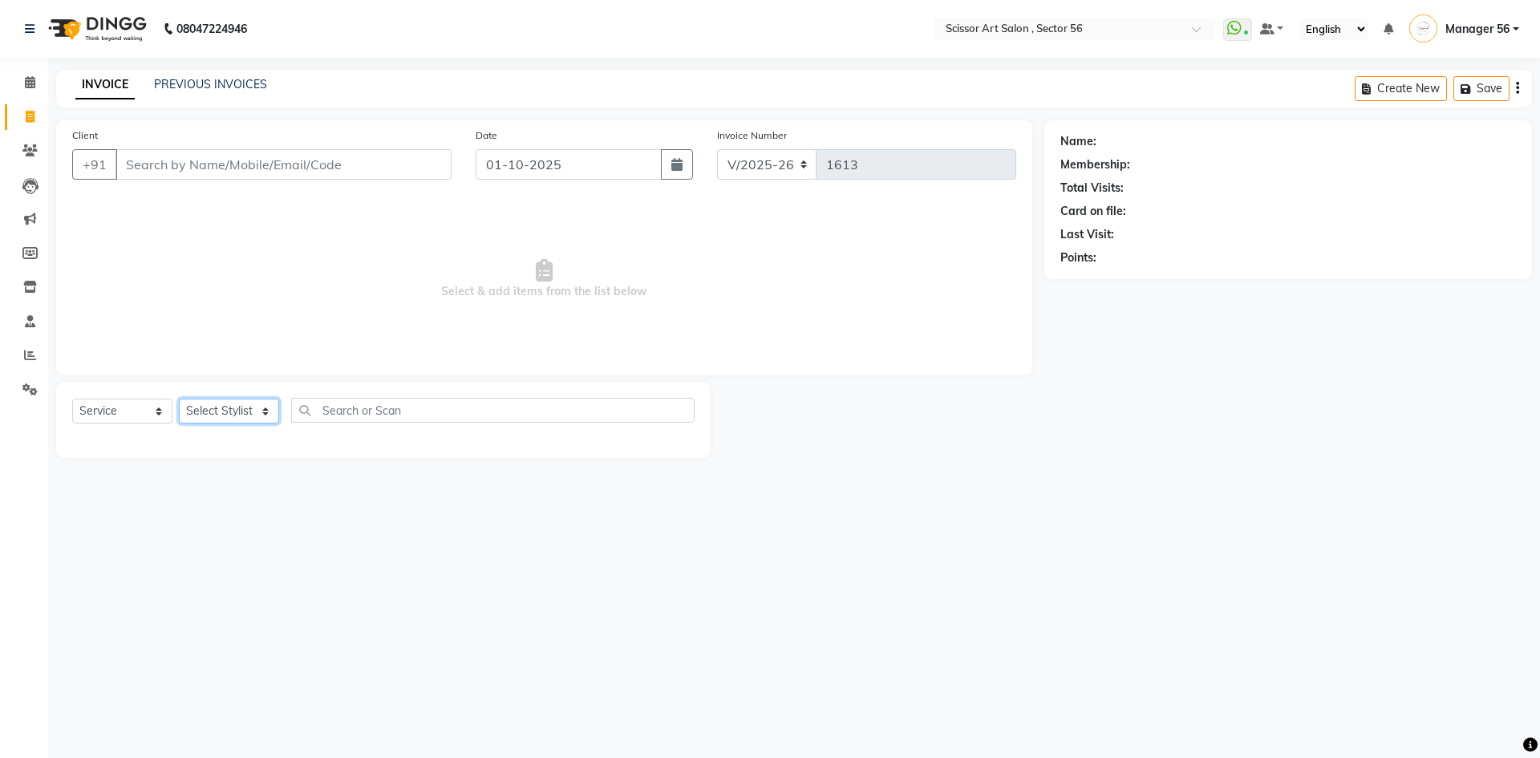
click at [253, 404] on select "Select Stylist" at bounding box center [229, 411] width 100 height 25
select select "76503"
click at [179, 399] on select "Select Stylist Anees DEV DAS Kiran Manager 56 [PERSON_NAME] [PERSON_NAME] Raano…" at bounding box center [229, 411] width 100 height 25
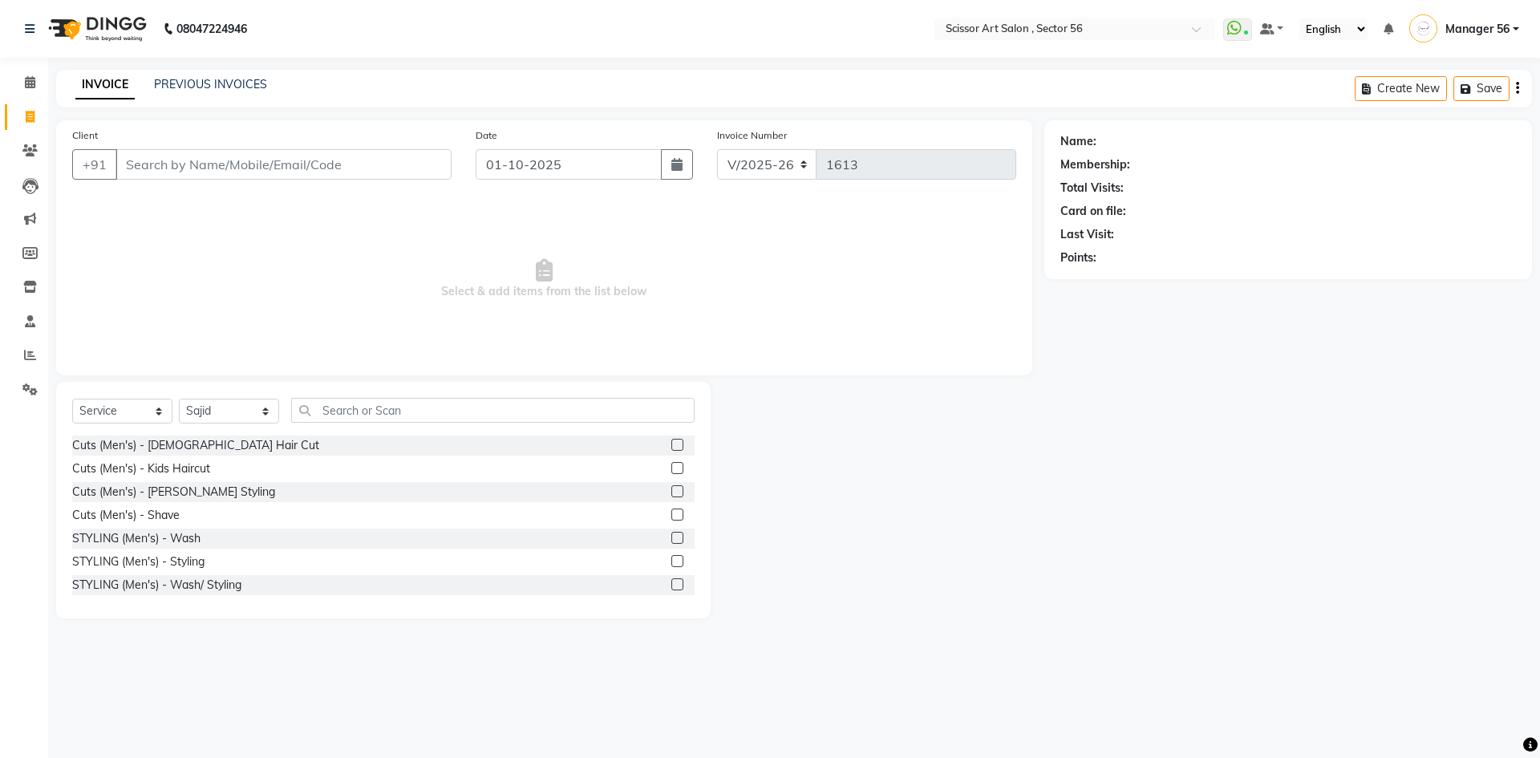
click at [671, 445] on label at bounding box center [677, 445] width 12 height 12
click at [671, 445] on input "checkbox" at bounding box center [676, 445] width 10 height 10
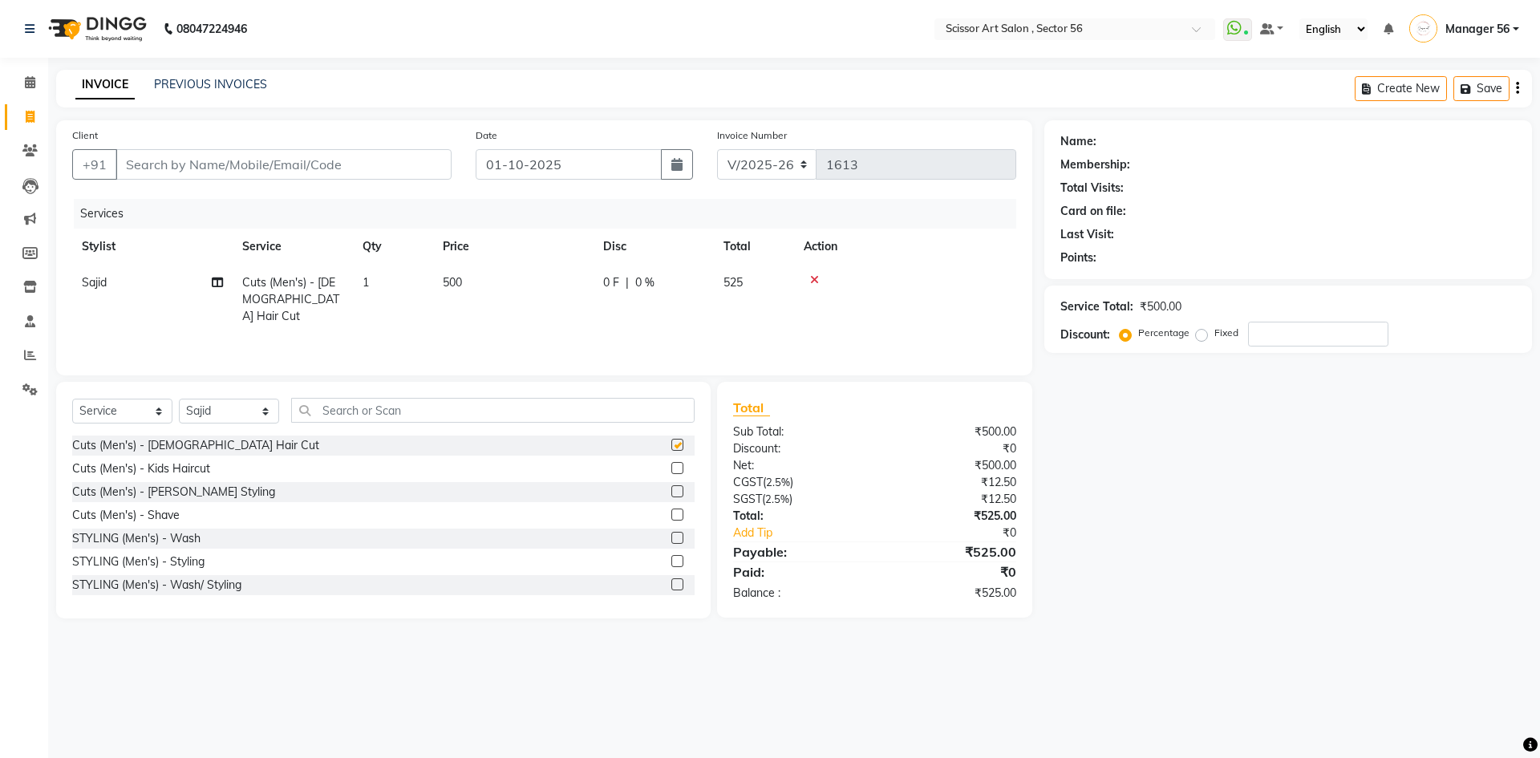
checkbox input "false"
drag, startPoint x: 664, startPoint y: 468, endPoint x: 663, endPoint y: 495, distance: 27.3
click at [671, 469] on label at bounding box center [677, 468] width 12 height 12
click at [671, 469] on input "checkbox" at bounding box center [676, 469] width 10 height 10
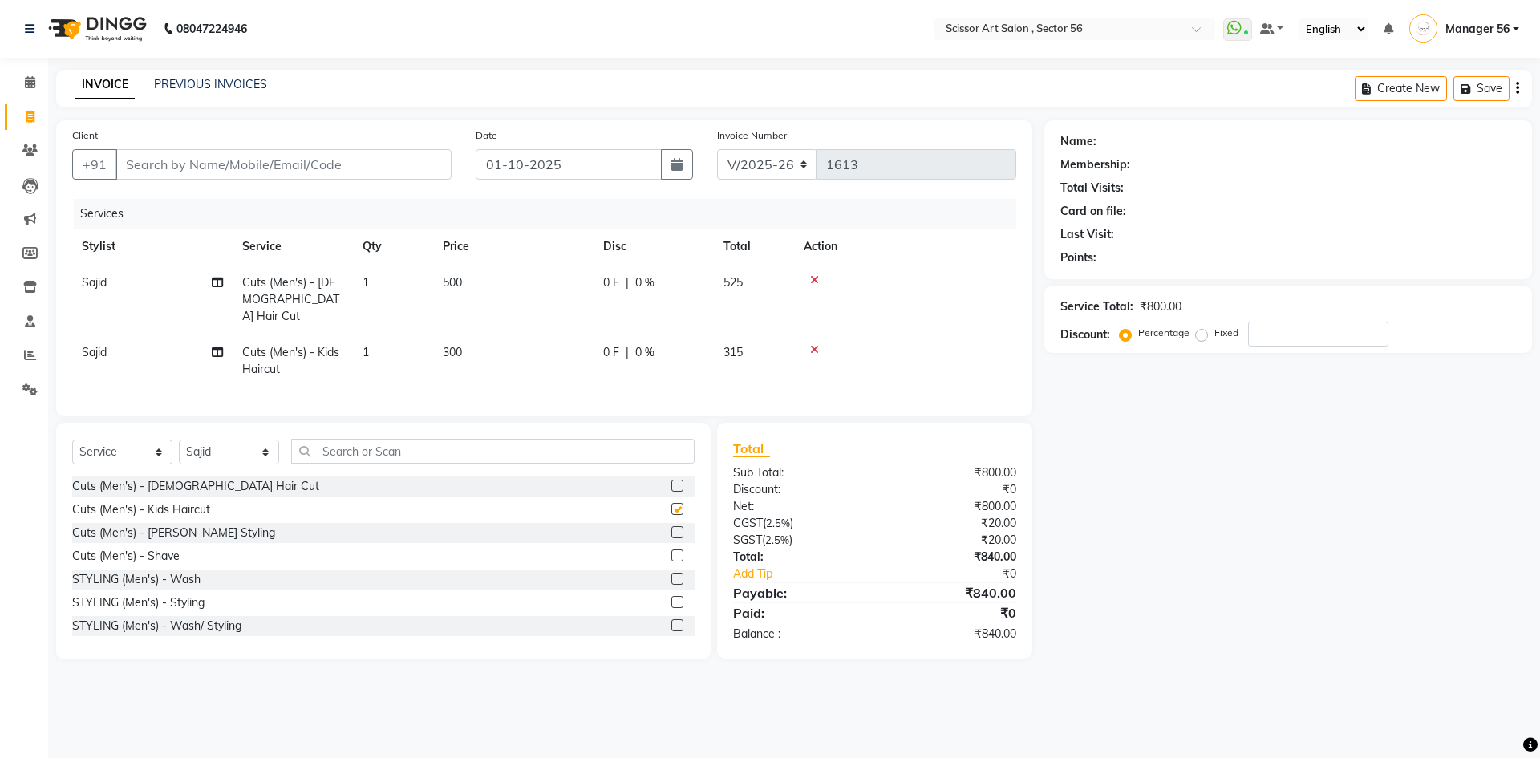
checkbox input "false"
click at [671, 526] on label at bounding box center [677, 532] width 12 height 12
click at [671, 528] on input "checkbox" at bounding box center [676, 533] width 10 height 10
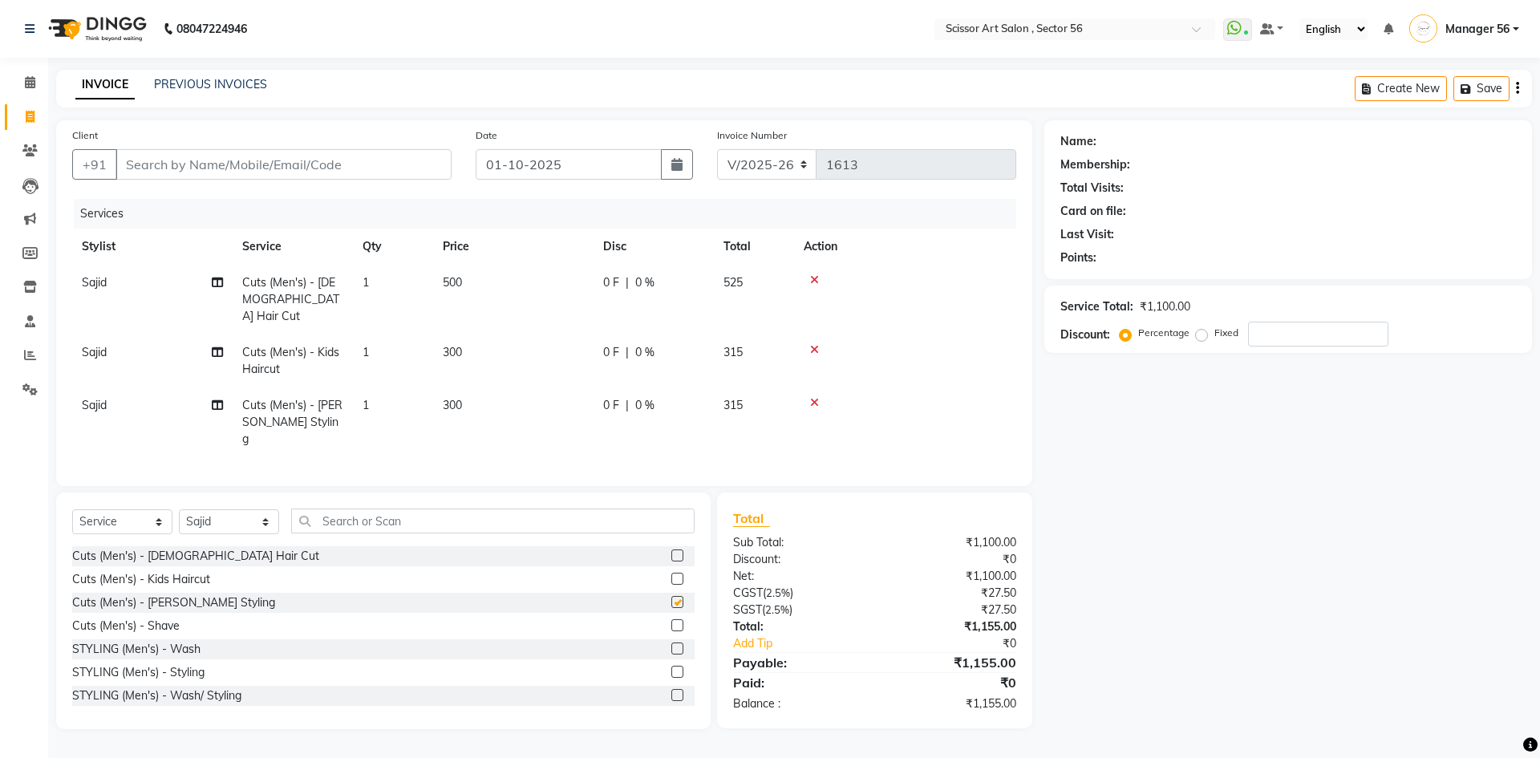
checkbox input "false"
drag, startPoint x: 190, startPoint y: 165, endPoint x: 176, endPoint y: 149, distance: 21.6
click at [189, 164] on input "Client" at bounding box center [284, 164] width 336 height 30
type input "9"
type input "0"
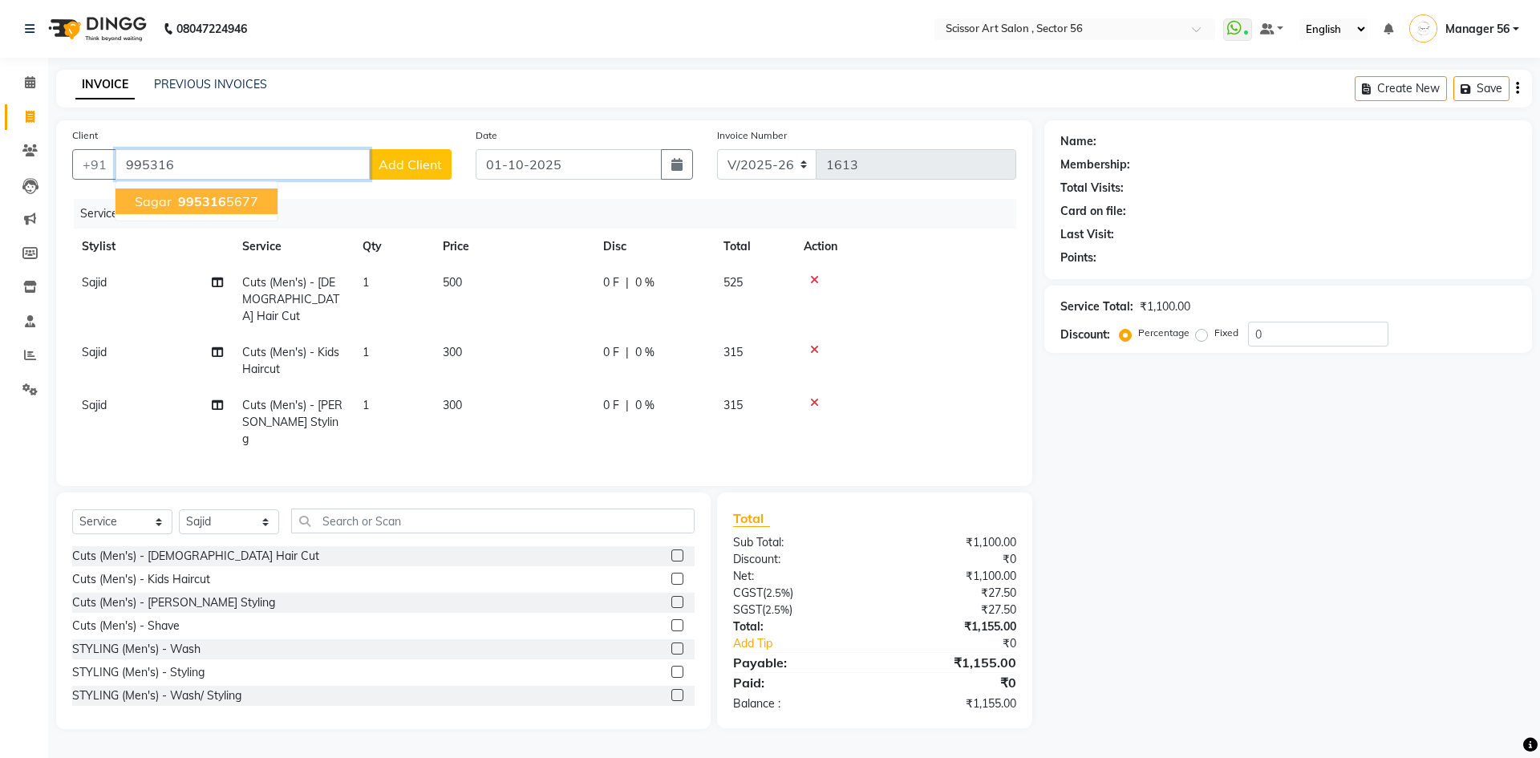
click at [201, 201] on span "995316" at bounding box center [202, 201] width 48 height 16
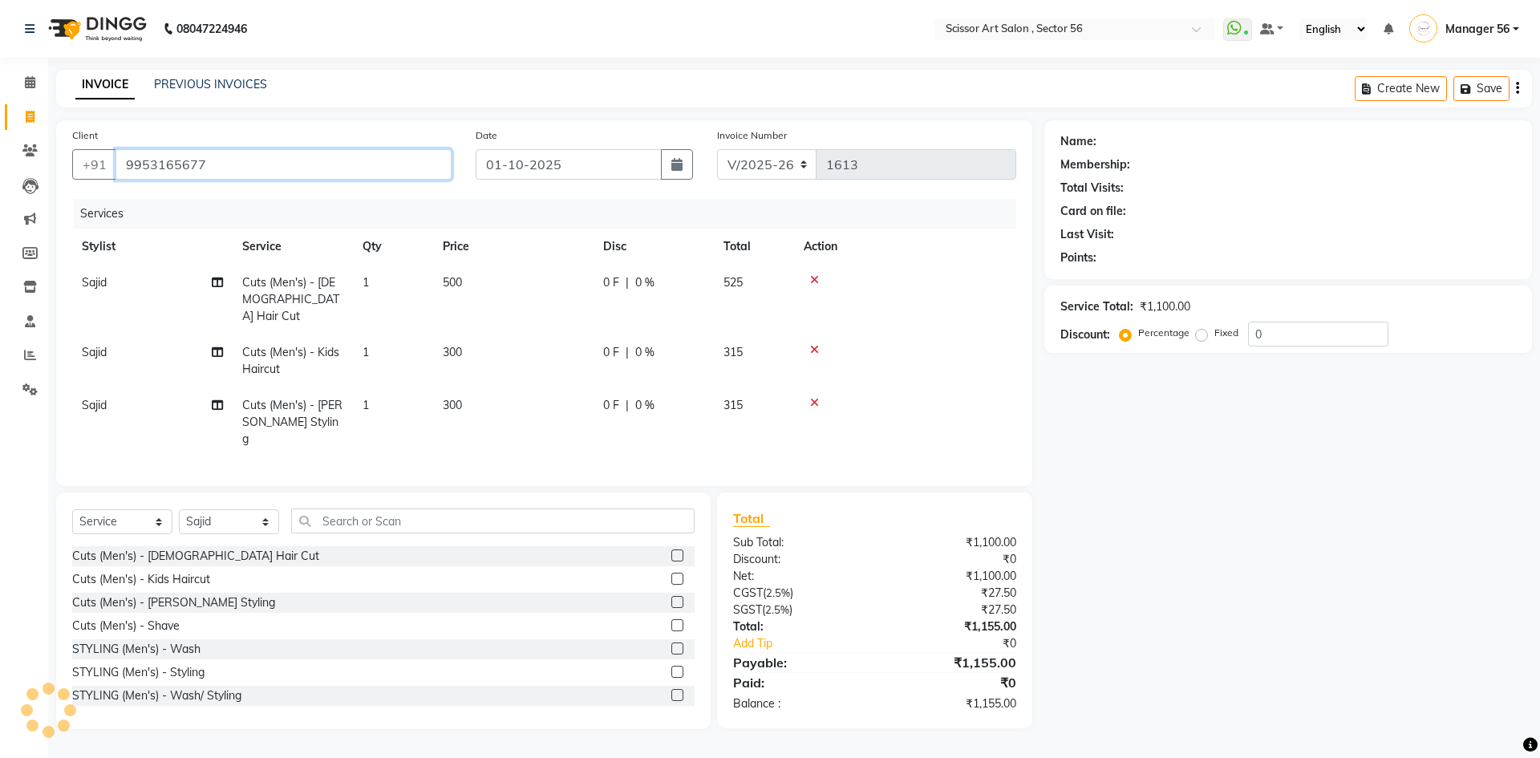
type input "9953165677"
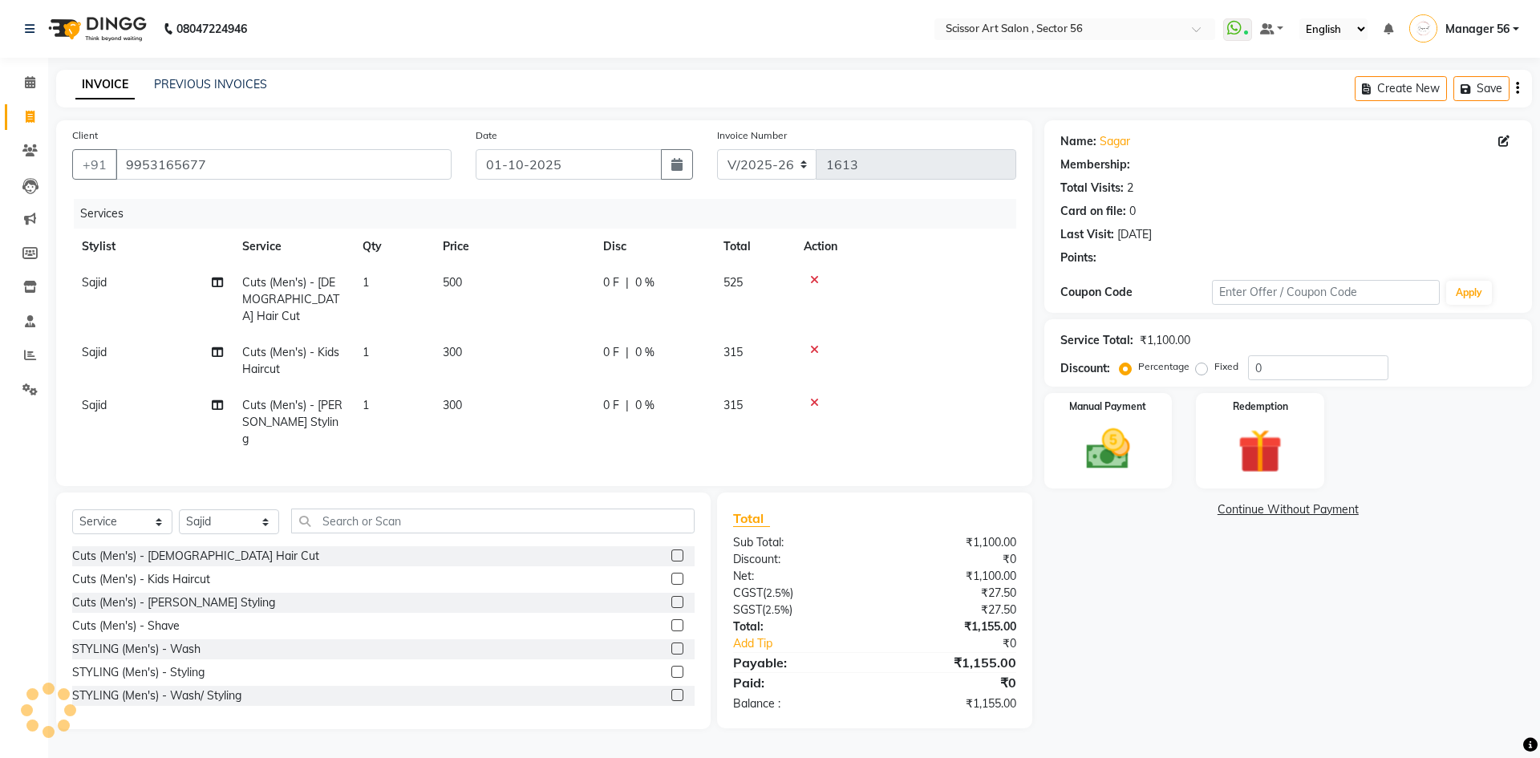
select select "1: Object"
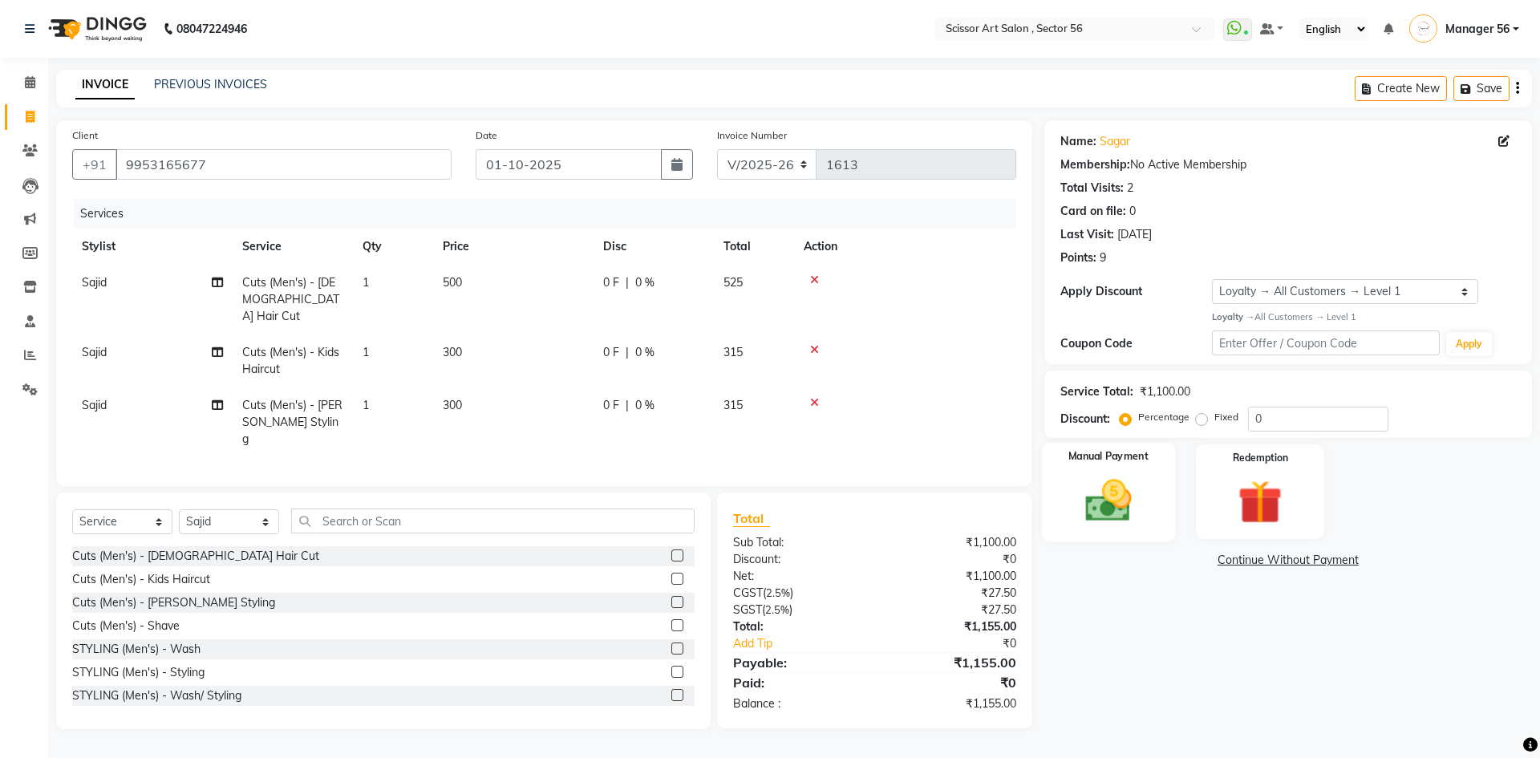
click at [1137, 497] on img at bounding box center [1108, 500] width 75 height 53
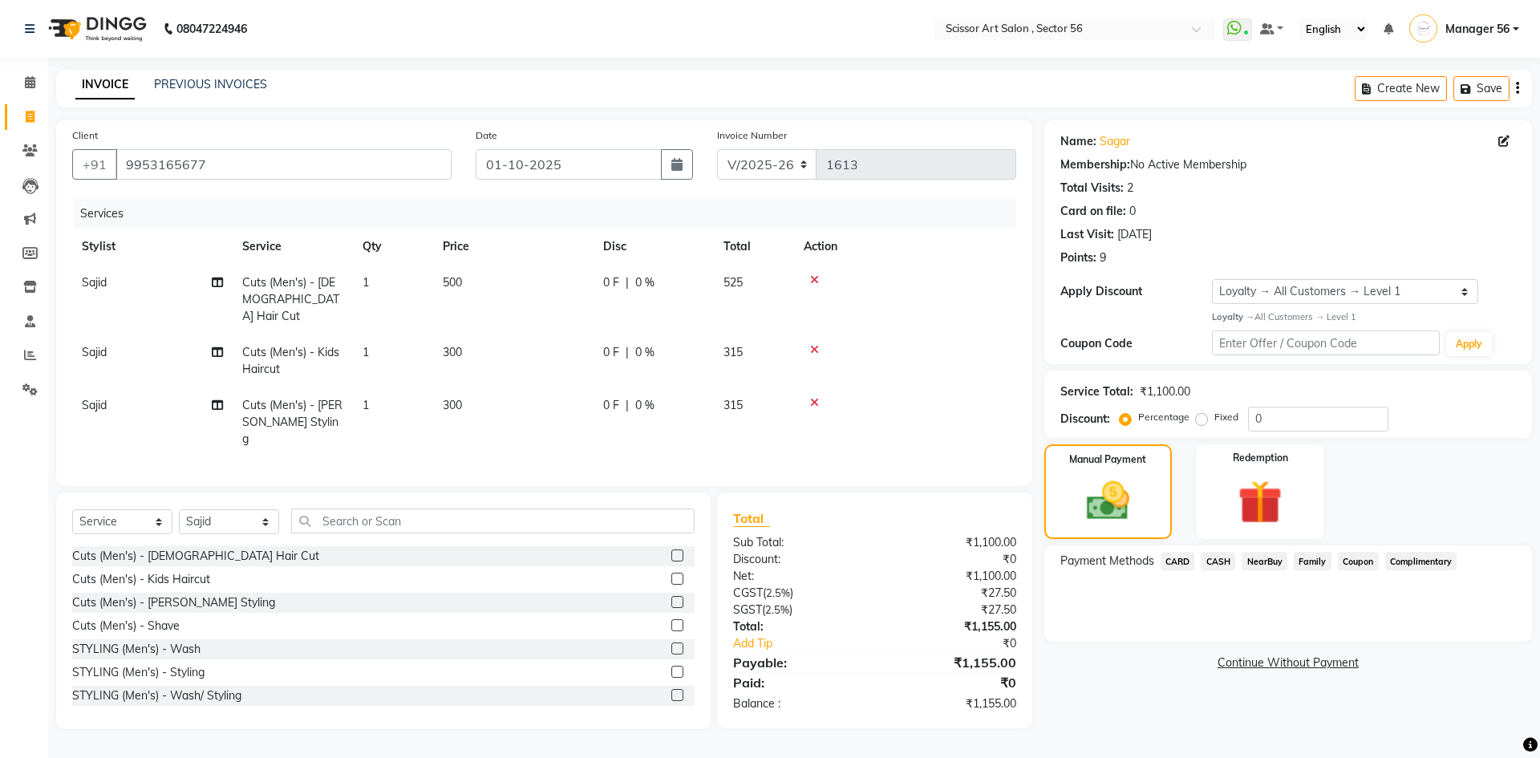
click at [1184, 564] on span "CARD" at bounding box center [1178, 561] width 34 height 18
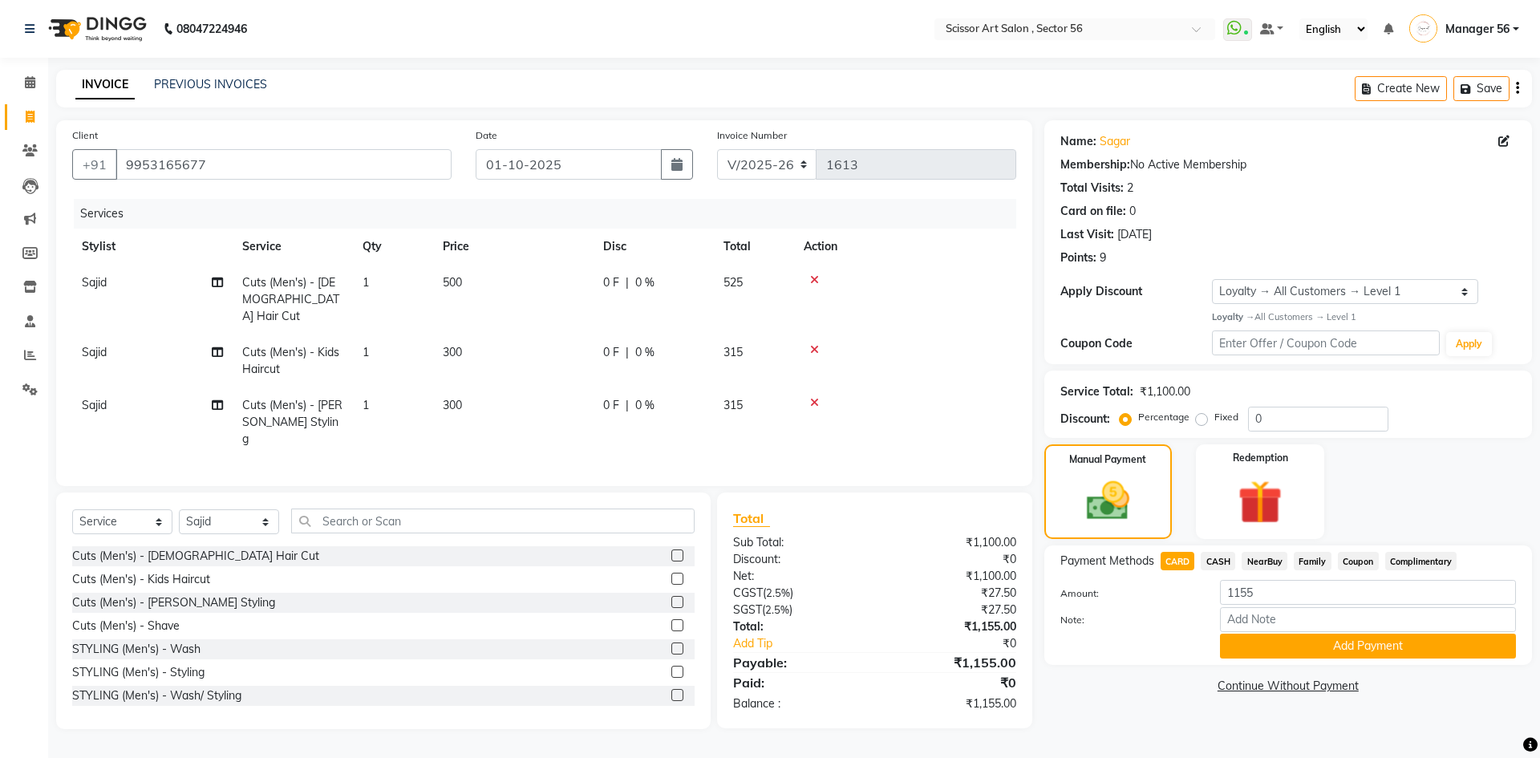
click at [1312, 641] on button "Add Payment" at bounding box center [1368, 646] width 296 height 25
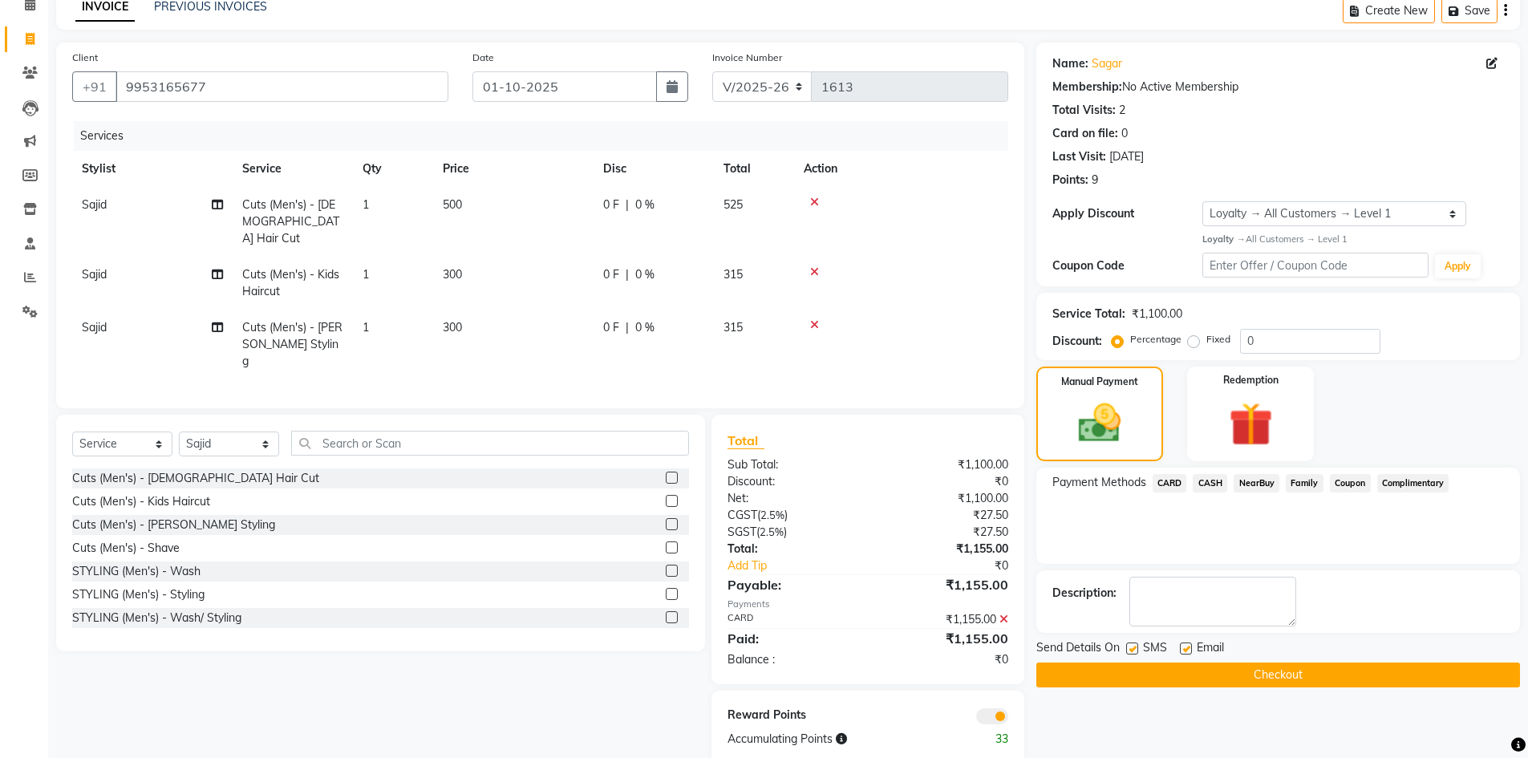
scroll to position [86, 0]
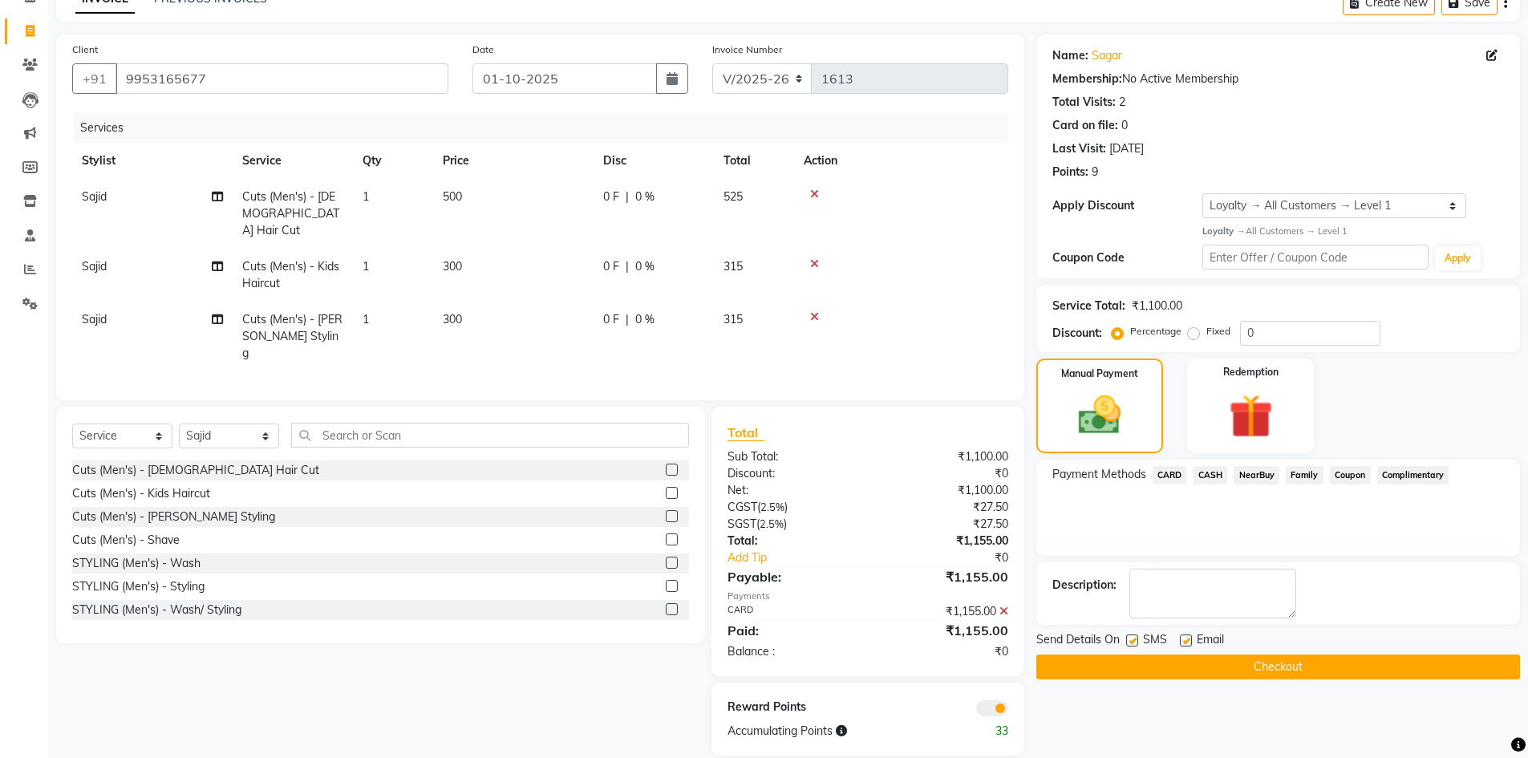
drag, startPoint x: 963, startPoint y: 733, endPoint x: 870, endPoint y: 796, distance: 112.1
click at [870, 672] on html "08047224946 Select Location × Scissor Art Salon , [GEOGRAPHIC_DATA] 56 WhatsApp…" at bounding box center [764, 293] width 1528 height 758
click at [1064, 666] on button "Checkout" at bounding box center [1278, 667] width 484 height 25
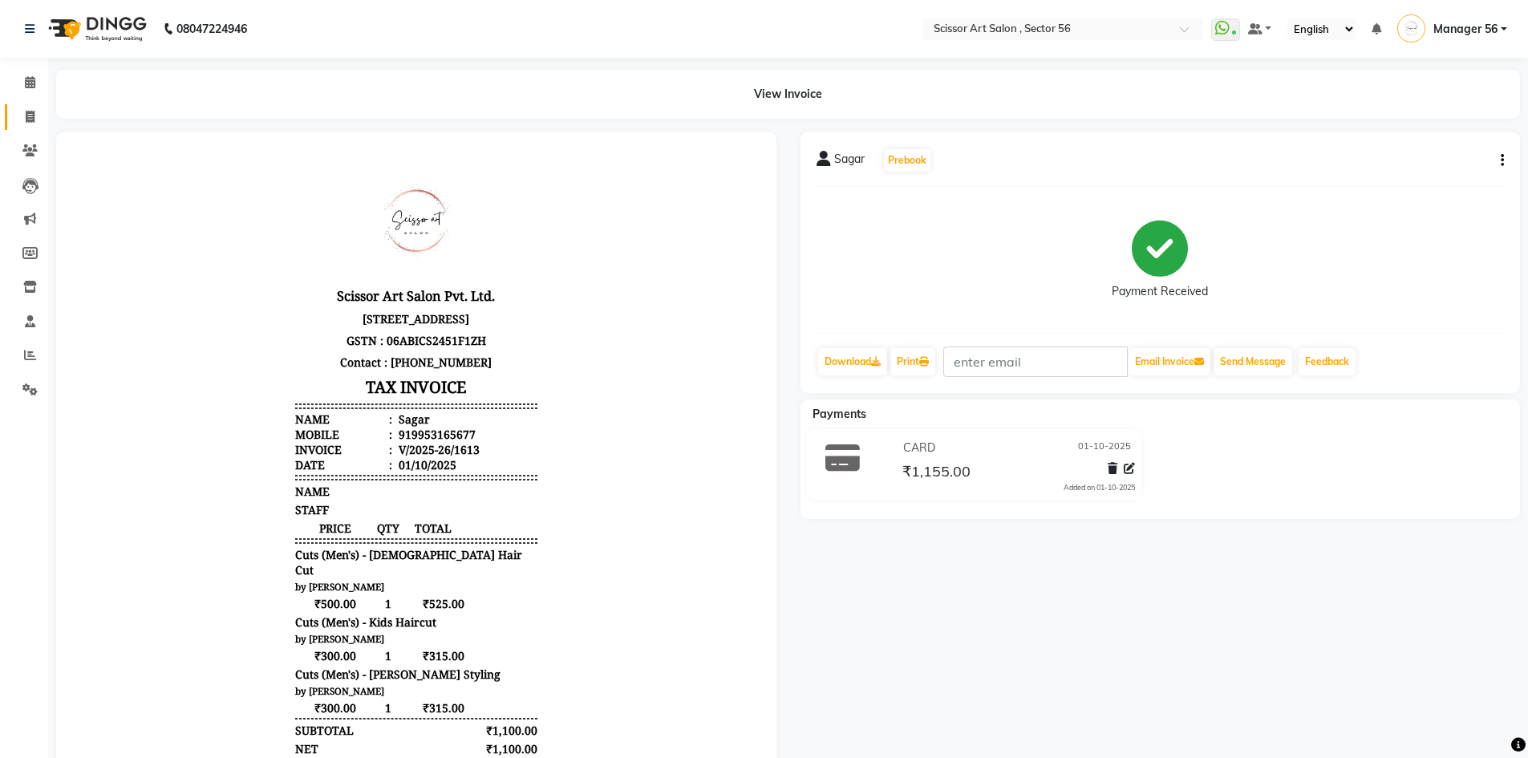
drag, startPoint x: 28, startPoint y: 120, endPoint x: 25, endPoint y: 128, distance: 8.6
click at [28, 120] on icon at bounding box center [30, 117] width 9 height 12
select select "service"
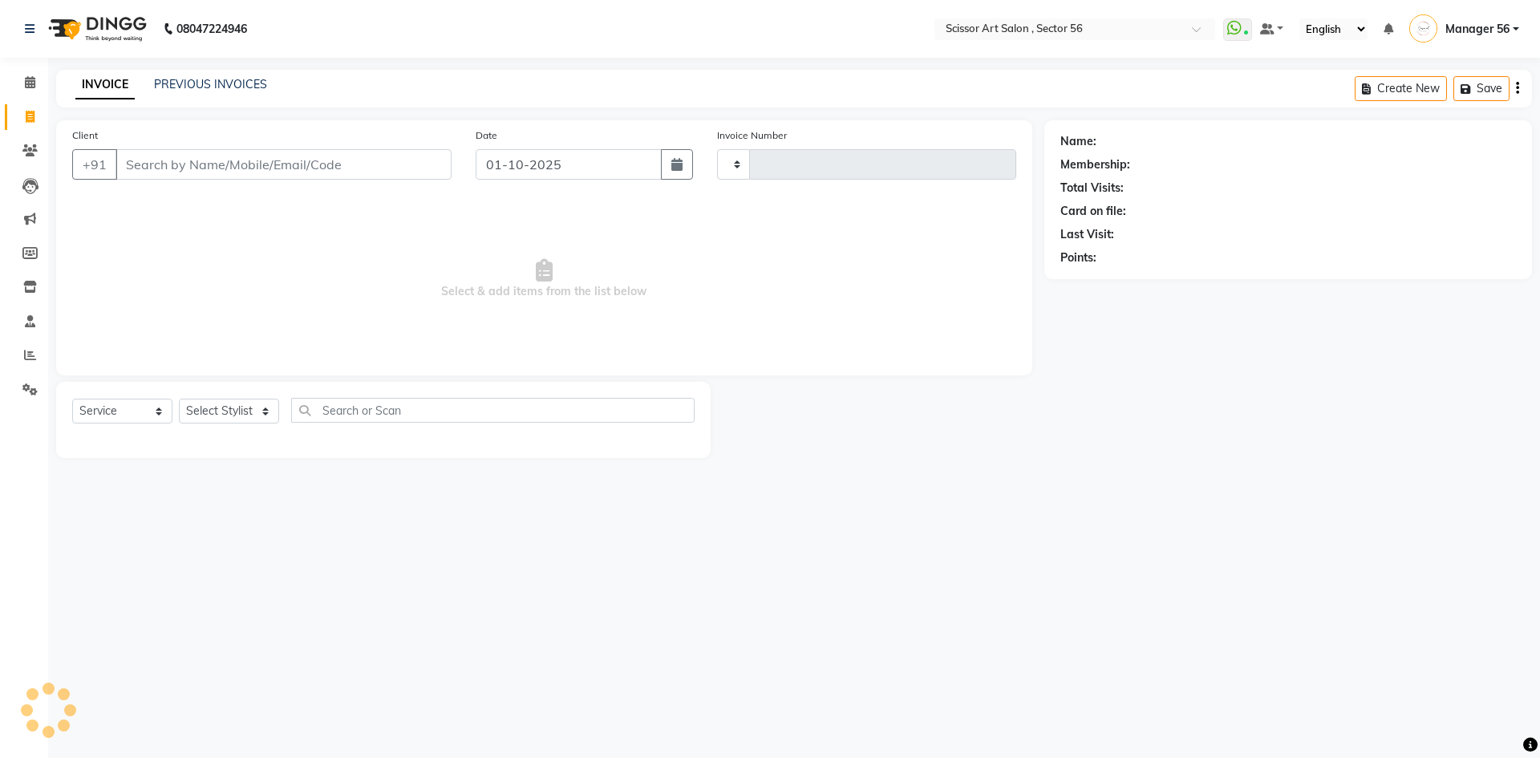
type input "1614"
select select "6185"
click at [30, 85] on icon at bounding box center [30, 82] width 10 height 12
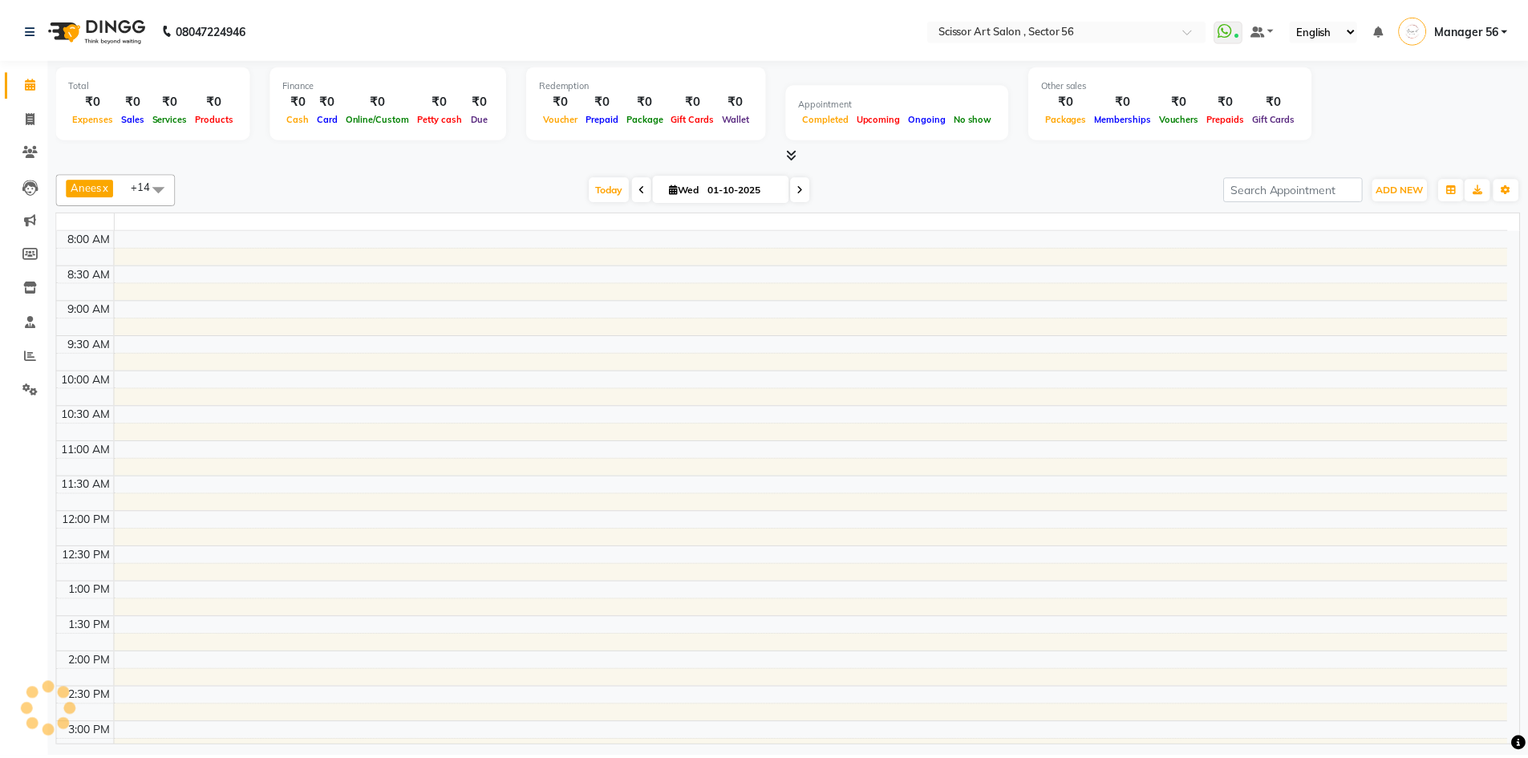
scroll to position [408, 0]
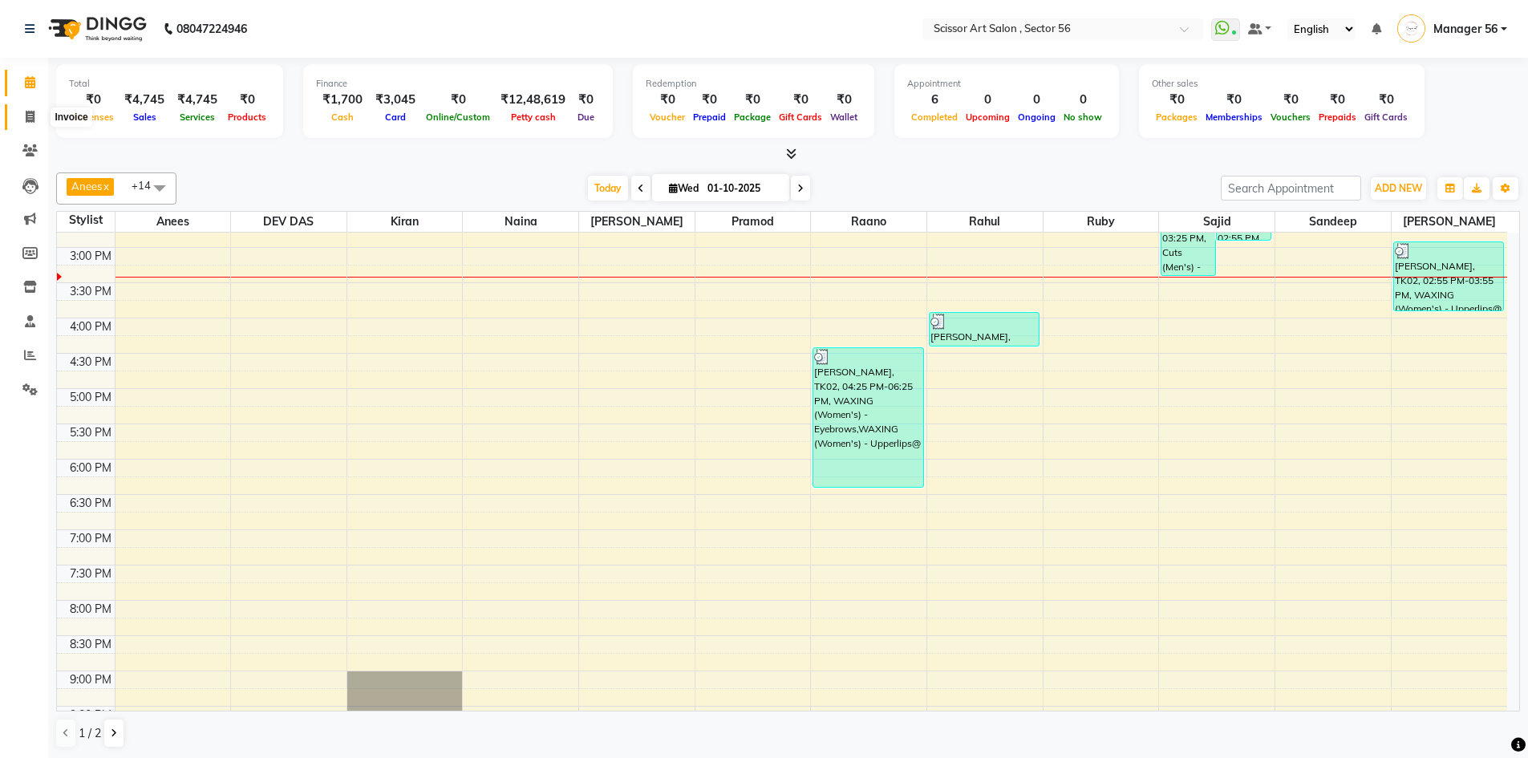
click at [36, 111] on span at bounding box center [30, 117] width 28 height 18
select select "service"
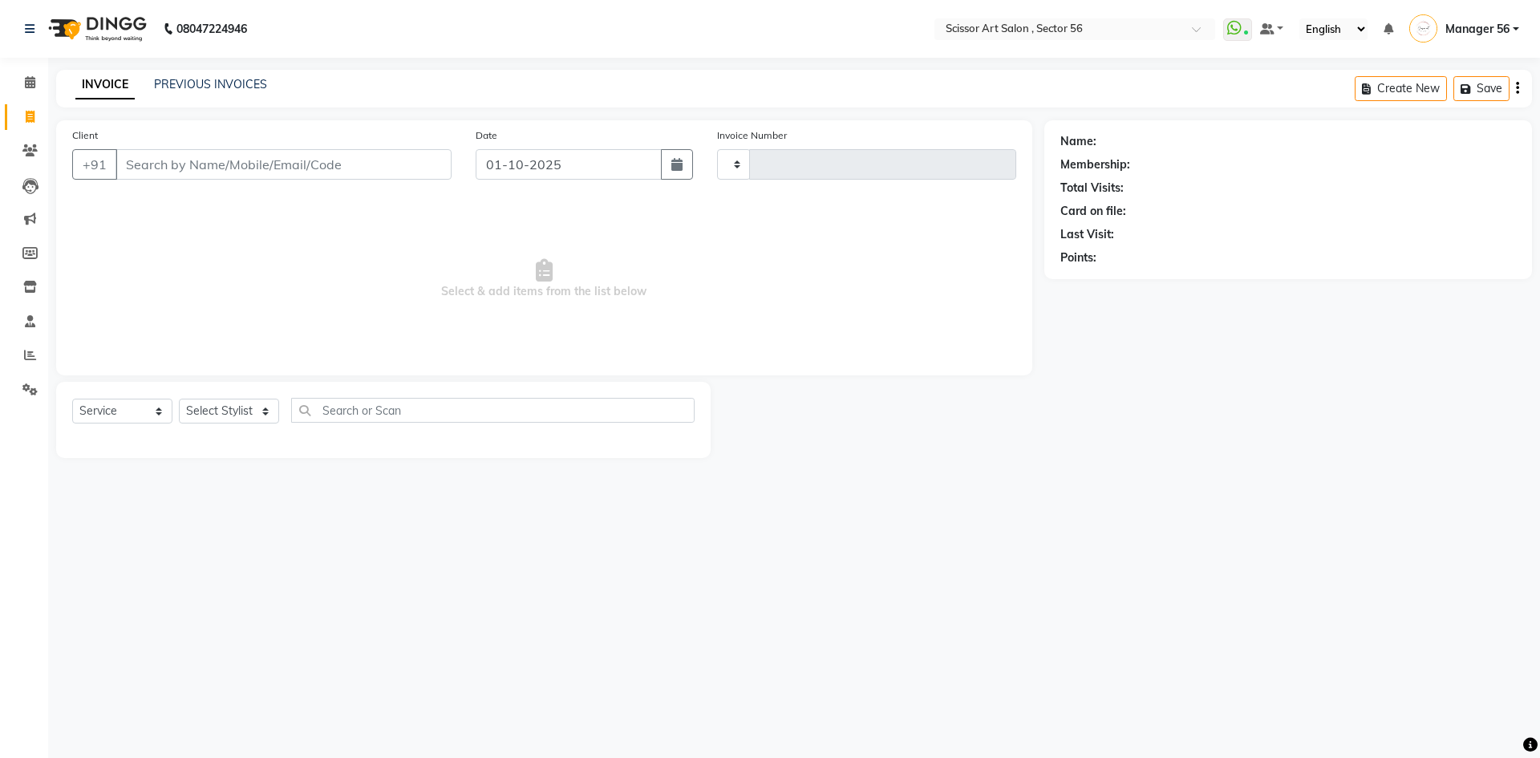
type input "1614"
select select "6185"
click at [30, 87] on icon at bounding box center [30, 82] width 10 height 12
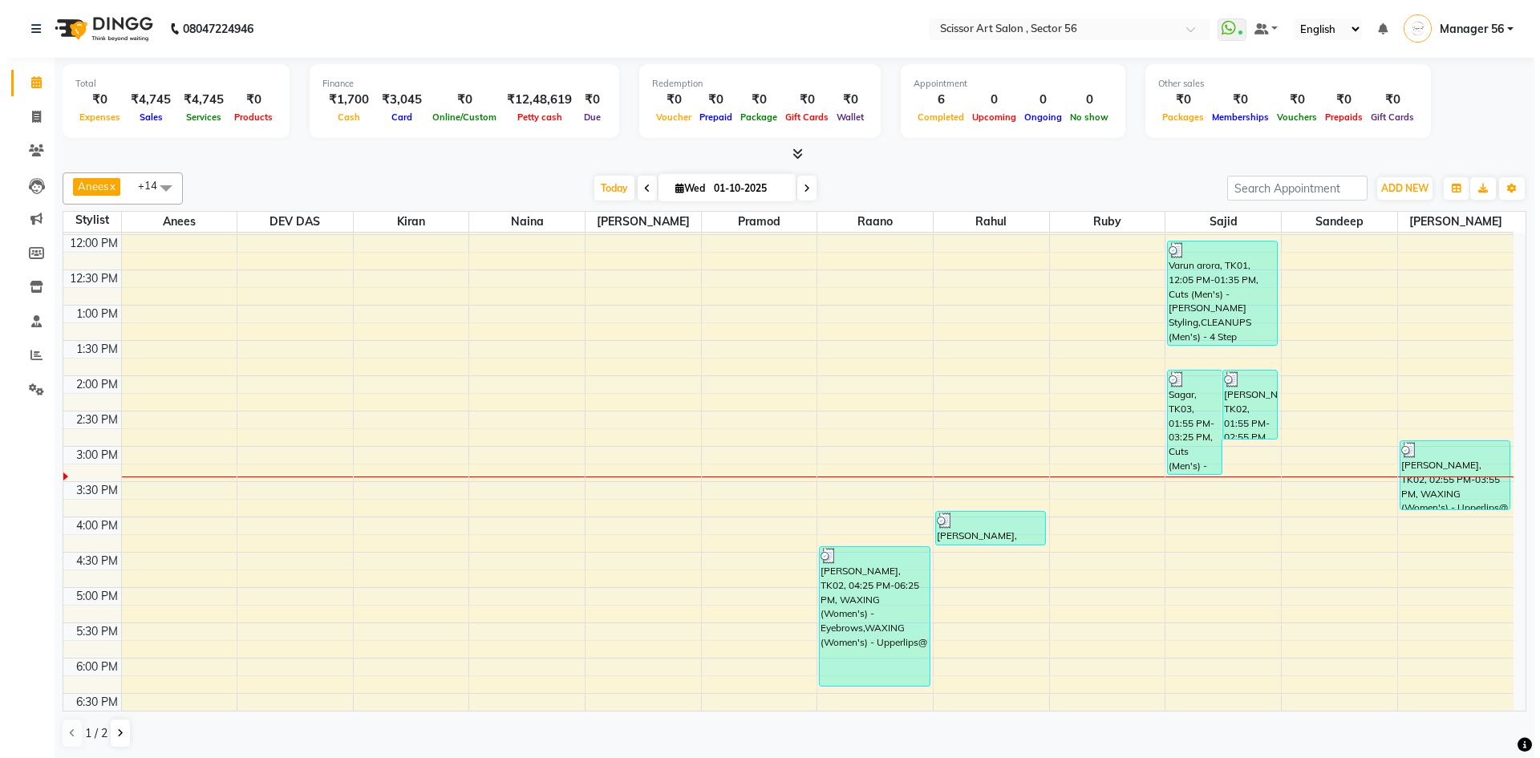
scroll to position [211, 0]
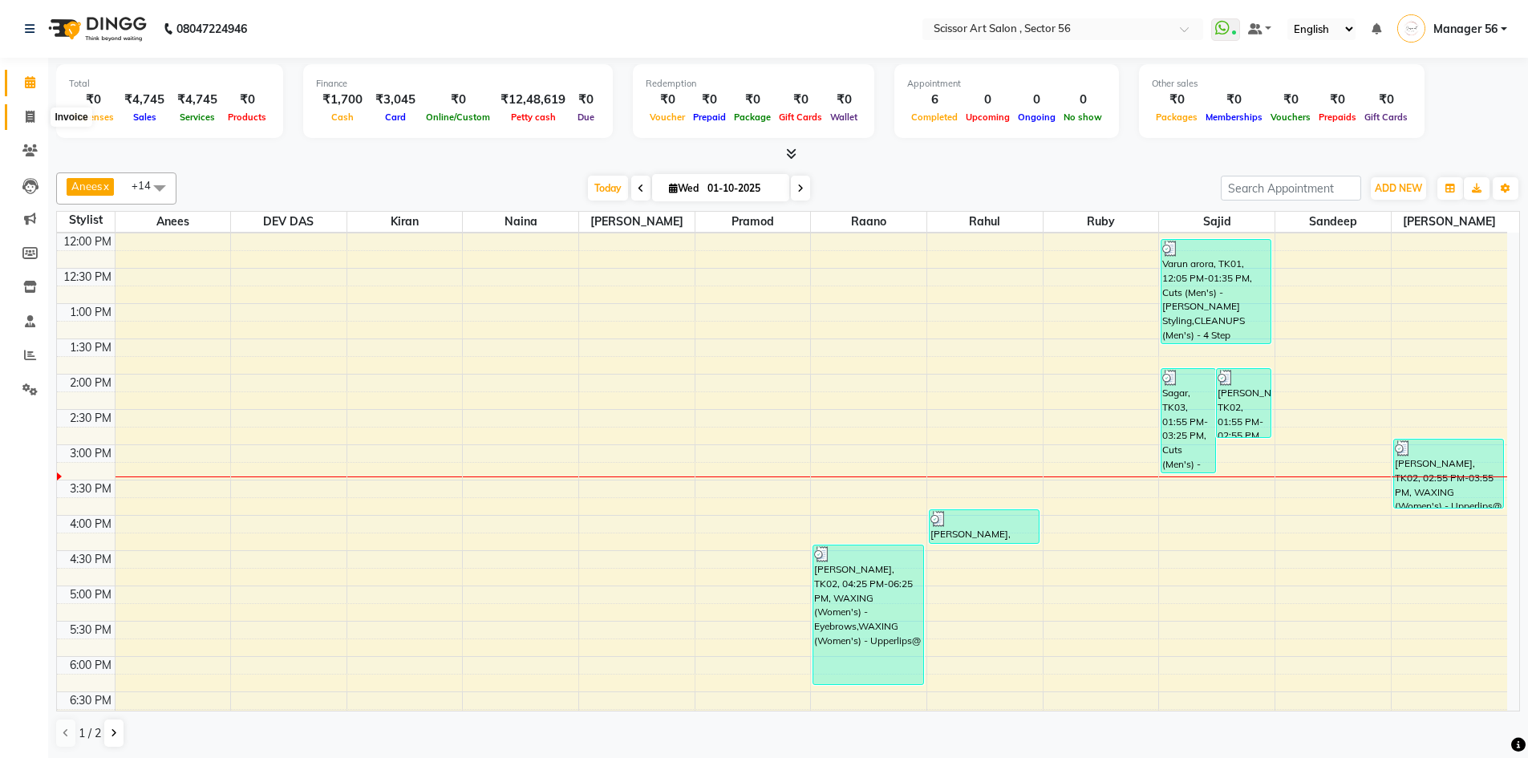
click at [27, 116] on icon at bounding box center [30, 117] width 9 height 12
select select "service"
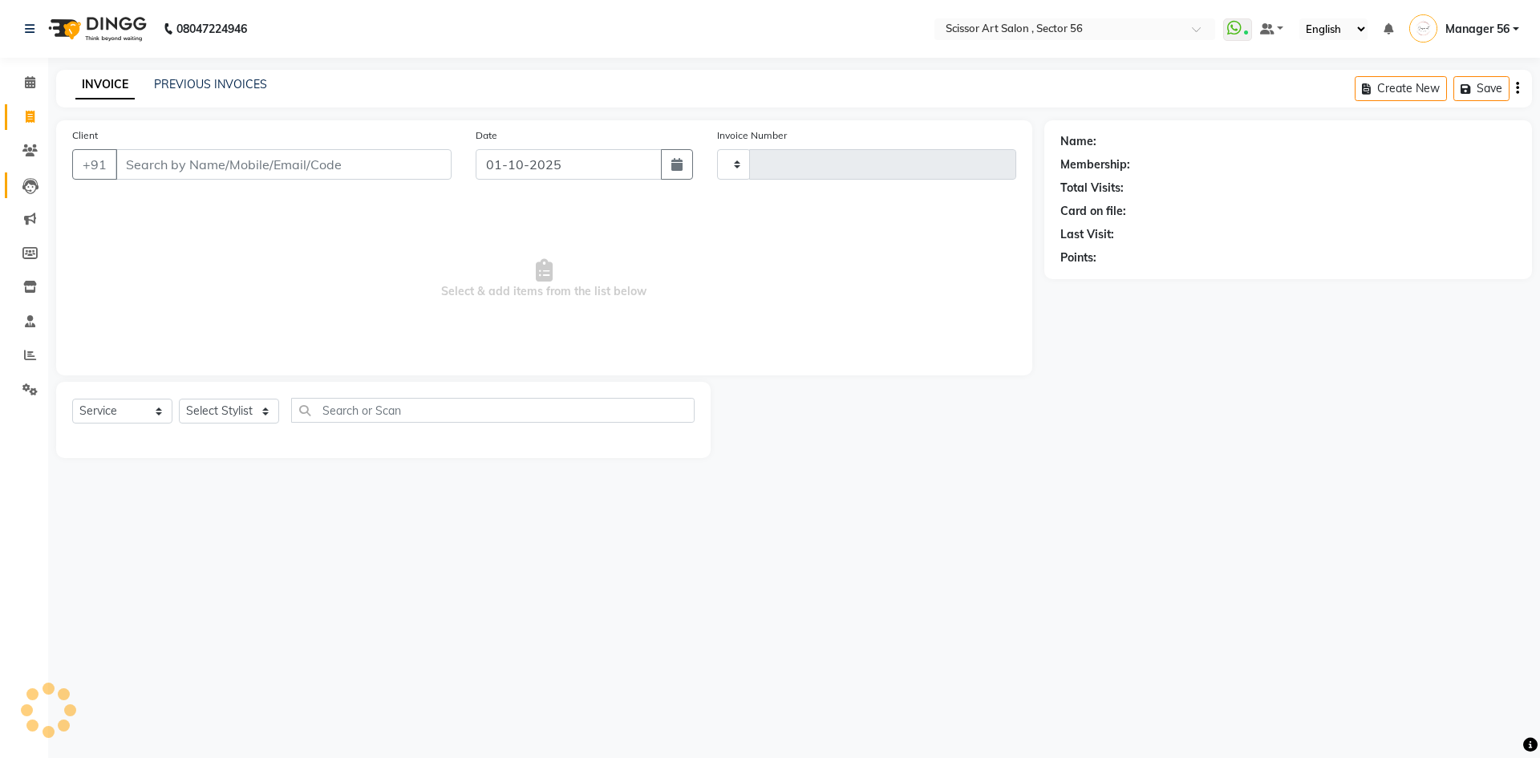
type input "1614"
select select "6185"
click at [232, 178] on input "Client" at bounding box center [284, 164] width 336 height 30
click at [227, 412] on select "Select Stylist Anees DEV DAS Kiran Manager 56 [PERSON_NAME] [PERSON_NAME] Raano…" at bounding box center [229, 411] width 100 height 25
select select "45962"
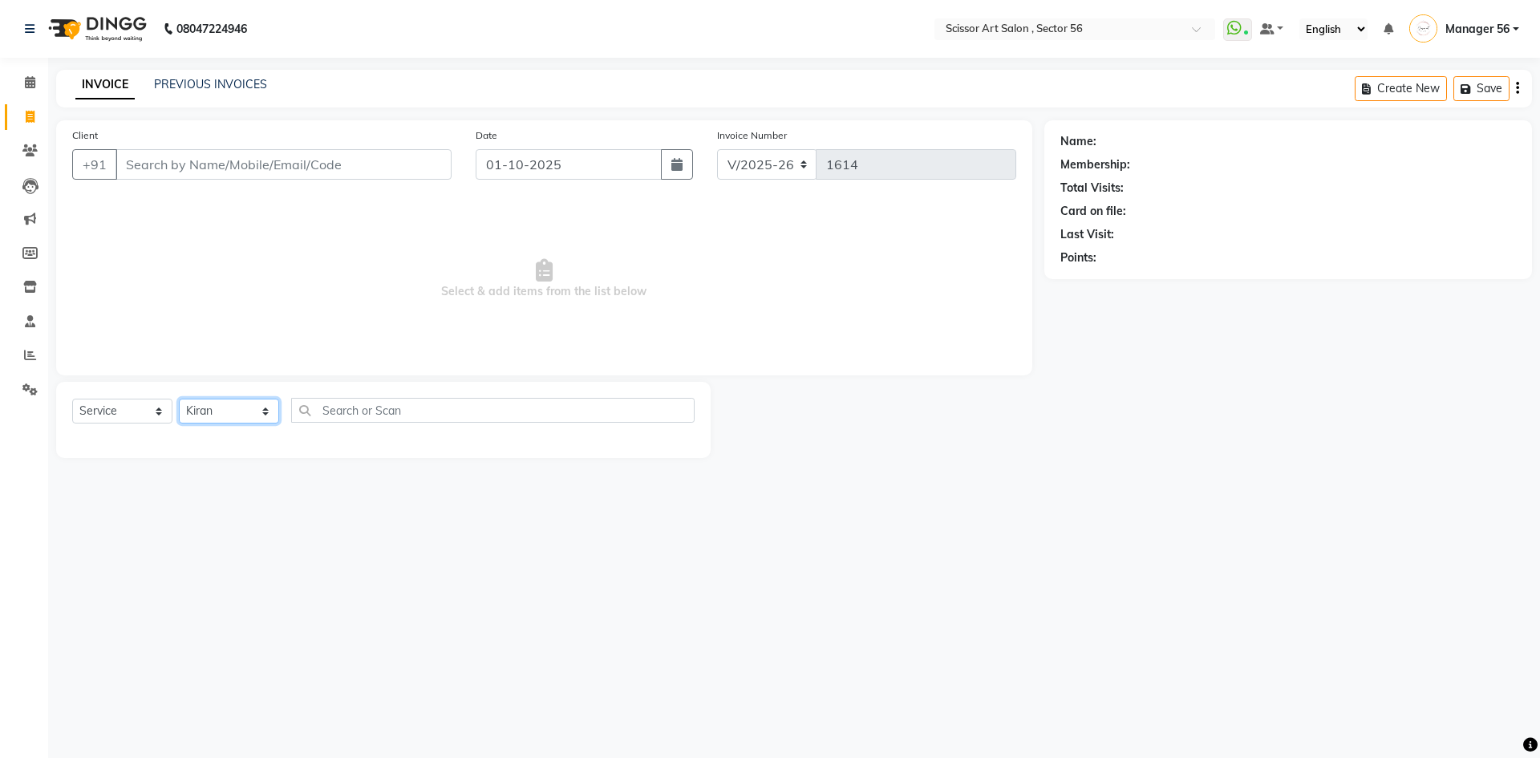
click at [179, 399] on select "Select Stylist Anees DEV DAS Kiran Manager 56 [PERSON_NAME] [PERSON_NAME] Raano…" at bounding box center [229, 411] width 100 height 25
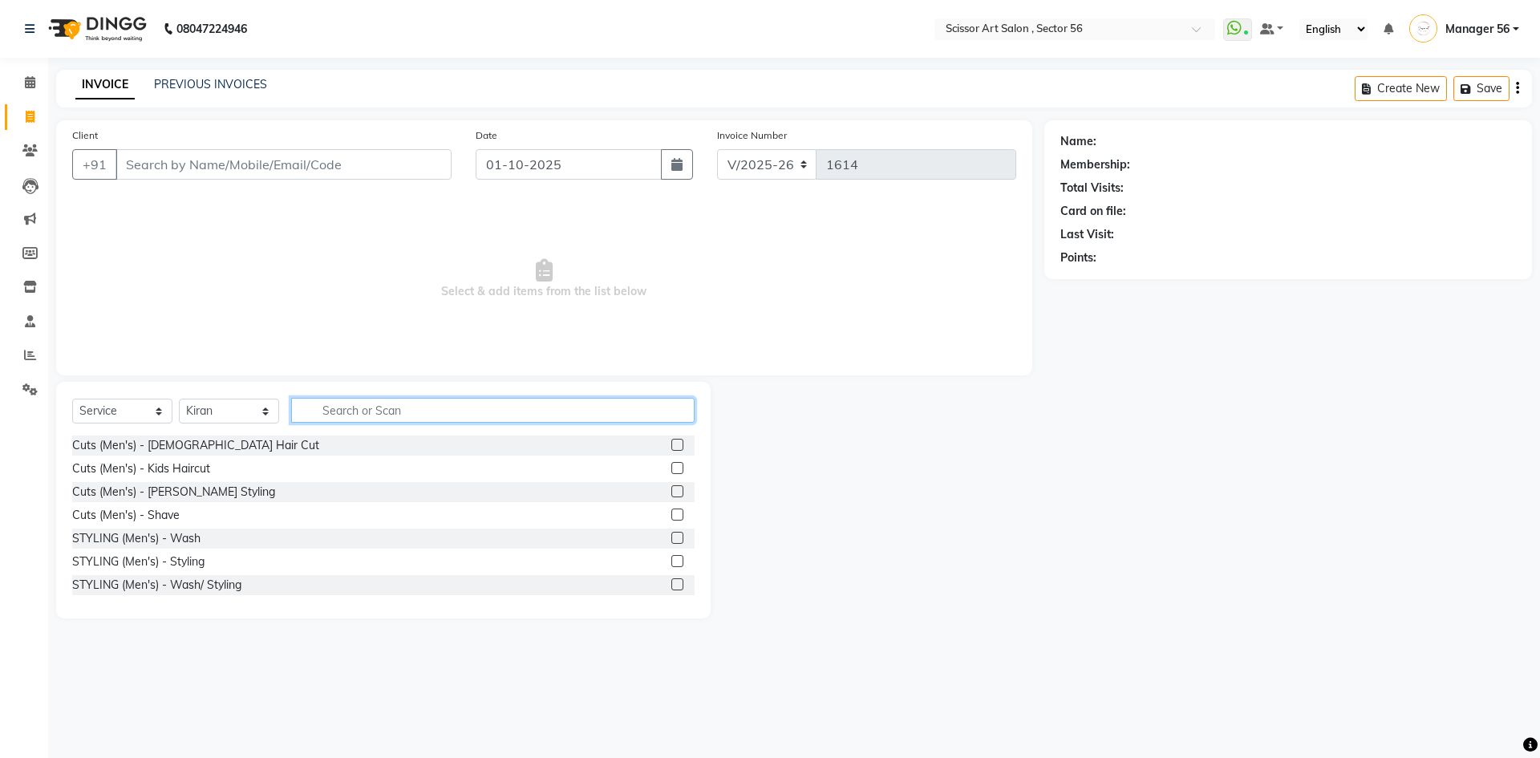
click at [371, 407] on input "text" at bounding box center [492, 410] width 403 height 25
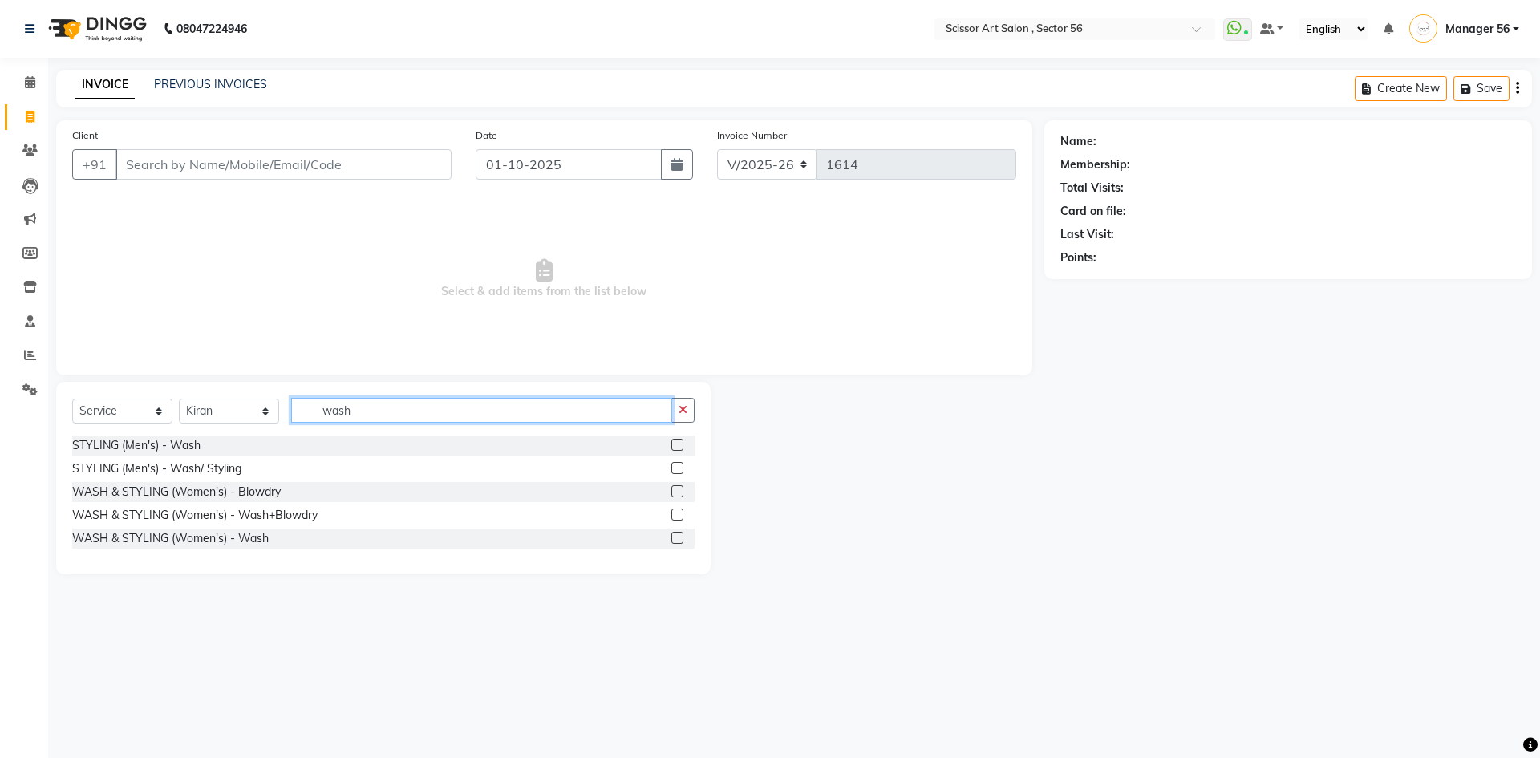
type input "wash"
click at [679, 441] on label at bounding box center [677, 445] width 12 height 12
click at [679, 441] on input "checkbox" at bounding box center [676, 445] width 10 height 10
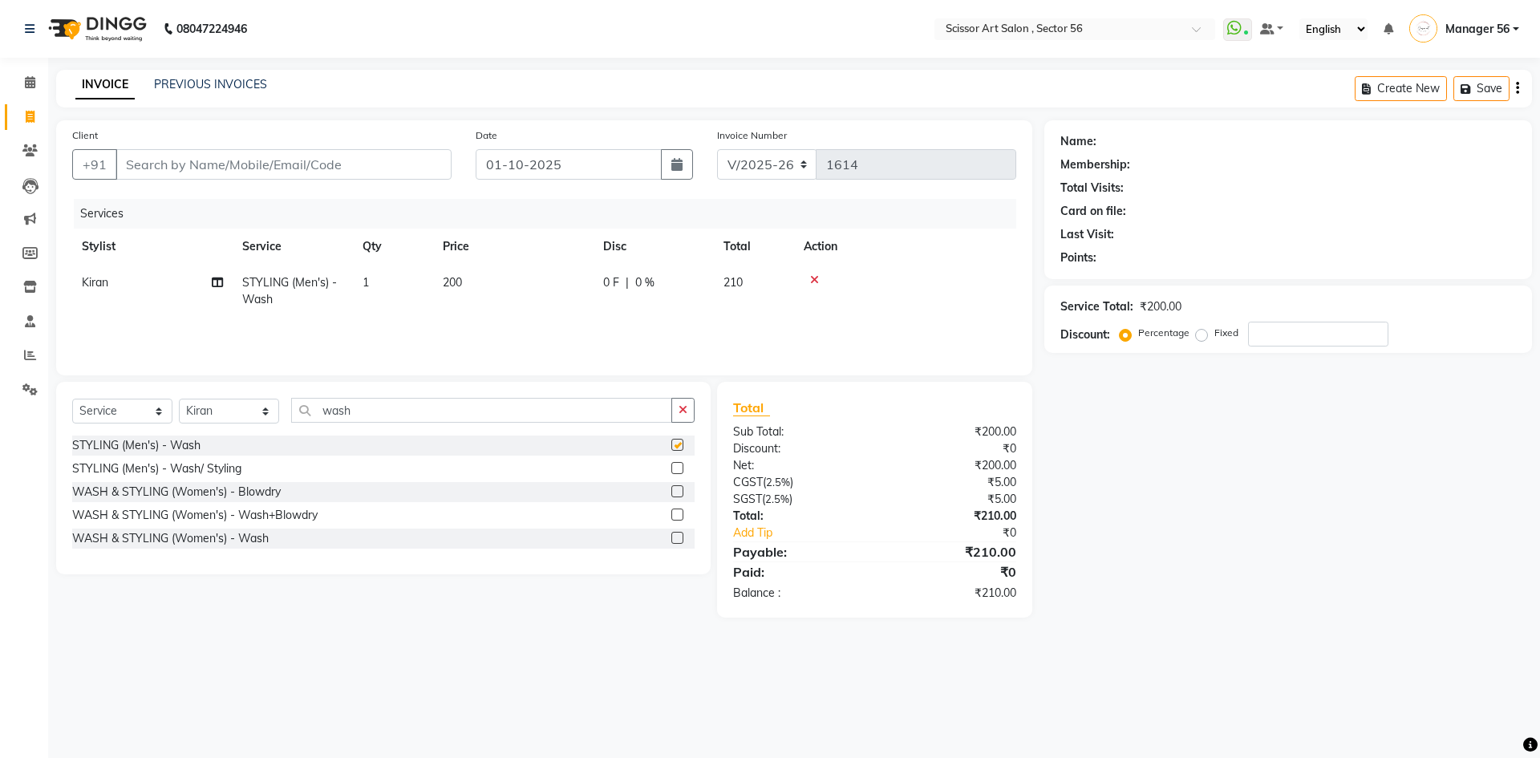
checkbox input "false"
click at [531, 412] on input "wash" at bounding box center [481, 410] width 381 height 25
click at [350, 157] on input "Client" at bounding box center [284, 164] width 336 height 30
type input "1"
type input "0"
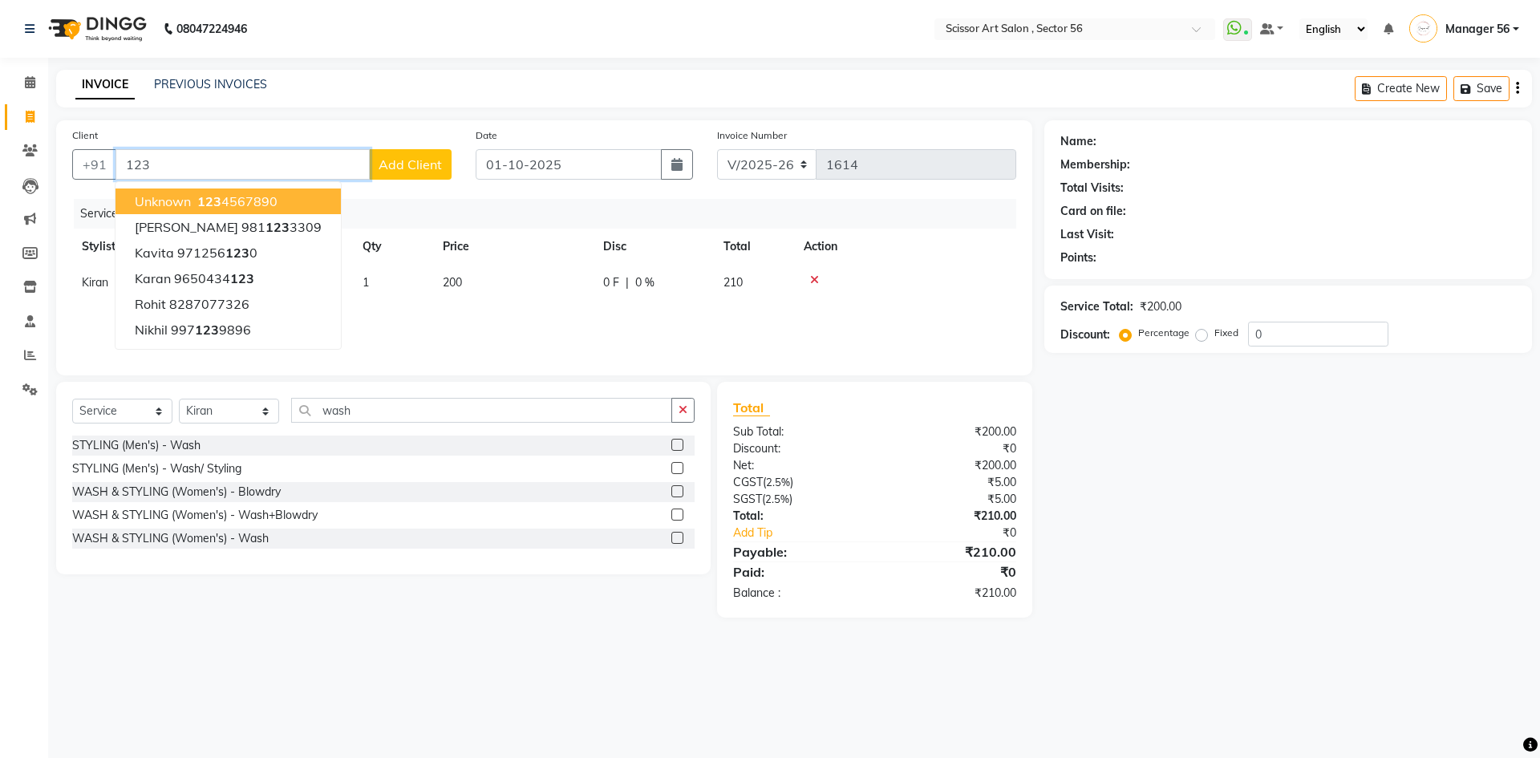
click at [288, 201] on button "Unknown 123 4567890" at bounding box center [228, 202] width 225 height 26
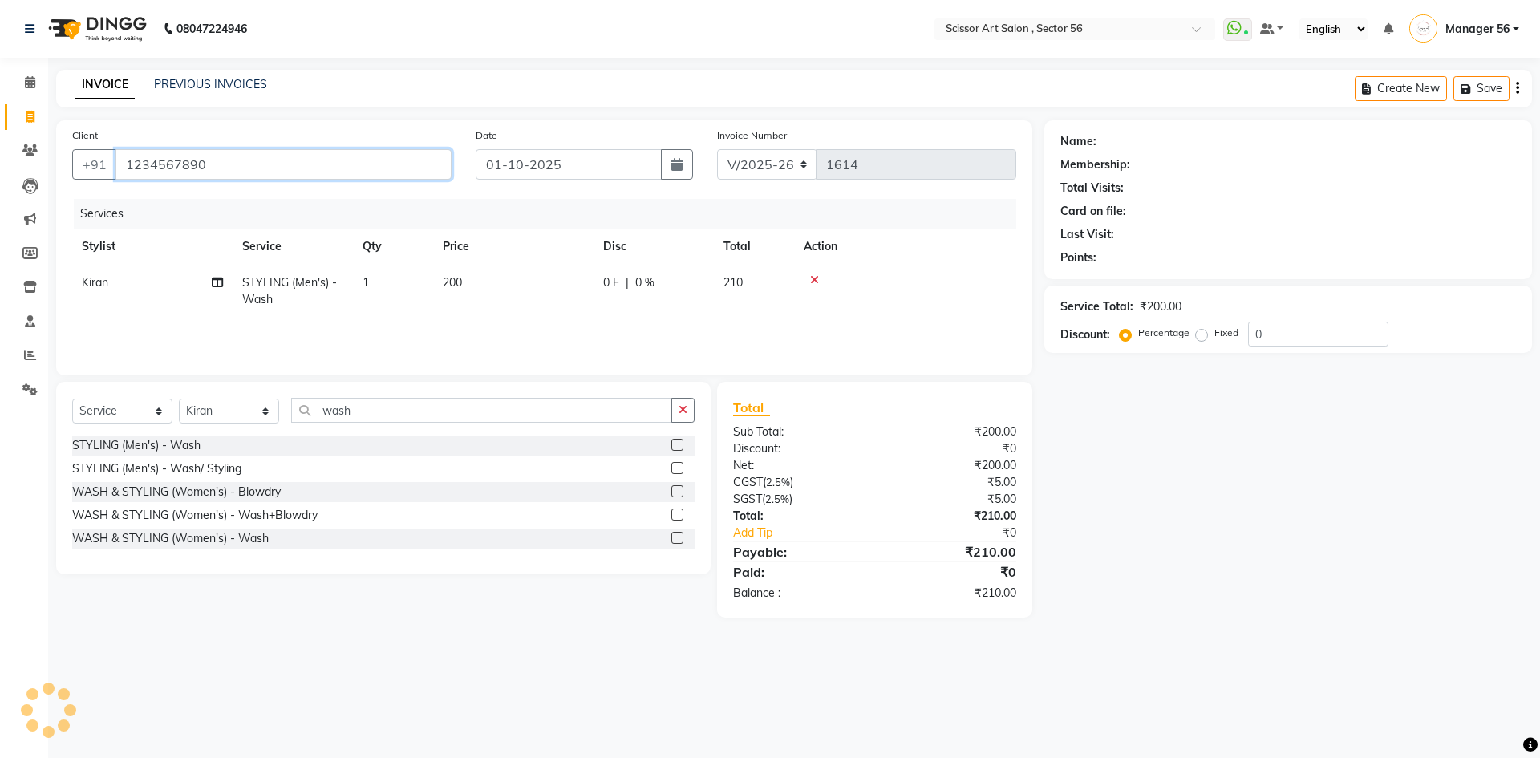
type input "1234567890"
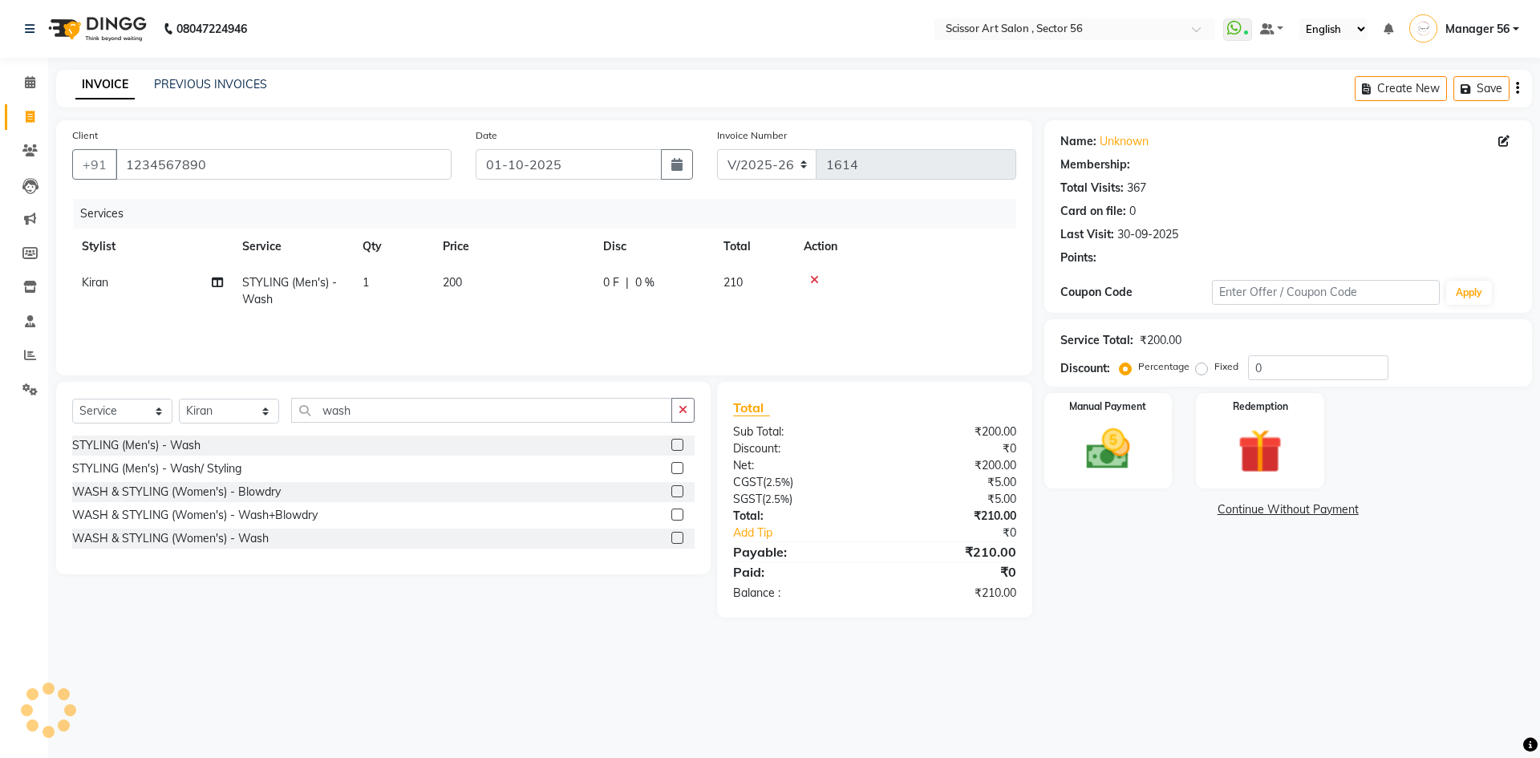
select select "1: Object"
